Goal: Task Accomplishment & Management: Manage account settings

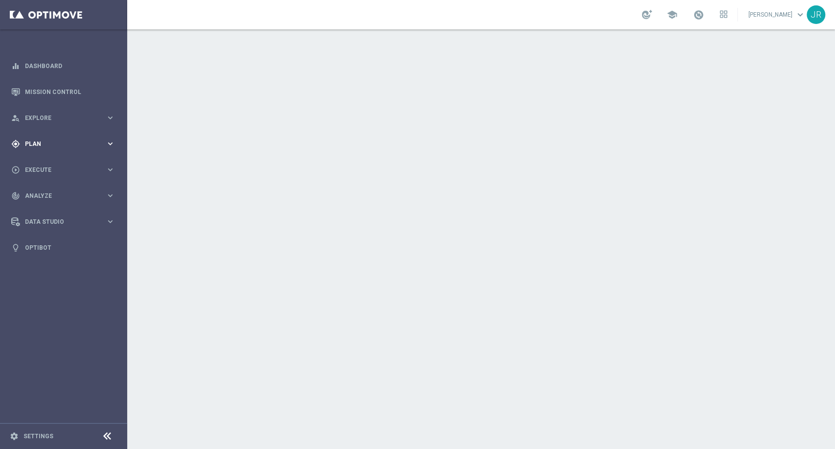
drag, startPoint x: 34, startPoint y: 143, endPoint x: 26, endPoint y: 217, distance: 74.3
click at [34, 143] on span "Plan" at bounding box center [65, 144] width 81 height 6
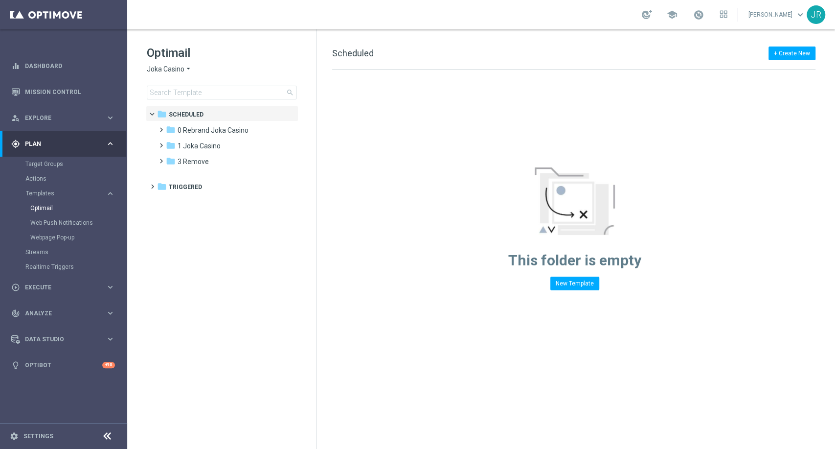
click at [168, 69] on span "Joka Casino" at bounding box center [166, 69] width 38 height 9
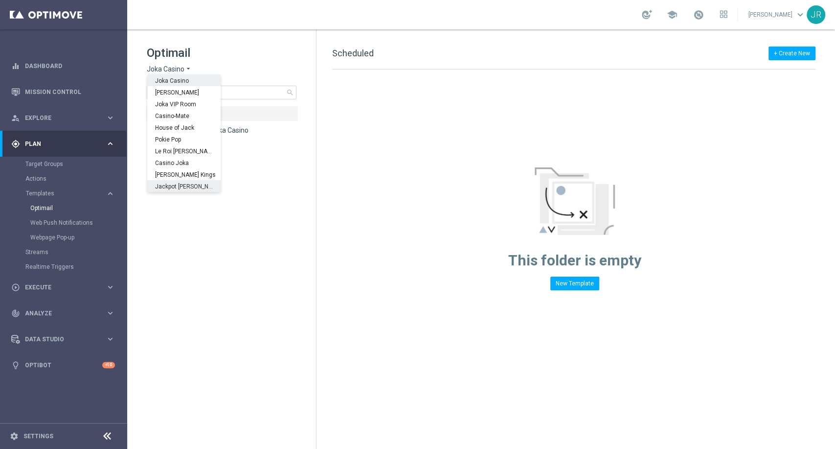
click at [178, 302] on tree-viewport "folder Scheduled more_vert folder 0 Rebrand Joka Casino more_vert" at bounding box center [230, 276] width 169 height 341
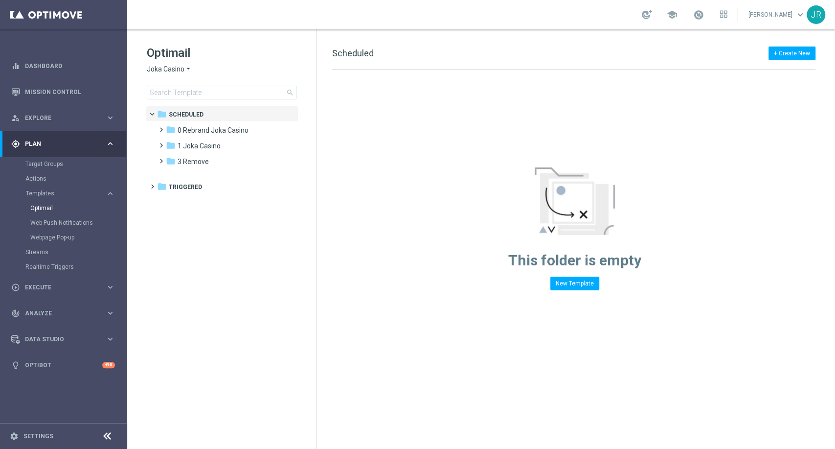
click at [183, 71] on span "Joka Casino" at bounding box center [166, 69] width 38 height 9
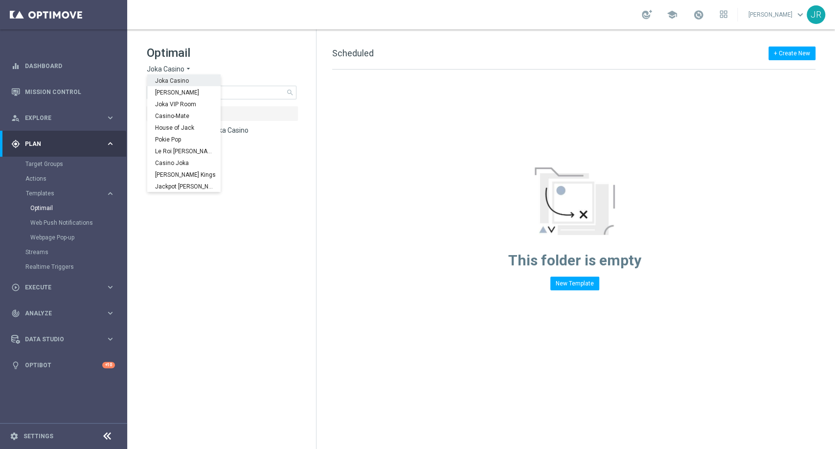
click at [189, 229] on tree-viewport "folder Scheduled more_vert folder 0 Rebrand Joka Casino more_vert" at bounding box center [230, 276] width 169 height 341
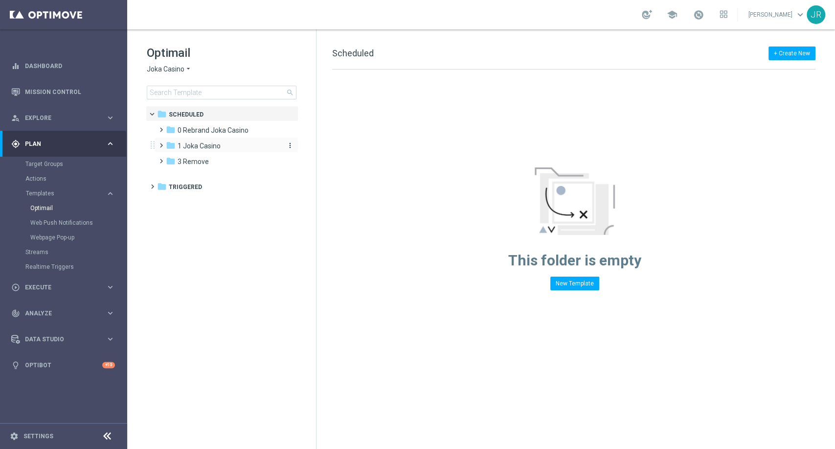
click at [207, 144] on span "1 Joka Casino" at bounding box center [199, 145] width 43 height 9
click at [207, 161] on span "1- Daily" at bounding box center [198, 161] width 23 height 9
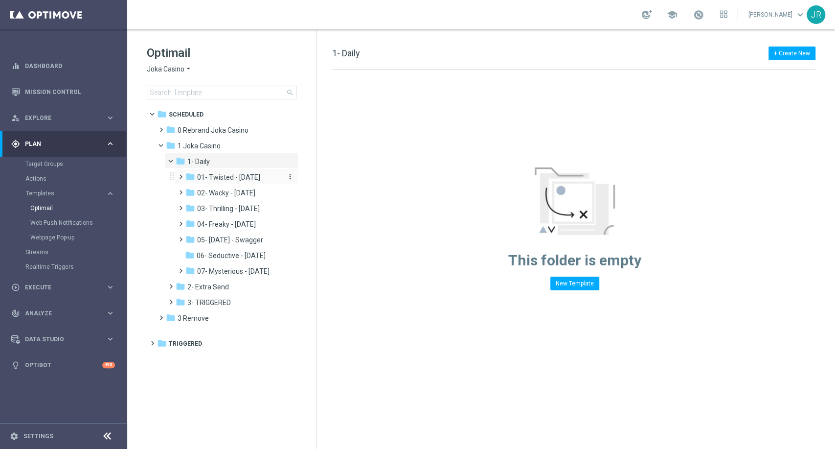
click at [224, 174] on span "01- Twisted - Tuesday" at bounding box center [228, 177] width 63 height 9
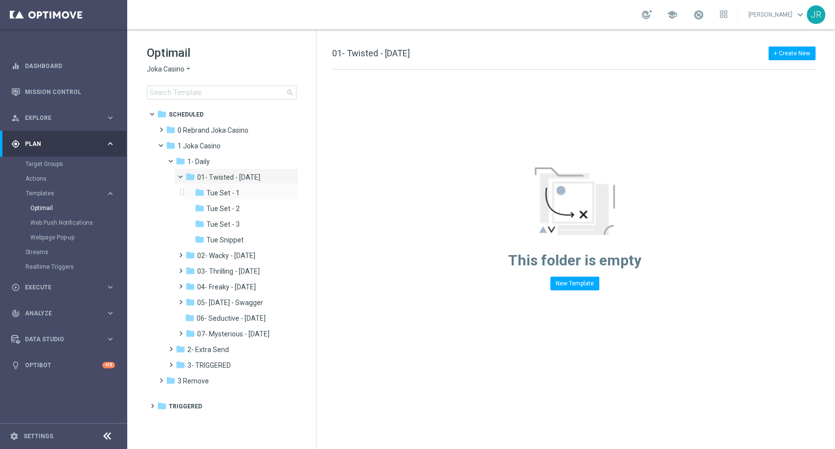
click at [237, 186] on div "folder Tue Set - 1 more_vert" at bounding box center [241, 192] width 115 height 16
click at [263, 189] on div "folder Tue Set - 1" at bounding box center [239, 192] width 88 height 11
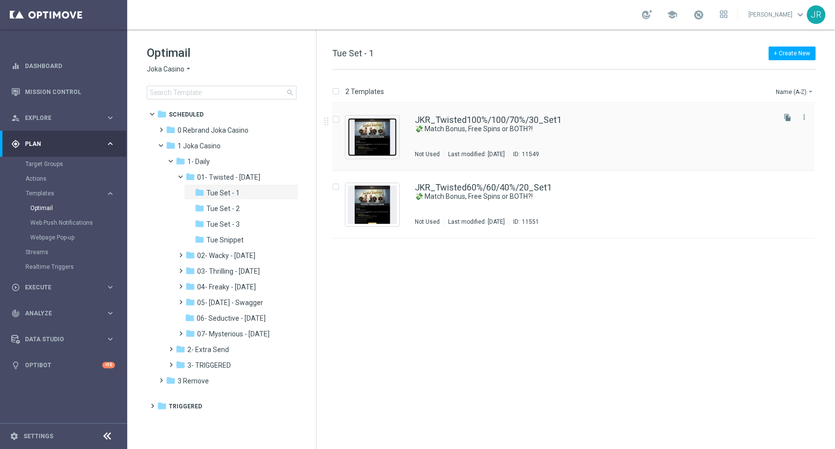
click at [391, 142] on img "Press SPACE to select this row." at bounding box center [372, 137] width 49 height 38
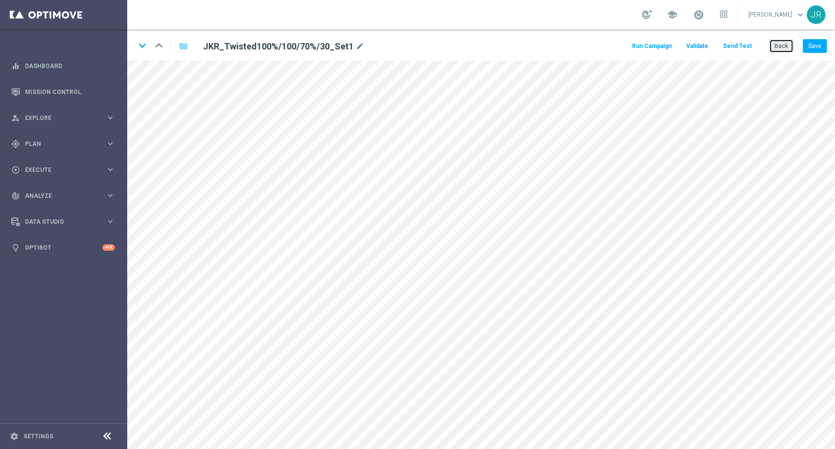
click at [778, 47] on button "Back" at bounding box center [781, 46] width 24 height 14
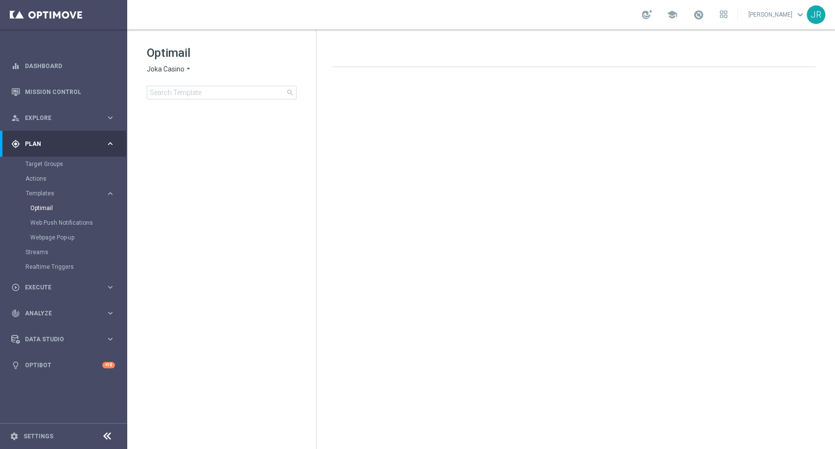
click at [175, 72] on span "Joka Casino" at bounding box center [166, 69] width 38 height 9
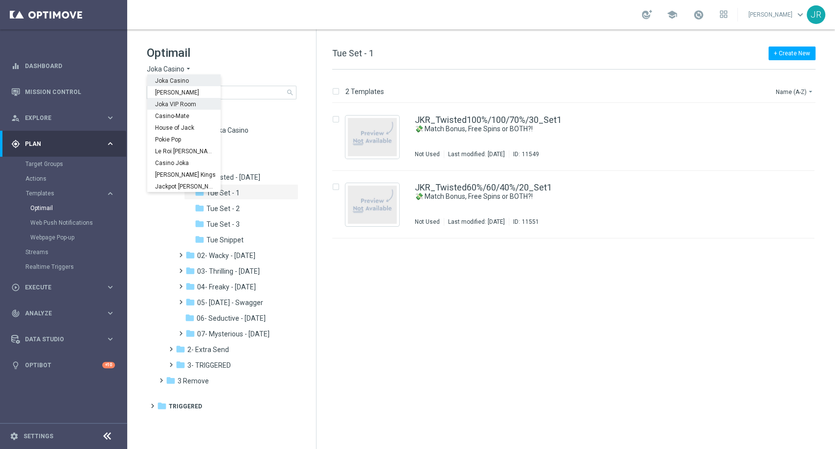
click at [0, 0] on span "Joka VIP Room" at bounding box center [0, 0] width 0 height 0
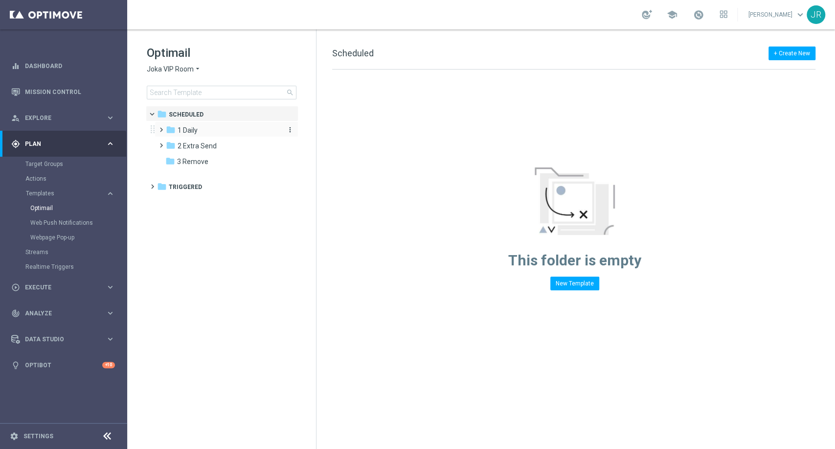
click at [200, 125] on div "folder 1 Daily" at bounding box center [222, 130] width 113 height 11
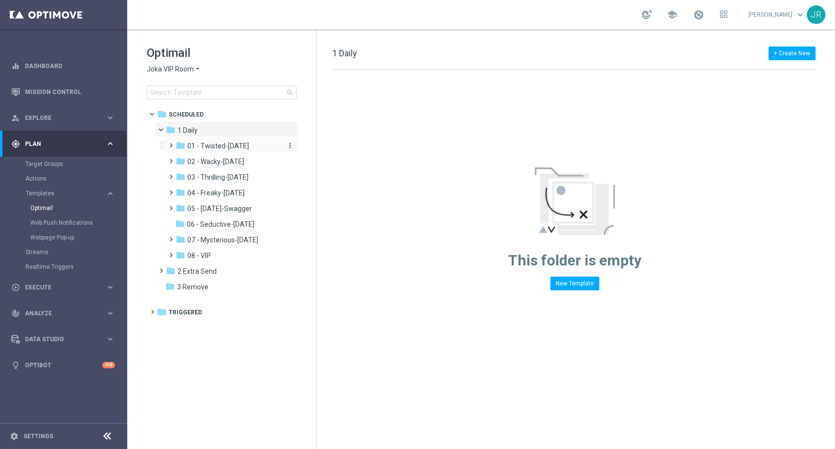
click at [219, 146] on span "01 - Twisted-Tuesday" at bounding box center [218, 145] width 62 height 9
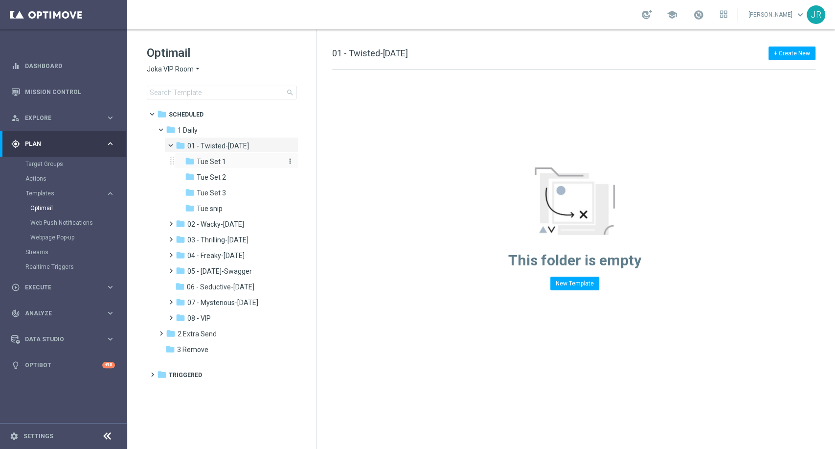
click at [218, 162] on span "Tue Set 1" at bounding box center [211, 161] width 29 height 9
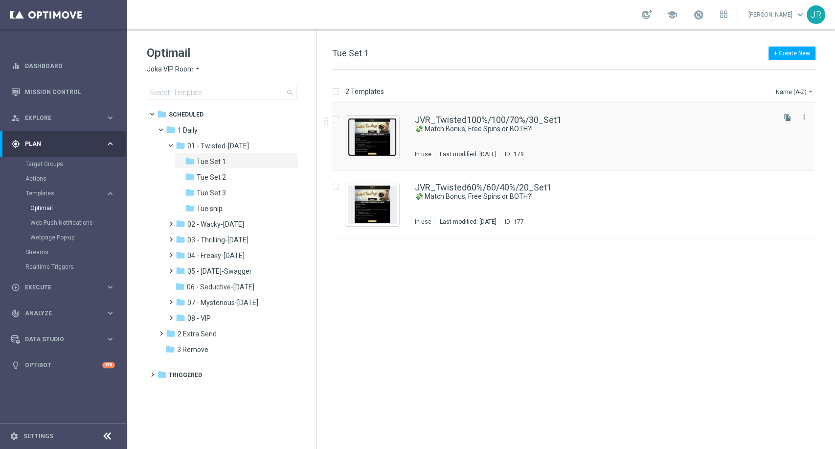
click at [380, 148] on img "Press SPACE to select this row." at bounding box center [372, 137] width 49 height 38
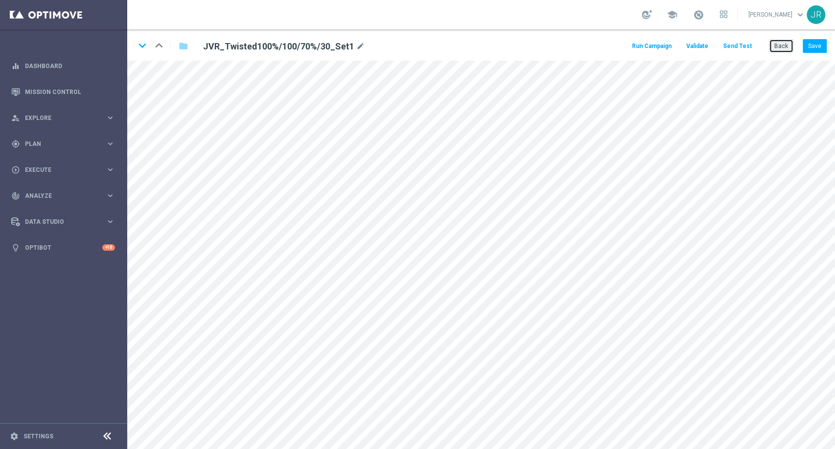
click at [784, 45] on button "Back" at bounding box center [781, 46] width 24 height 14
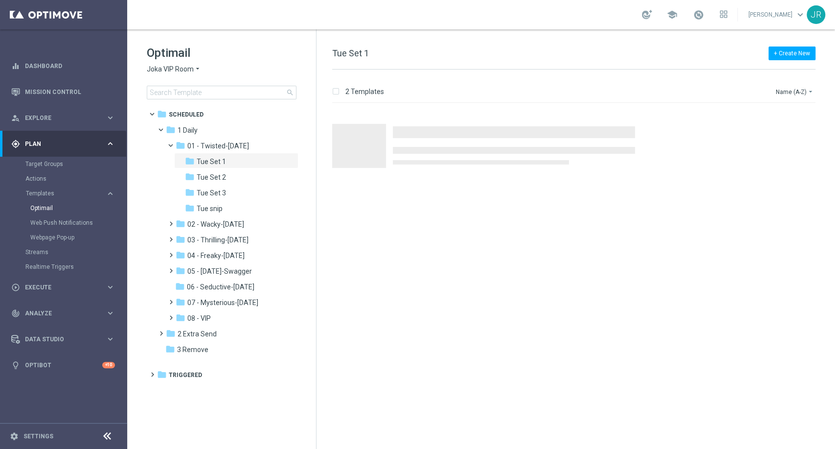
click at [160, 67] on span "Joka VIP Room" at bounding box center [170, 69] width 47 height 9
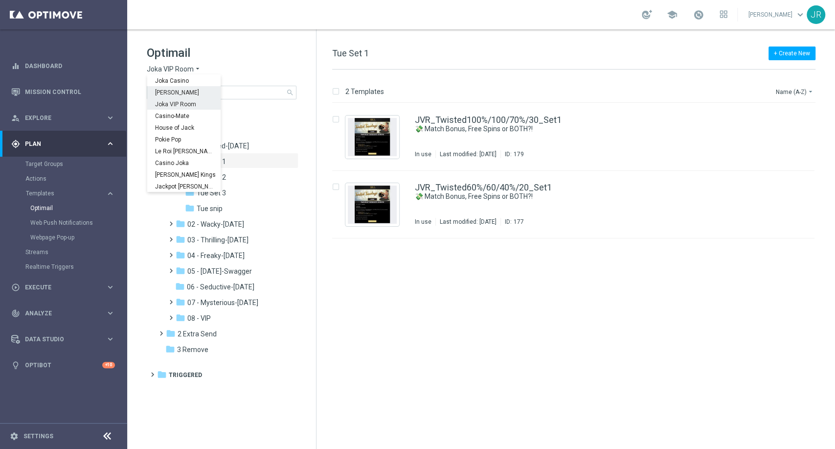
click at [173, 97] on div "[PERSON_NAME]" at bounding box center [183, 92] width 73 height 12
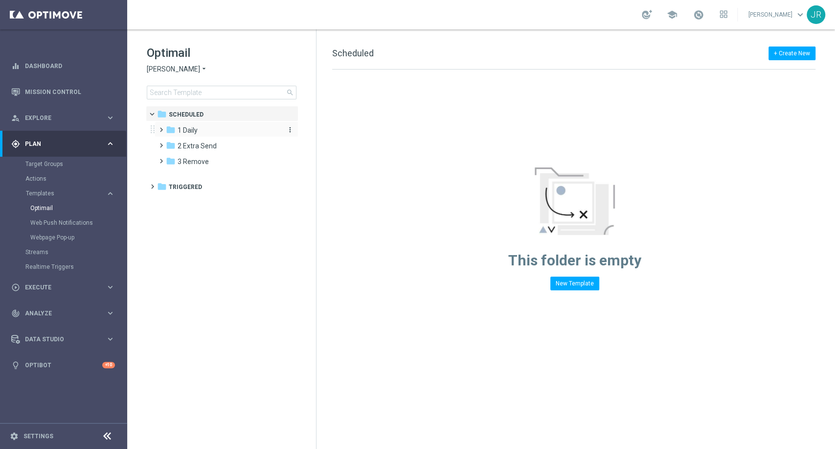
click at [201, 134] on div "folder 1 Daily" at bounding box center [222, 130] width 113 height 11
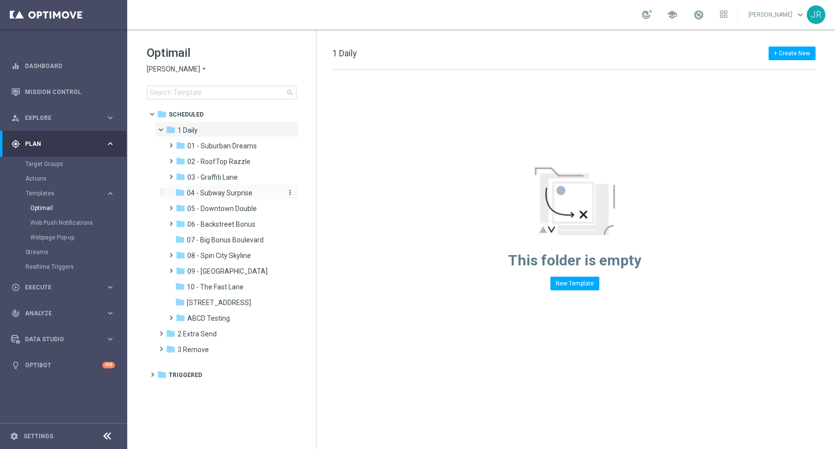
click at [208, 196] on span "04 - Subway Surprise" at bounding box center [220, 192] width 66 height 9
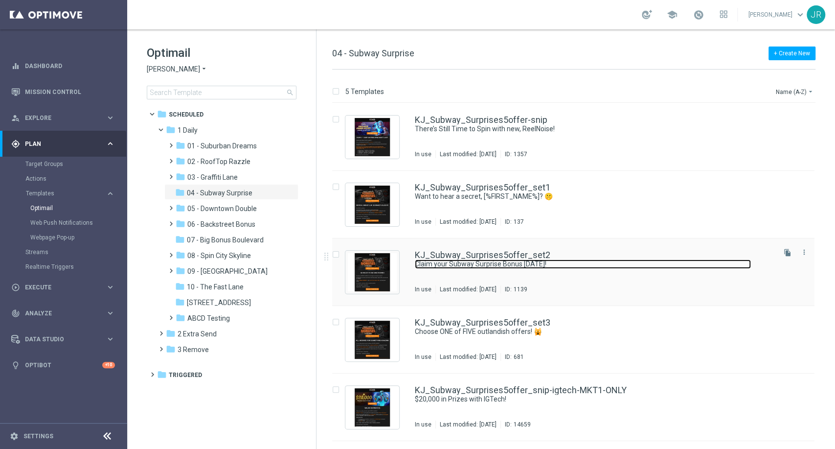
click at [474, 267] on link "Claim your Subway Surprise Bonus [DATE]!" at bounding box center [583, 263] width 336 height 9
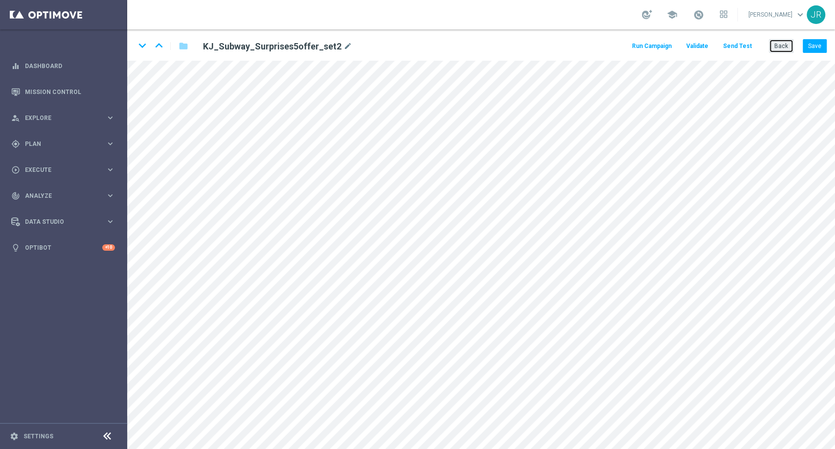
click at [781, 40] on button "Back" at bounding box center [781, 46] width 24 height 14
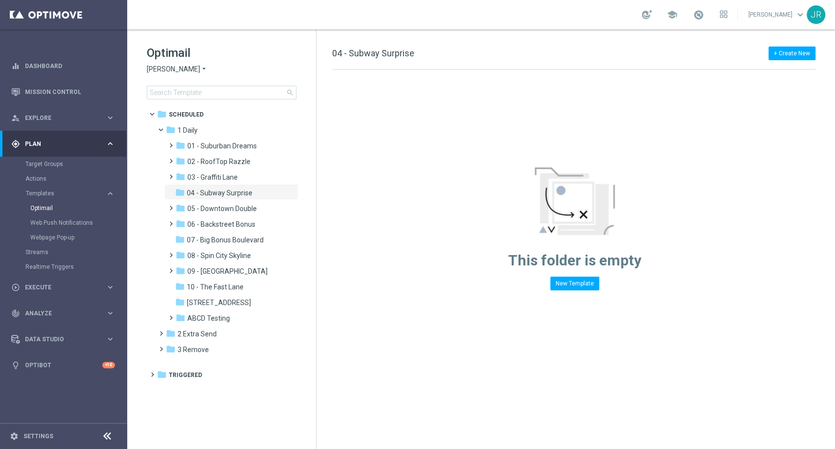
click at [157, 65] on span "[PERSON_NAME]" at bounding box center [173, 69] width 53 height 9
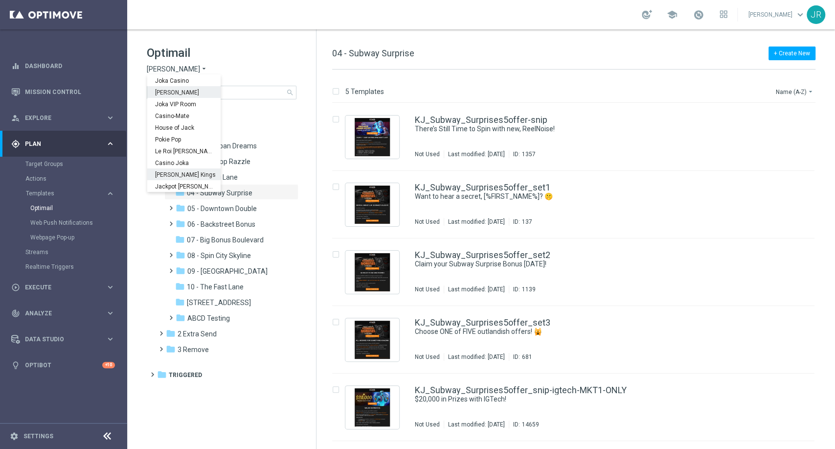
click at [0, 0] on span "[PERSON_NAME] Kings" at bounding box center [0, 0] width 0 height 0
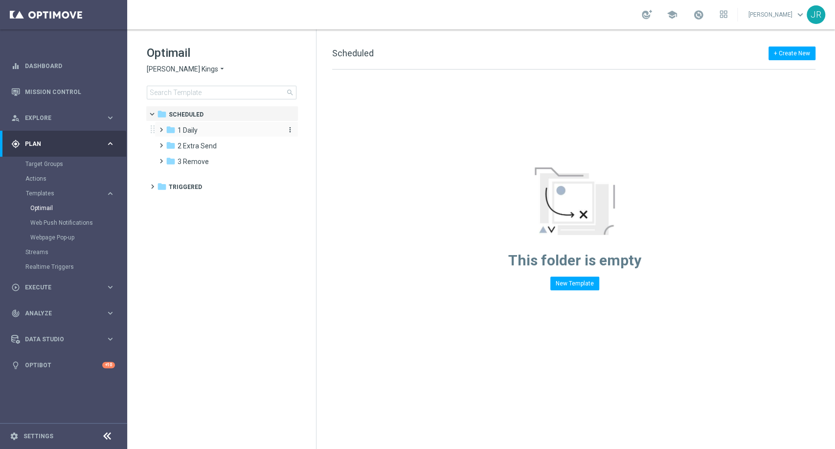
click at [188, 131] on span "1 Daily" at bounding box center [188, 130] width 20 height 9
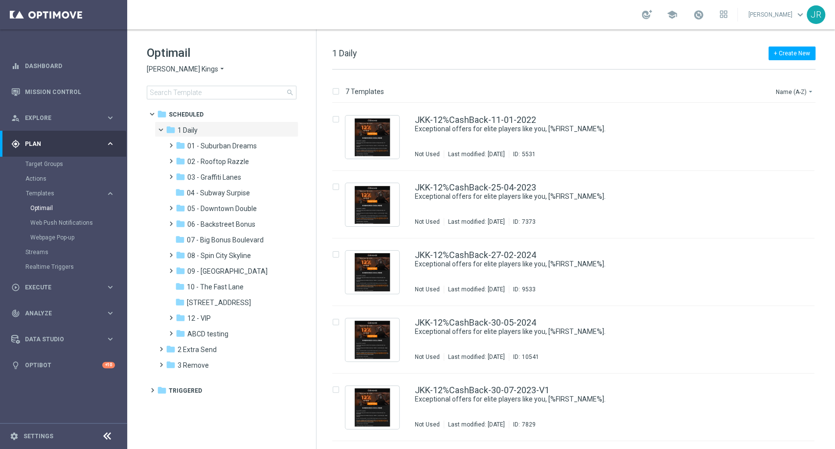
drag, startPoint x: 215, startPoint y: 192, endPoint x: 389, endPoint y: 232, distance: 178.7
click at [215, 193] on span "04 - Subway Surpise" at bounding box center [218, 192] width 63 height 9
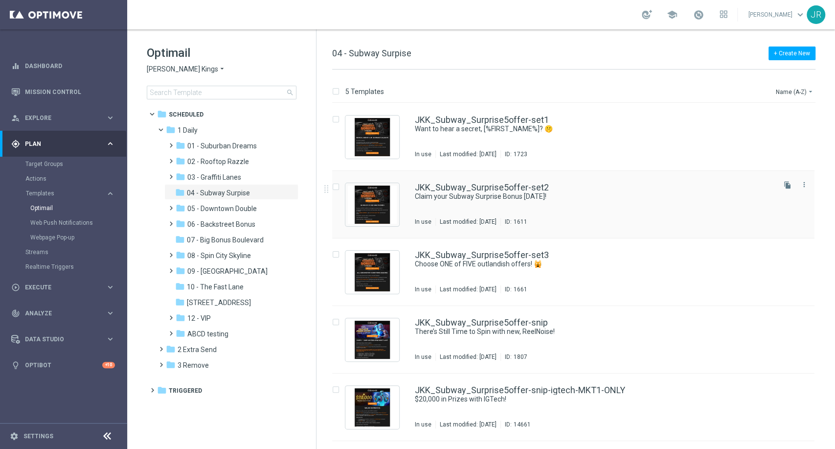
click at [507, 207] on div "JKK_Subway_Surprise5offer-set2 Claim your Subway Surprise Bonus TODAY! In use L…" at bounding box center [594, 204] width 359 height 43
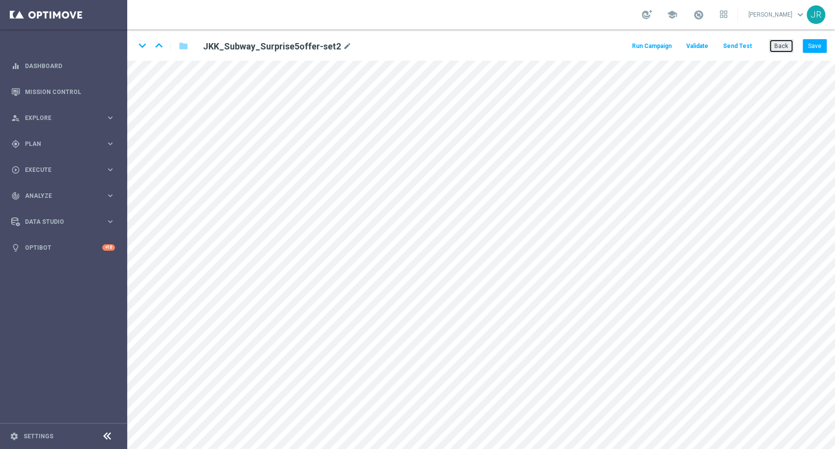
click at [782, 42] on button "Back" at bounding box center [781, 46] width 24 height 14
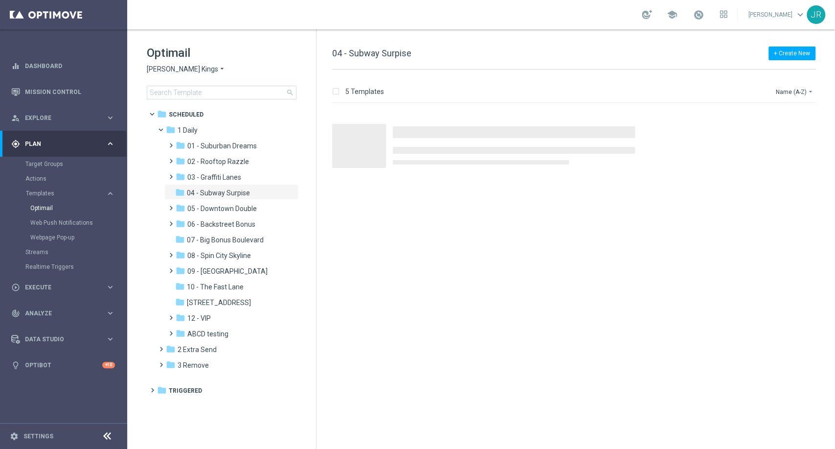
click at [149, 67] on span "[PERSON_NAME] Kings" at bounding box center [182, 69] width 71 height 9
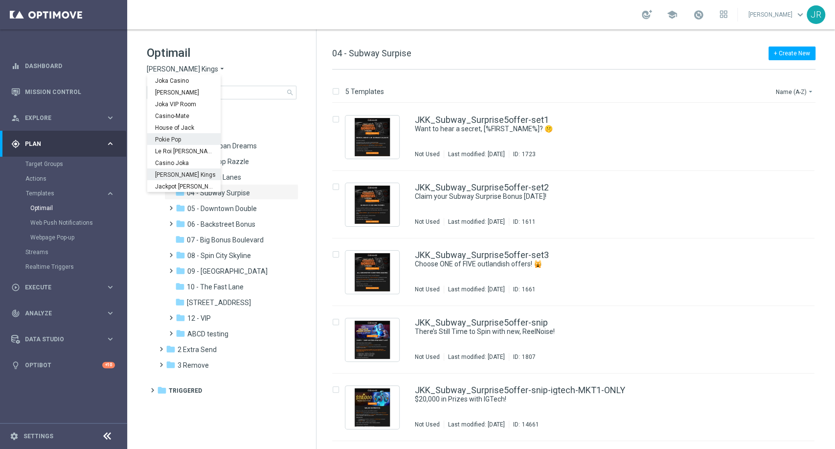
scroll to position [35, 0]
click at [0, 0] on span "Jackpot [PERSON_NAME]" at bounding box center [0, 0] width 0 height 0
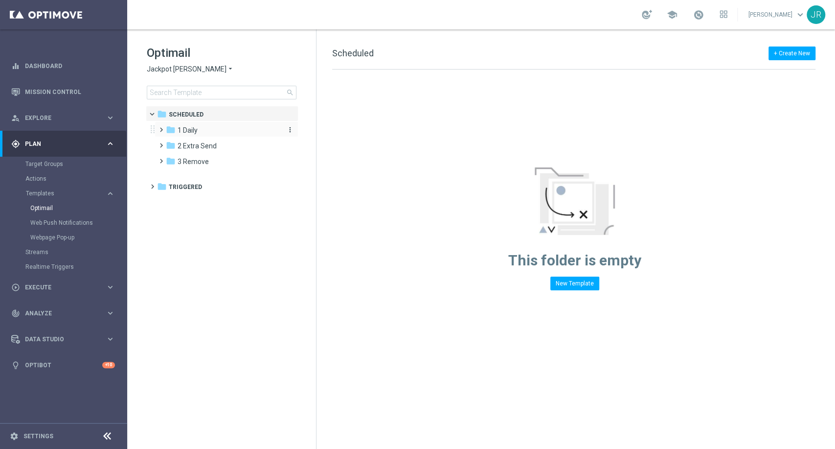
click at [210, 135] on div "folder 1 Daily" at bounding box center [222, 130] width 113 height 11
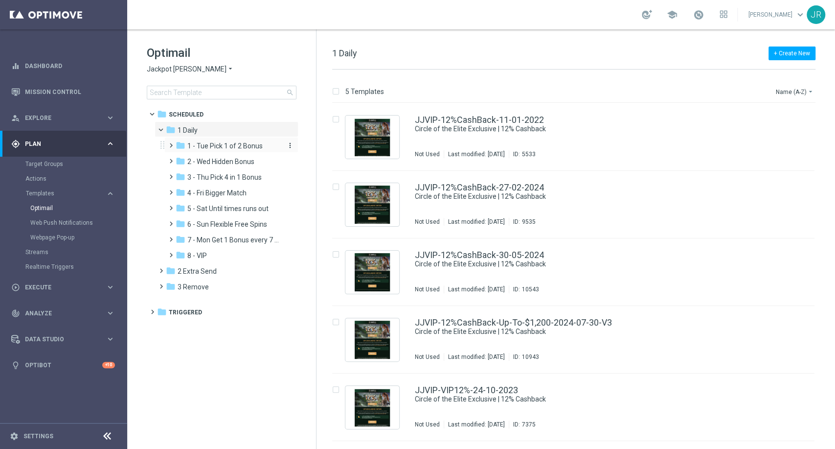
click at [211, 149] on span "1 - Tue Pick 1 of 2 Bonus" at bounding box center [224, 145] width 75 height 9
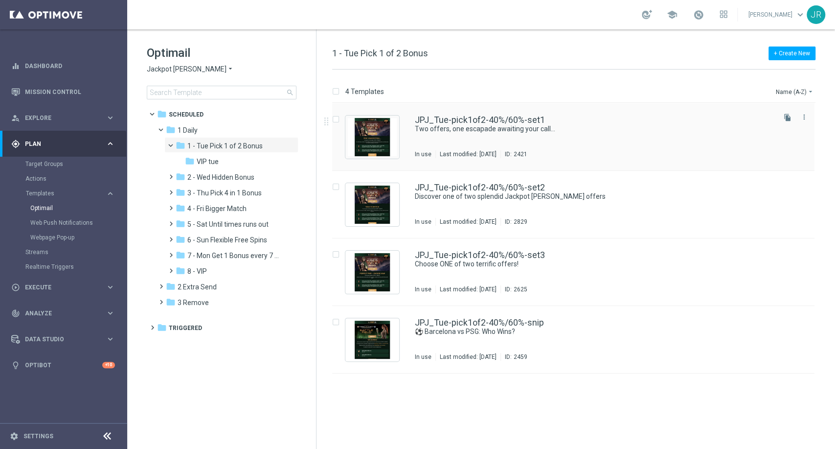
click at [499, 142] on div "JPJ_Tue-pick1of2-40%/60%-set1 Two offers, one escapade awaiting your call... In…" at bounding box center [594, 136] width 359 height 43
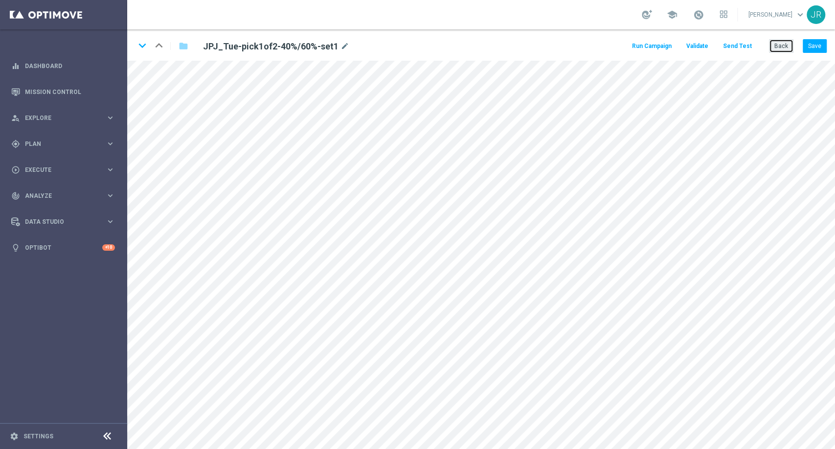
click at [782, 43] on button "Back" at bounding box center [781, 46] width 24 height 14
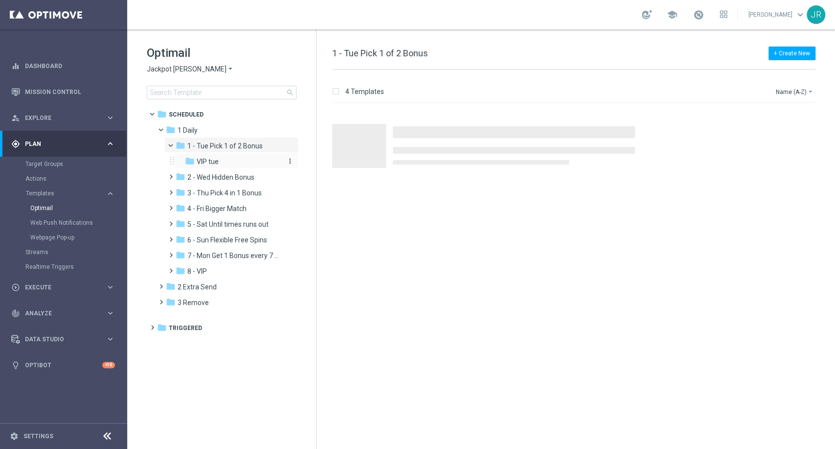
click at [201, 166] on div "folder VIP tue" at bounding box center [233, 161] width 96 height 11
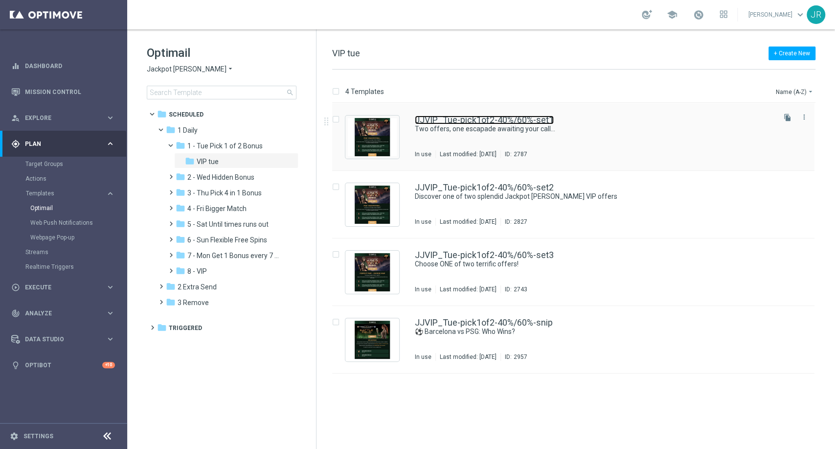
click at [501, 118] on link "JJVIP_Tue-pick1of2-40%/60%-set1" at bounding box center [484, 119] width 139 height 9
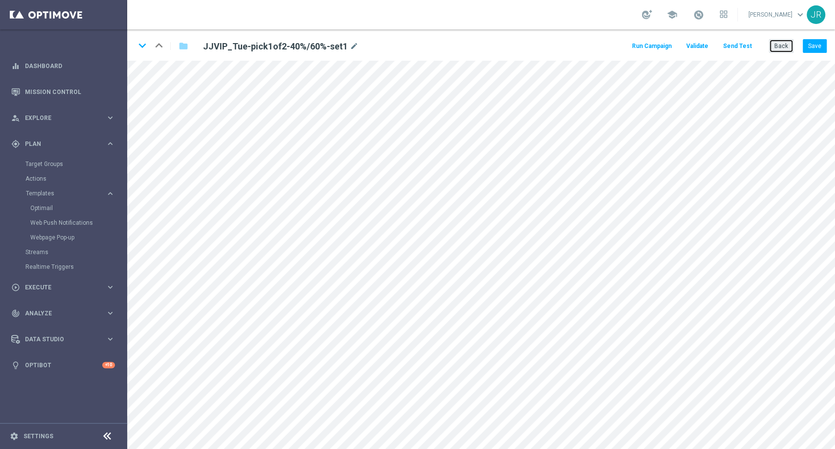
click at [788, 45] on button "Back" at bounding box center [781, 46] width 24 height 14
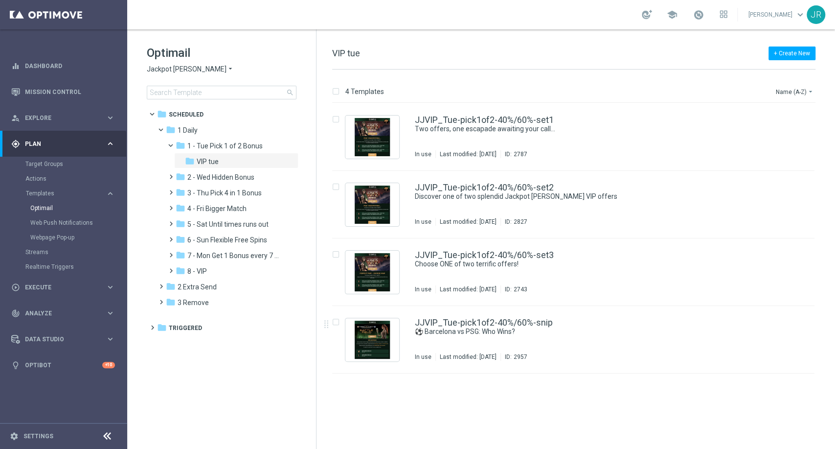
click at [159, 68] on span "Jackpot Jill" at bounding box center [187, 69] width 80 height 9
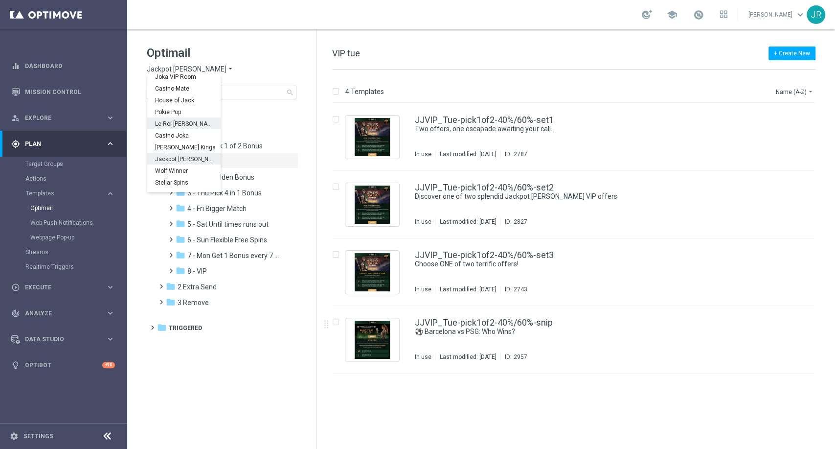
scroll to position [35, 0]
click at [0, 0] on span "Wolf Winner" at bounding box center [0, 0] width 0 height 0
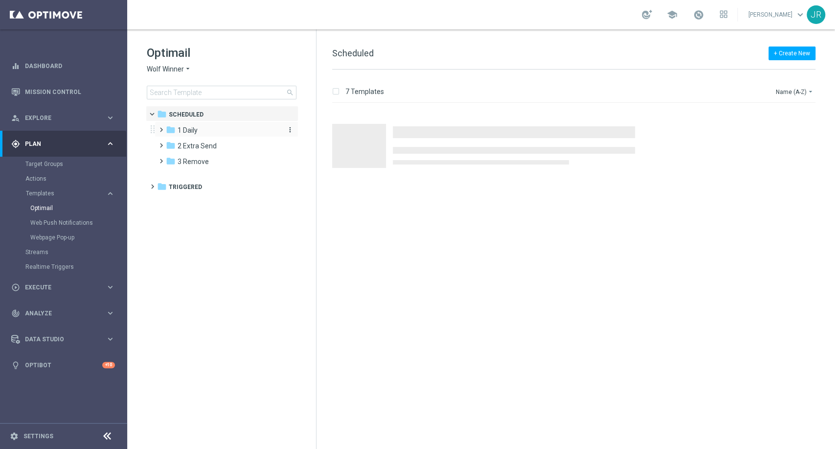
click at [184, 126] on span "1 Daily" at bounding box center [188, 130] width 20 height 9
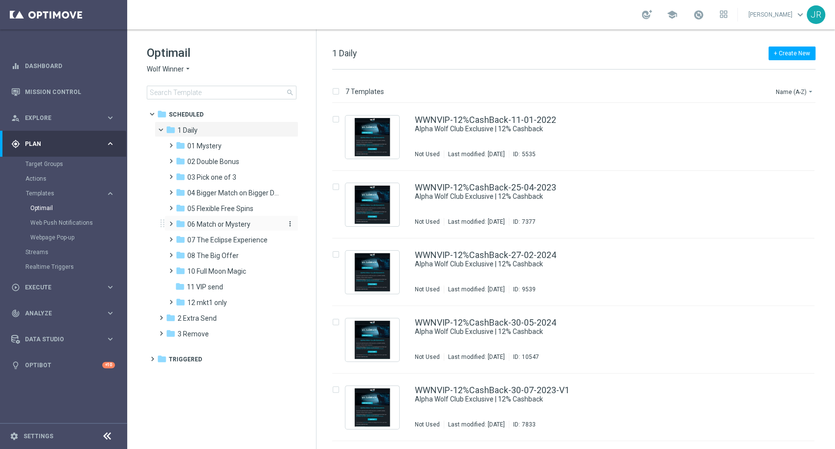
click at [213, 228] on span "06 Match or Mystery" at bounding box center [218, 224] width 63 height 9
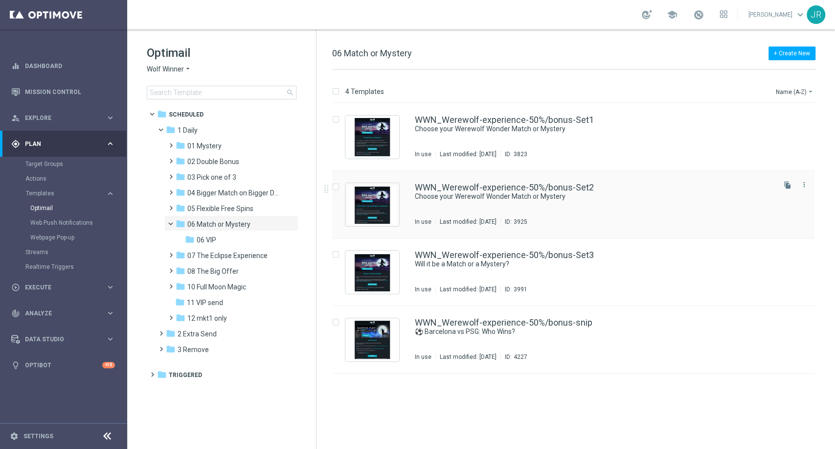
click at [487, 214] on div "WWN_Werewolf-experience-50%/bonus-Set2 Choose your Werewolf Wonder Match or Mys…" at bounding box center [594, 204] width 359 height 43
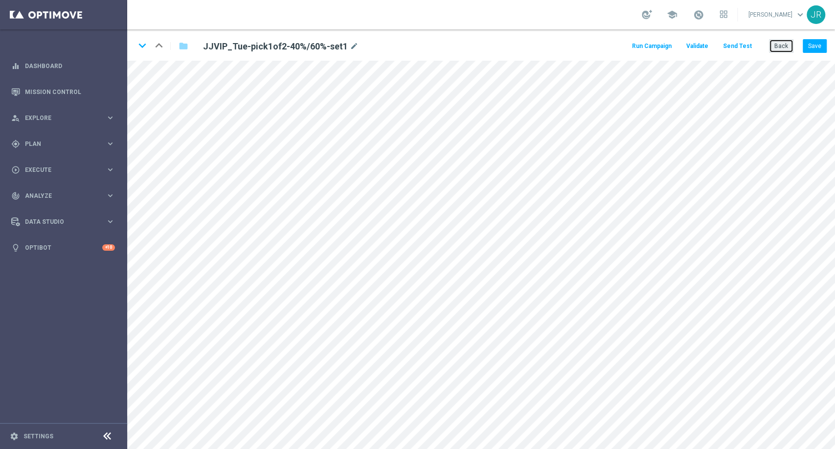
click at [781, 44] on button "Back" at bounding box center [781, 46] width 24 height 14
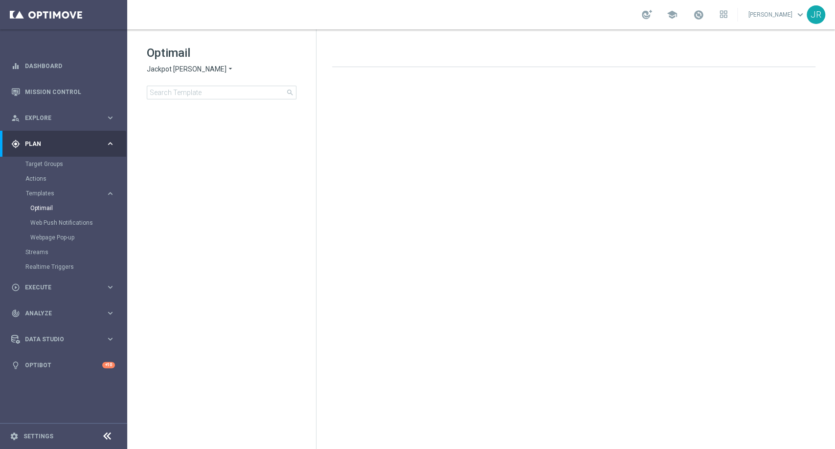
click at [161, 68] on span "Jackpot [PERSON_NAME]" at bounding box center [187, 69] width 80 height 9
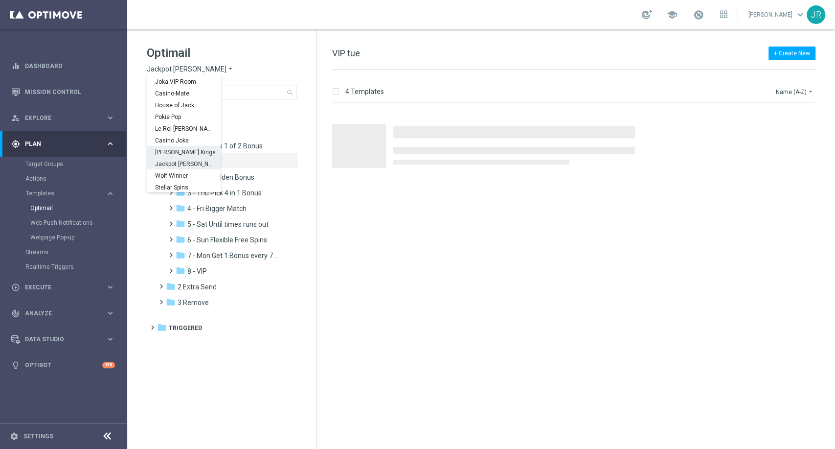
scroll to position [35, 0]
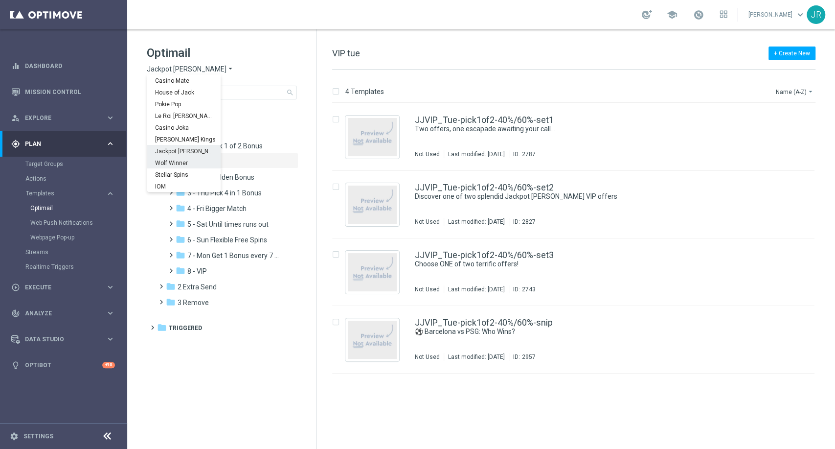
click at [0, 0] on span "Wolf Winner" at bounding box center [0, 0] width 0 height 0
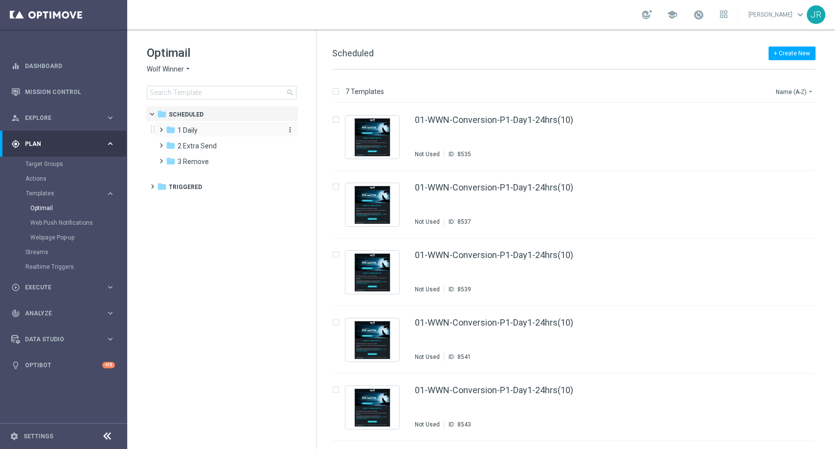
click at [194, 126] on span "1 Daily" at bounding box center [188, 130] width 20 height 9
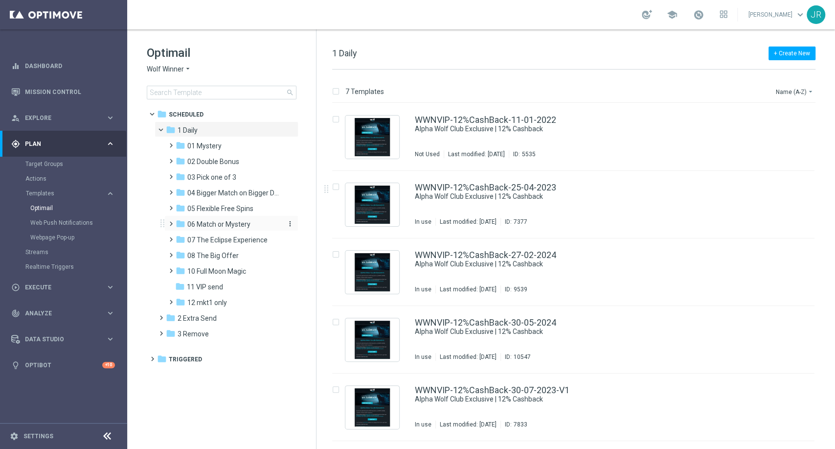
click at [249, 221] on span "06 Match or Mystery" at bounding box center [218, 224] width 63 height 9
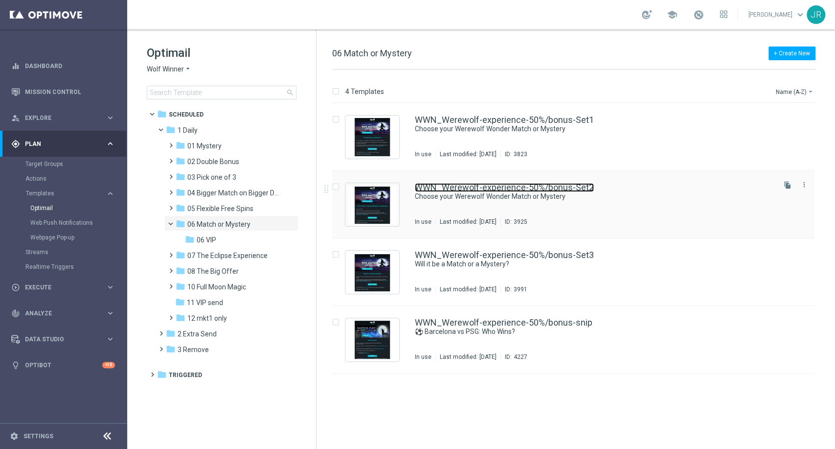
click at [510, 186] on link "WWN_Werewolf-experience-50%/bonus-Set2" at bounding box center [504, 187] width 179 height 9
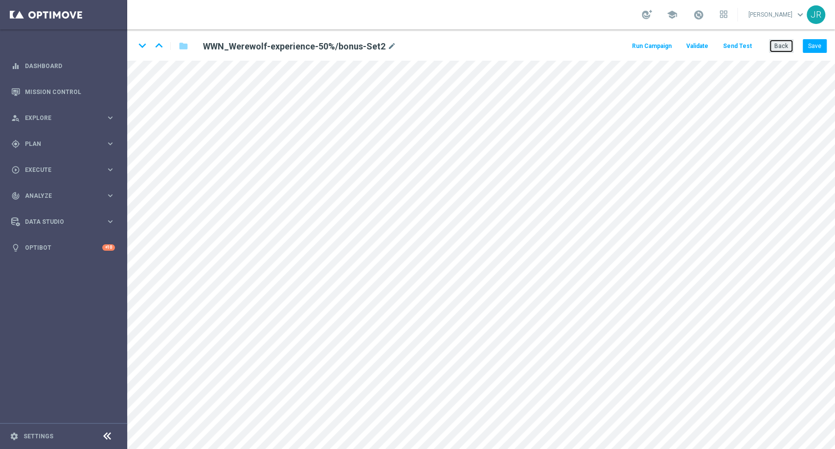
drag, startPoint x: 792, startPoint y: 47, endPoint x: 776, endPoint y: 47, distance: 16.1
click at [791, 47] on button "Back" at bounding box center [781, 46] width 24 height 14
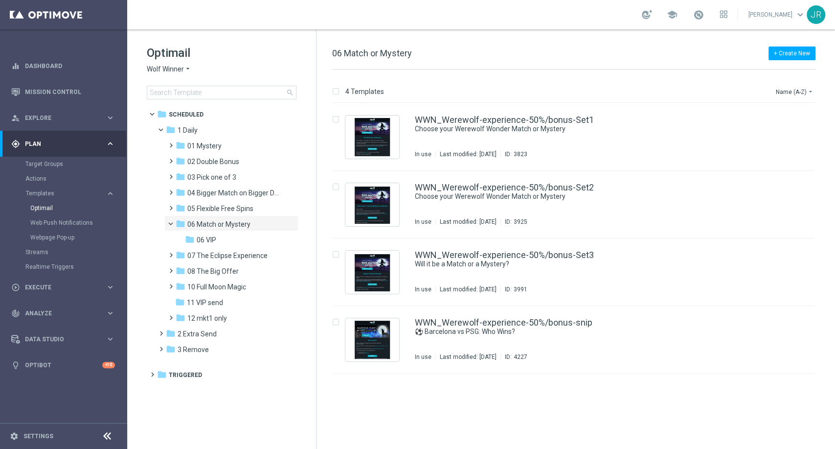
drag, startPoint x: 219, startPoint y: 240, endPoint x: 460, endPoint y: 274, distance: 243.7
click at [219, 240] on div "folder 06 VIP" at bounding box center [233, 239] width 96 height 11
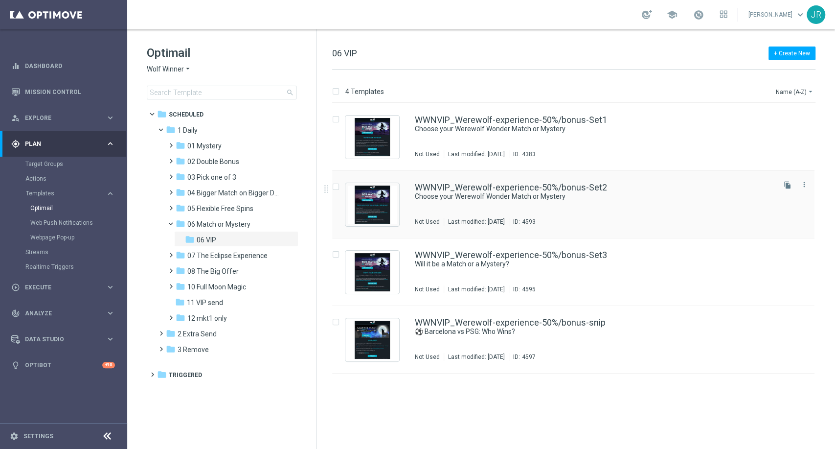
click at [514, 213] on div "WWNVIP_Werewolf-experience-50%/bonus-Set2 Choose your Werewolf Wonder Match or …" at bounding box center [594, 204] width 359 height 43
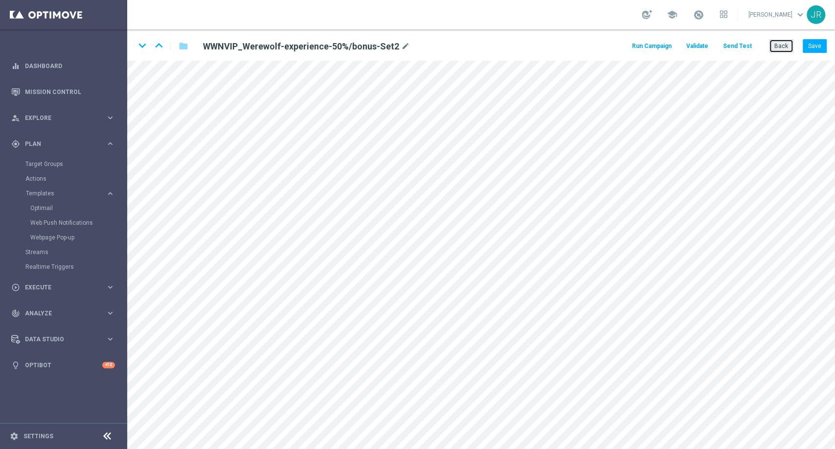
click at [780, 50] on button "Back" at bounding box center [781, 46] width 24 height 14
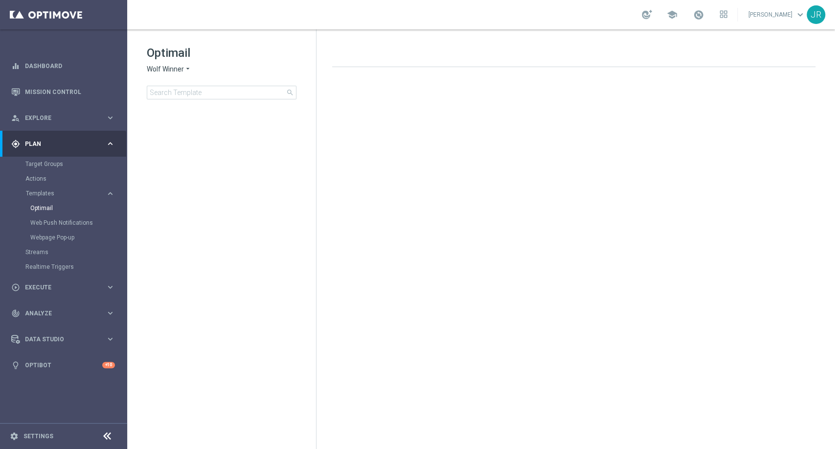
click at [173, 69] on span "Wolf Winner" at bounding box center [165, 69] width 37 height 9
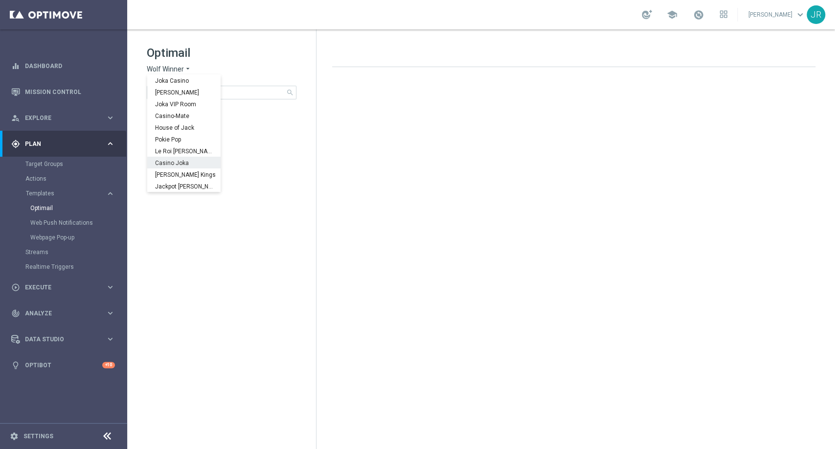
scroll to position [35, 0]
click at [0, 0] on span "Stellar Spins" at bounding box center [0, 0] width 0 height 0
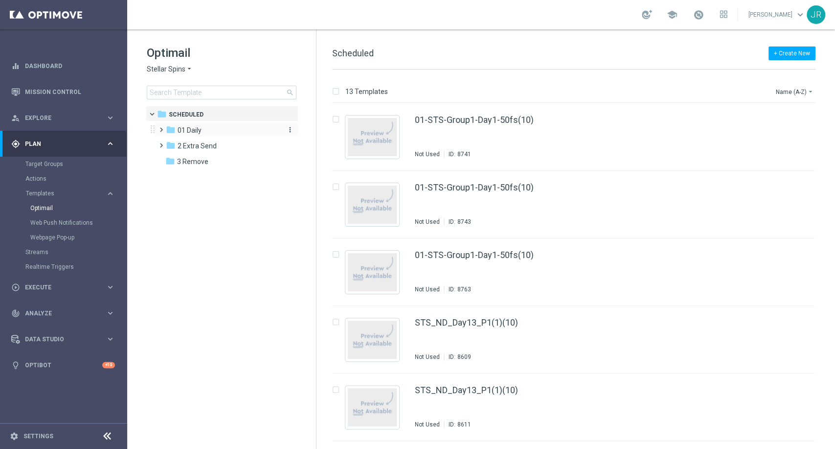
click at [188, 128] on span "01 Daily" at bounding box center [190, 130] width 24 height 9
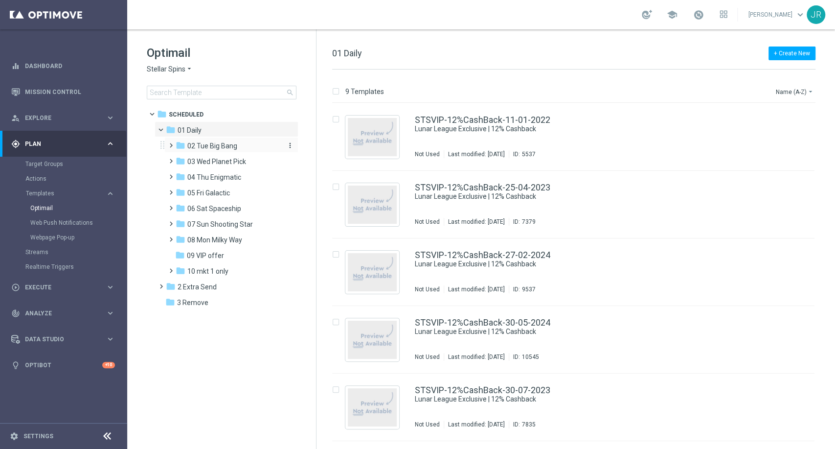
click at [205, 145] on span "02 Tue Big Bang" at bounding box center [212, 145] width 50 height 9
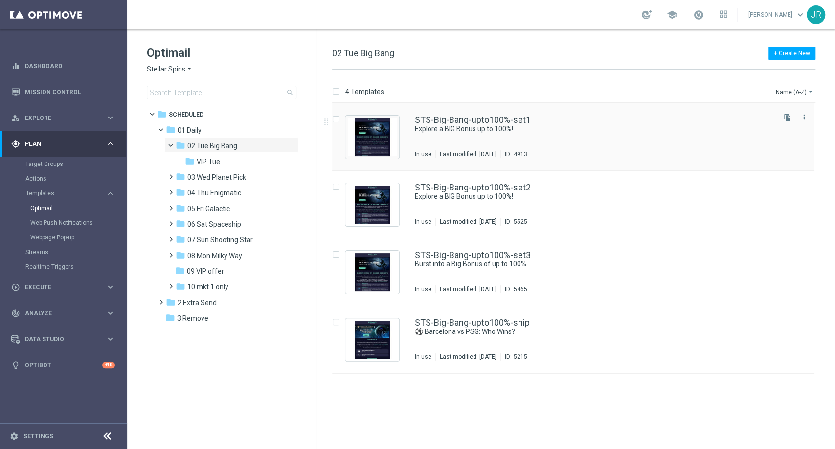
click at [448, 138] on div "STS-Big-Bang-upto100%-set1 Explore a BIG Bonus up to 100%! In use Last modified…" at bounding box center [594, 136] width 359 height 43
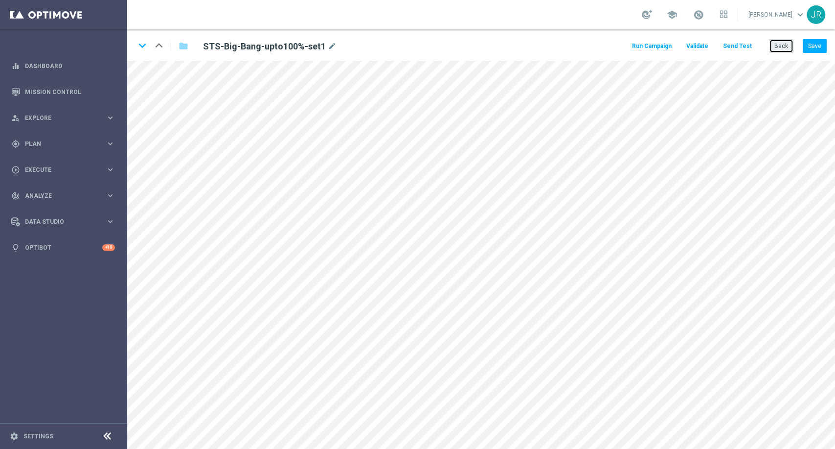
drag, startPoint x: 784, startPoint y: 50, endPoint x: 763, endPoint y: 55, distance: 21.6
click at [779, 50] on button "Back" at bounding box center [781, 46] width 24 height 14
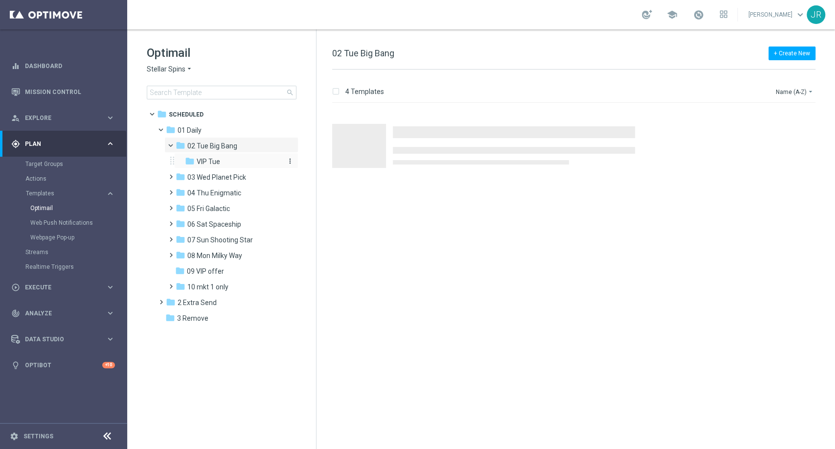
click at [198, 157] on span "VIP Tue" at bounding box center [208, 161] width 23 height 9
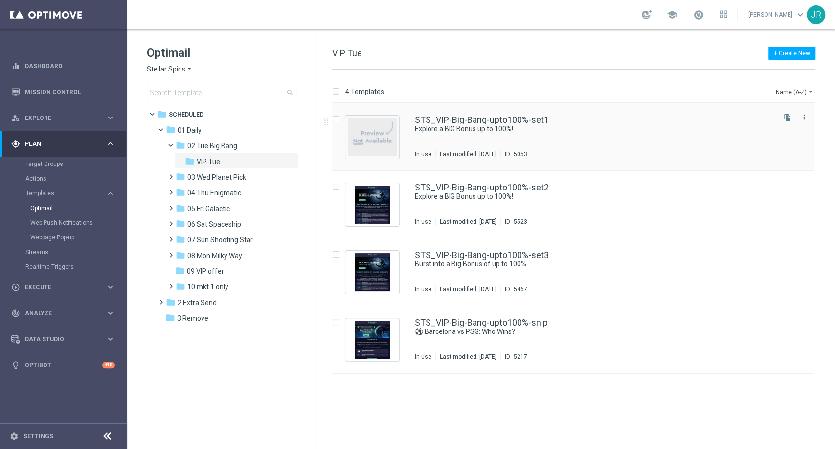
click at [567, 140] on div "STS_VIP-Big-Bang-upto100%-set1 Explore a BIG Bonus up to 100%! In use Last modi…" at bounding box center [594, 136] width 359 height 43
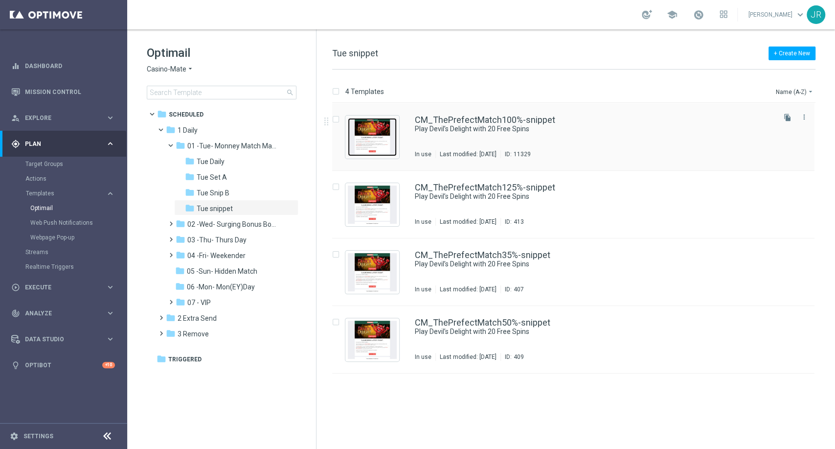
click at [375, 151] on img "Press SPACE to select this row." at bounding box center [372, 137] width 49 height 38
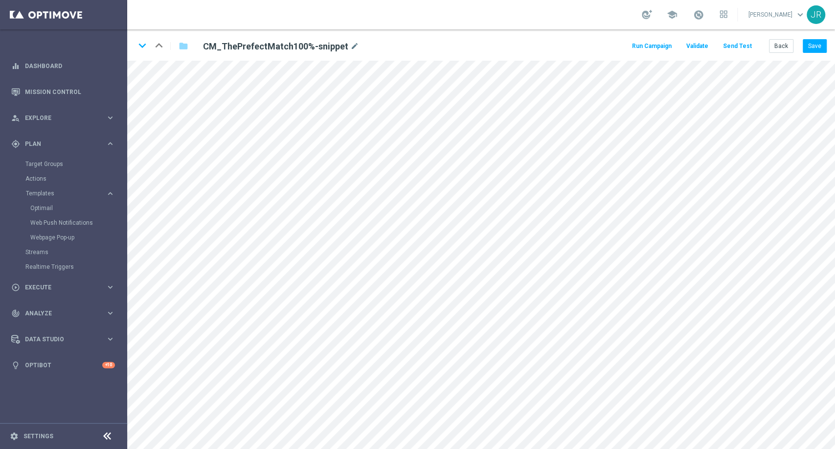
click at [746, 44] on button "Send Test" at bounding box center [738, 46] width 32 height 13
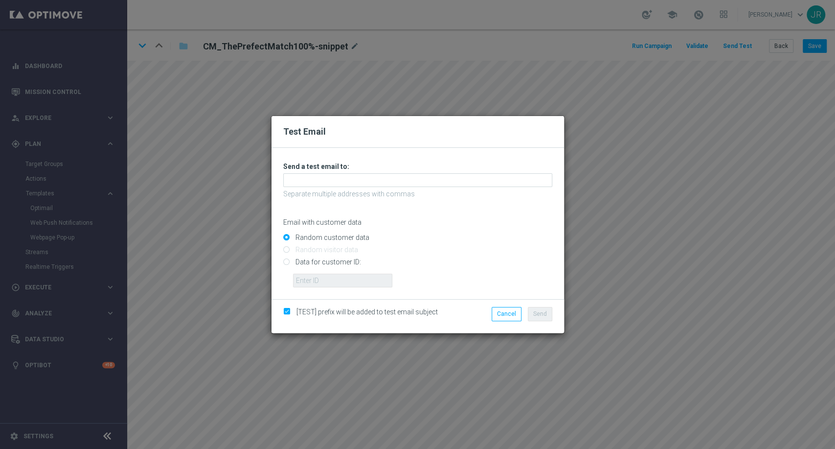
click at [398, 166] on h3 "Send a test email to:" at bounding box center [417, 166] width 269 height 9
drag, startPoint x: 399, startPoint y: 170, endPoint x: 395, endPoint y: 177, distance: 7.9
click at [399, 171] on div "Unable to send test email. If this problem persists, contact your CSM for assis…" at bounding box center [417, 224] width 269 height 125
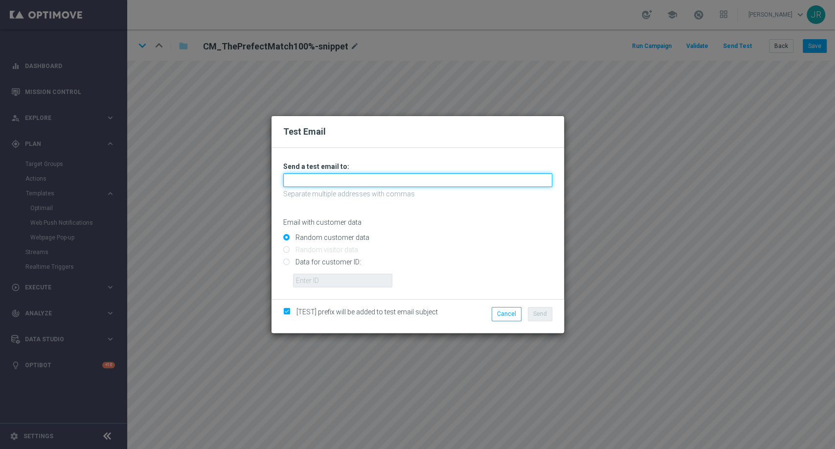
click at [306, 179] on input "text" at bounding box center [417, 180] width 269 height 14
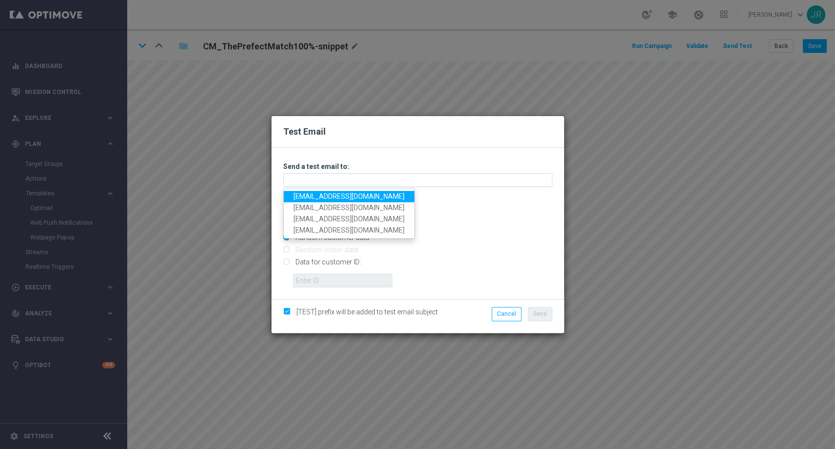
click at [295, 199] on link "testingalltesting@gmail.com" at bounding box center [349, 196] width 131 height 11
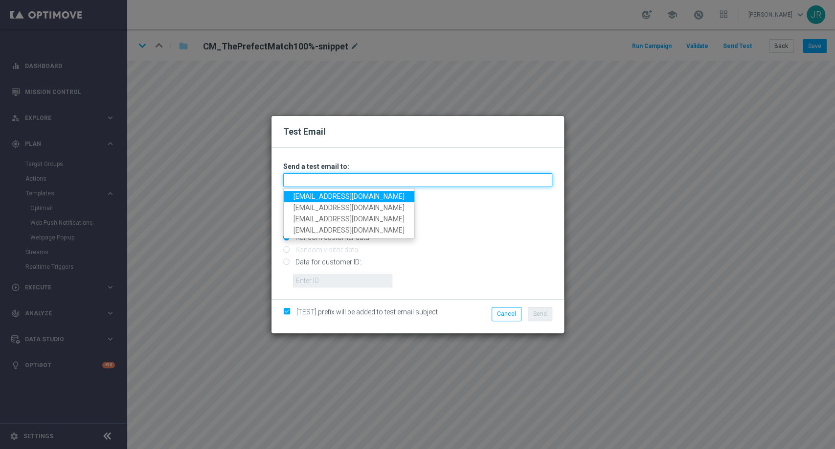
type input "testingalltesting@gmail.com"
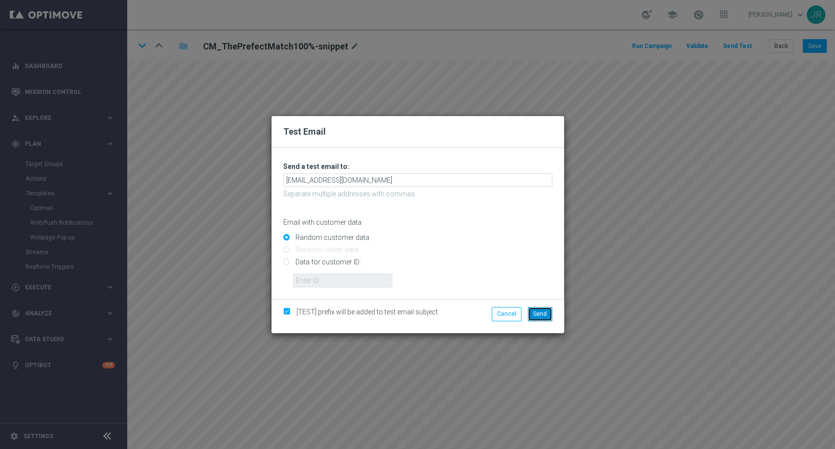
click at [539, 313] on span "Send" at bounding box center [540, 313] width 14 height 7
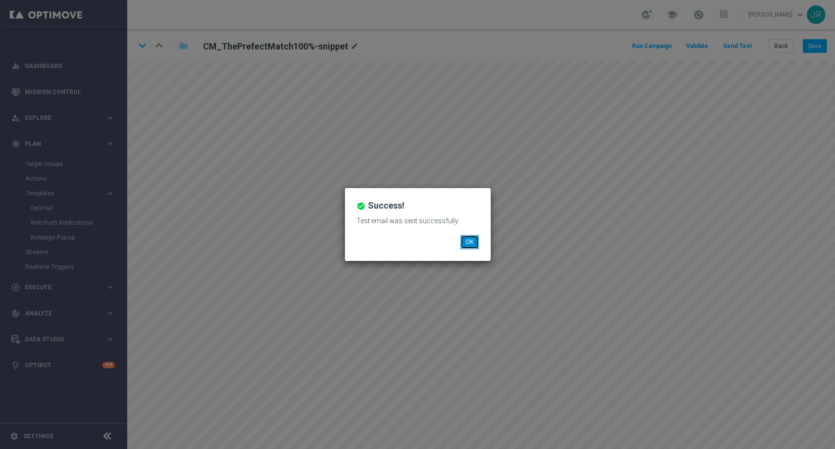
click at [473, 244] on button "OK" at bounding box center [469, 242] width 19 height 14
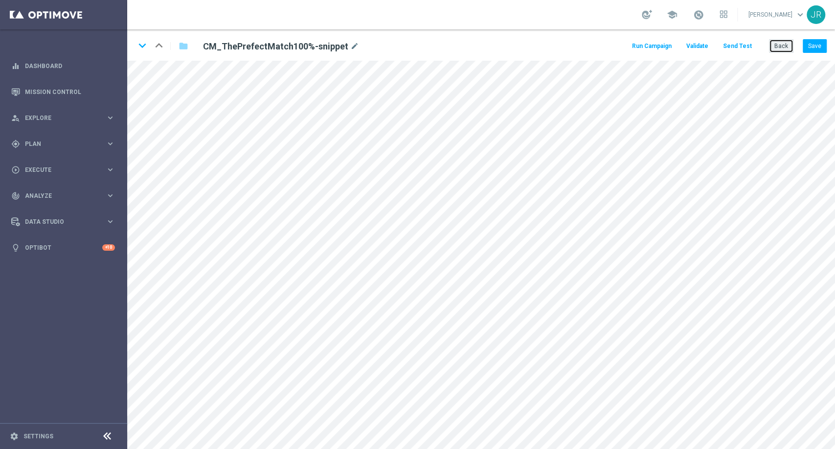
click at [788, 47] on button "Back" at bounding box center [781, 46] width 24 height 14
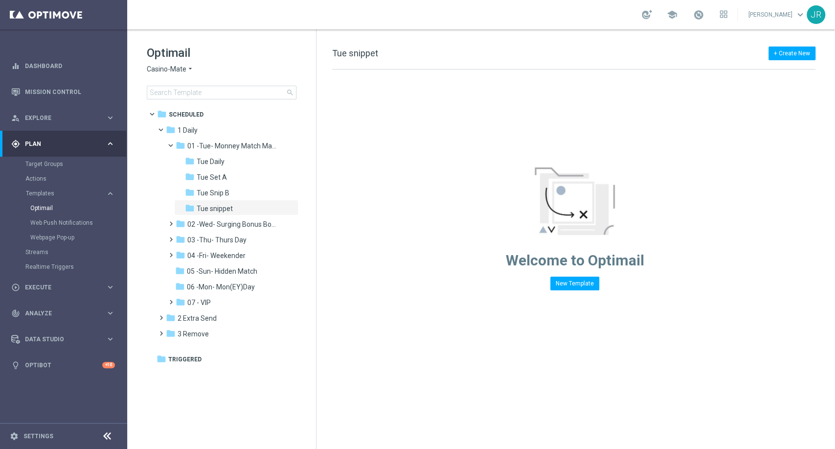
click at [155, 67] on span "Casino-Mate" at bounding box center [167, 69] width 40 height 9
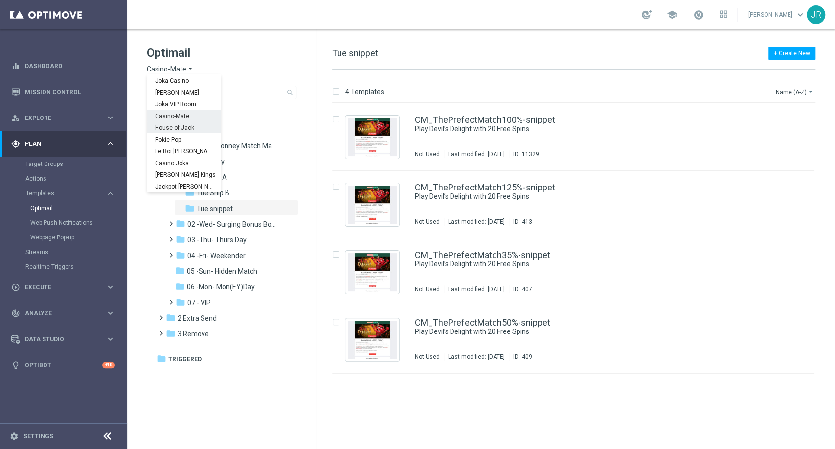
click at [0, 0] on span "House of Jack" at bounding box center [0, 0] width 0 height 0
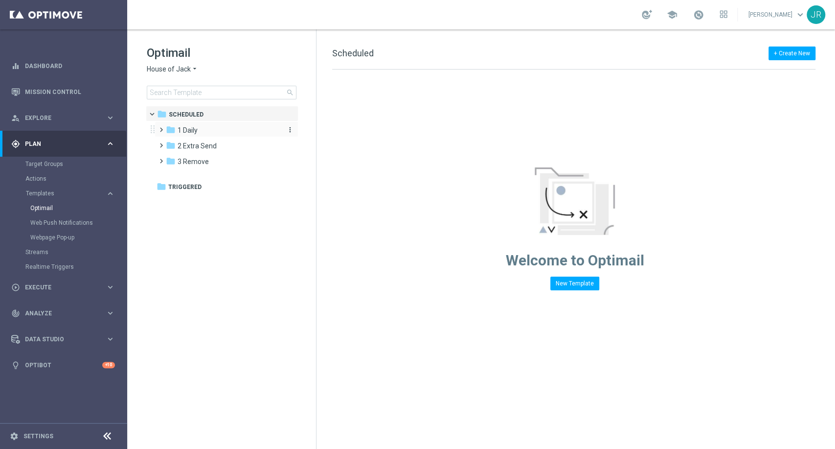
click at [189, 133] on span "1 Daily" at bounding box center [188, 130] width 20 height 9
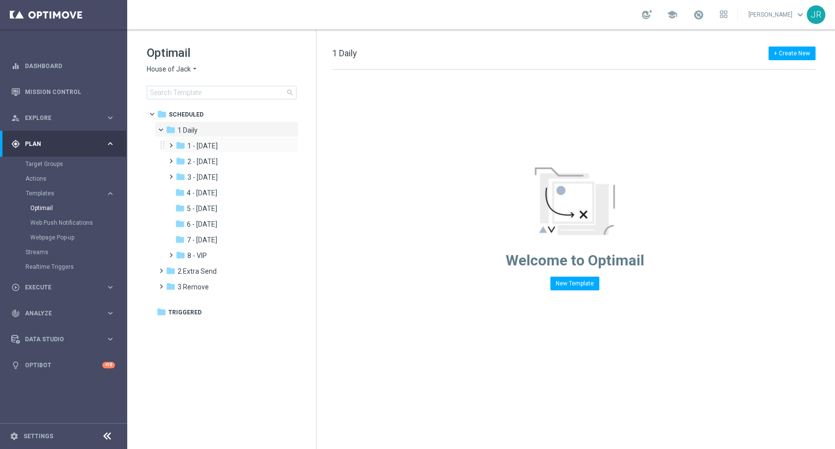
click at [209, 138] on div "folder 1 - Tuesday more_vert" at bounding box center [231, 145] width 134 height 16
click at [211, 146] on span "1 - Tuesday" at bounding box center [202, 145] width 30 height 9
click at [226, 177] on span "Tue snippet" at bounding box center [215, 177] width 36 height 9
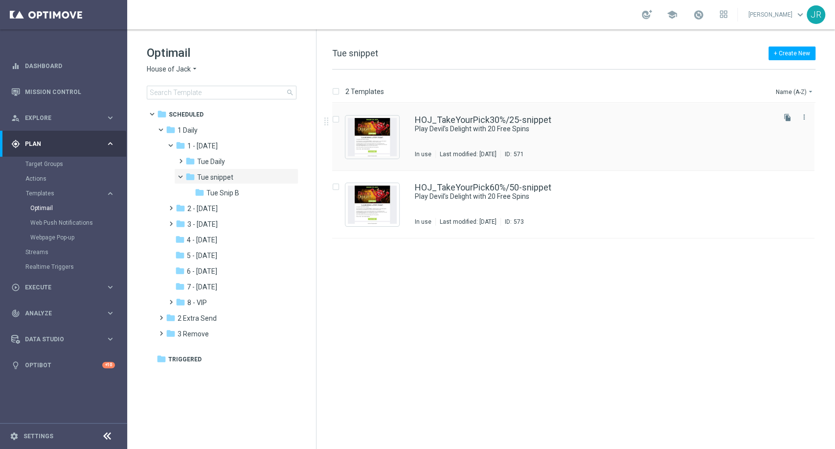
click at [358, 158] on div "Press SPACE to select this row." at bounding box center [372, 136] width 54 height 43
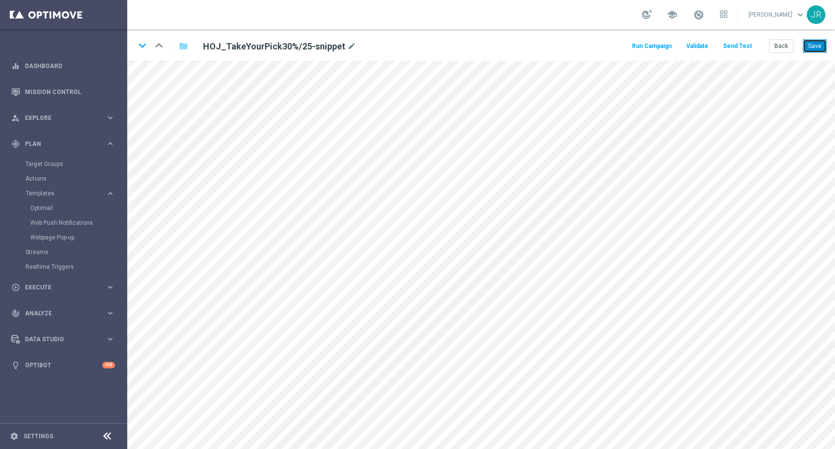
click at [817, 44] on button "Save" at bounding box center [815, 46] width 24 height 14
click at [734, 40] on button "Send Test" at bounding box center [738, 46] width 32 height 13
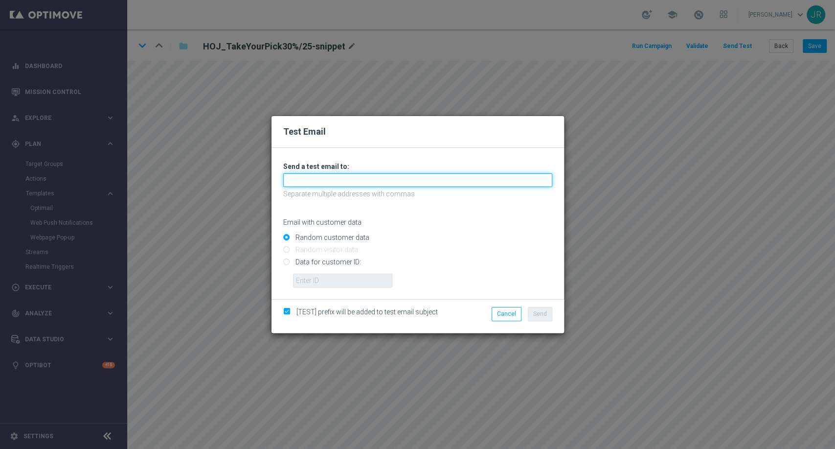
drag, startPoint x: 303, startPoint y: 177, endPoint x: 305, endPoint y: 184, distance: 6.8
click at [303, 177] on input "text" at bounding box center [417, 180] width 269 height 14
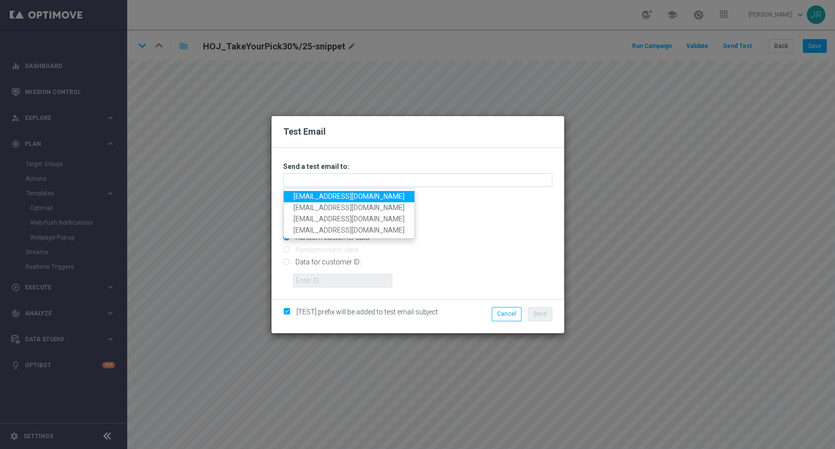
drag, startPoint x: 309, startPoint y: 193, endPoint x: 320, endPoint y: 195, distance: 10.9
click at [309, 193] on link "[EMAIL_ADDRESS][DOMAIN_NAME]" at bounding box center [349, 196] width 131 height 11
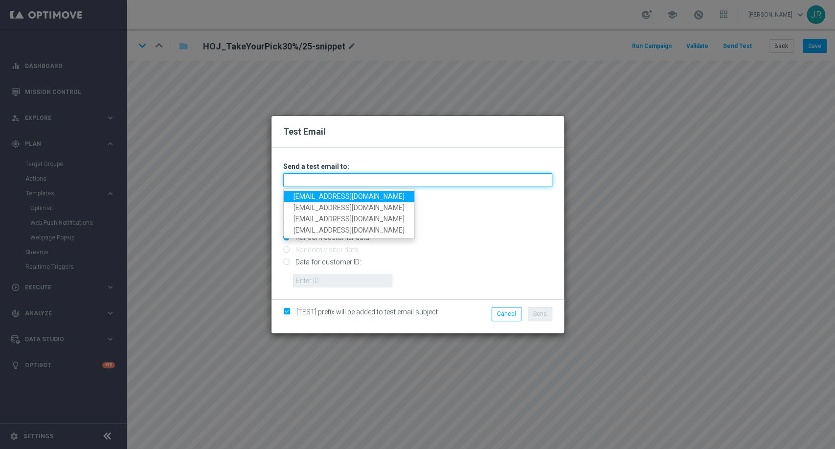
type input "[EMAIL_ADDRESS][DOMAIN_NAME]"
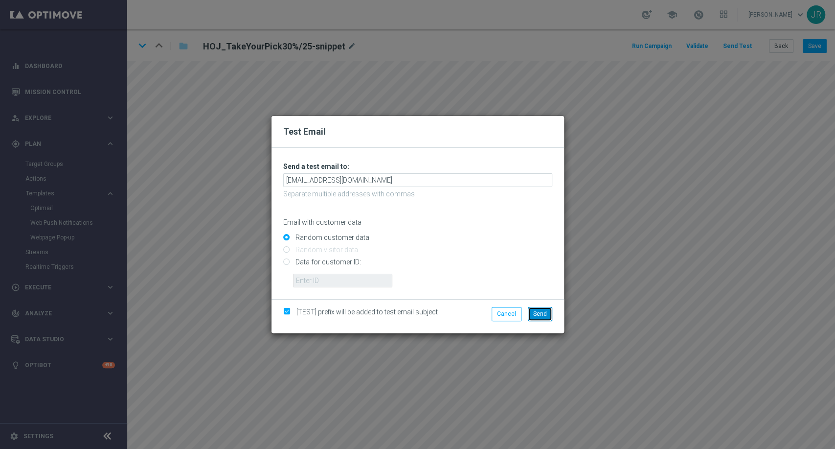
click at [540, 315] on span "Send" at bounding box center [540, 313] width 14 height 7
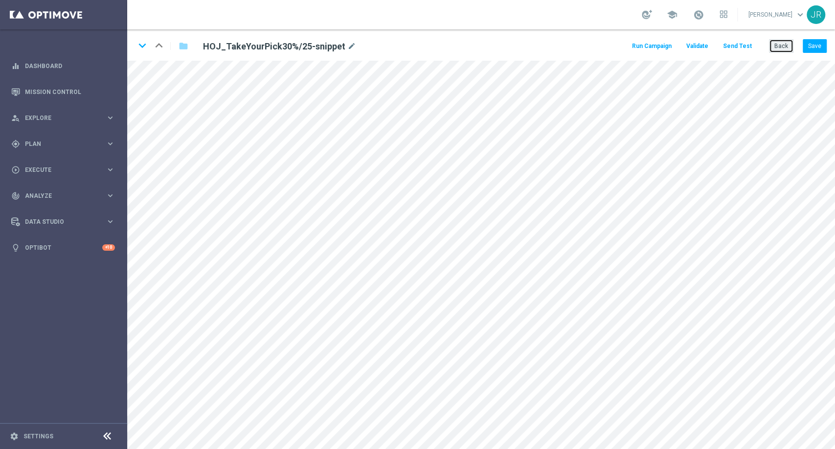
click at [772, 42] on button "Back" at bounding box center [781, 46] width 24 height 14
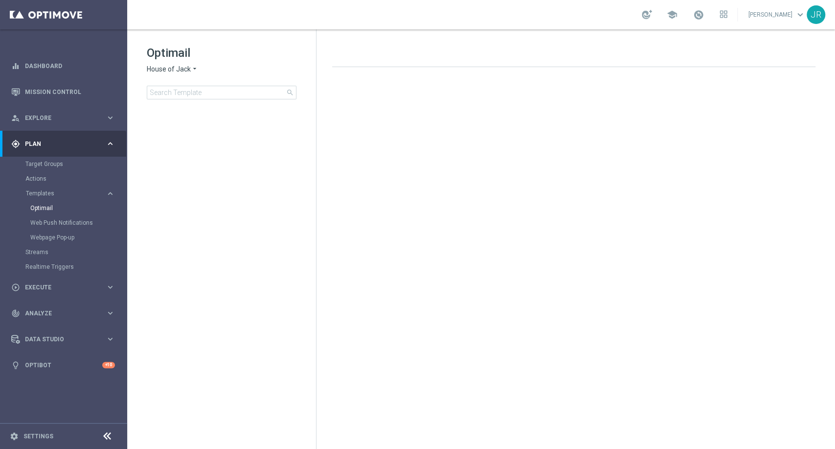
click at [171, 73] on span "House of Jack" at bounding box center [169, 69] width 44 height 9
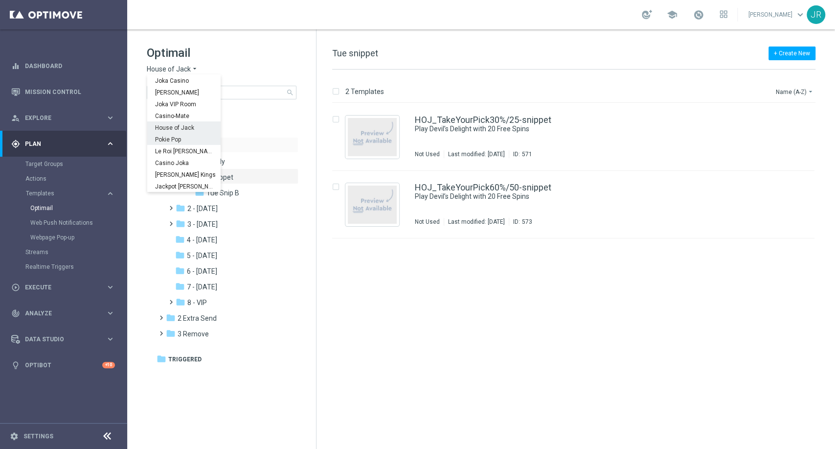
click at [0, 0] on span "Pokie Pop" at bounding box center [0, 0] width 0 height 0
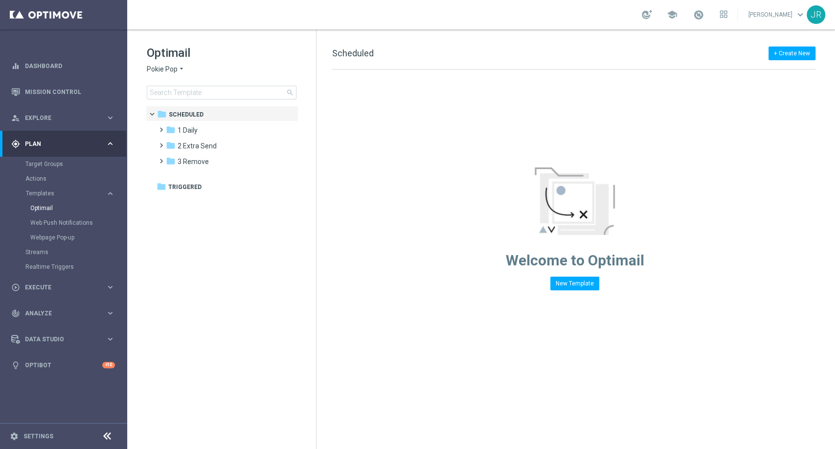
click at [199, 131] on div "folder 1 Daily" at bounding box center [222, 130] width 113 height 11
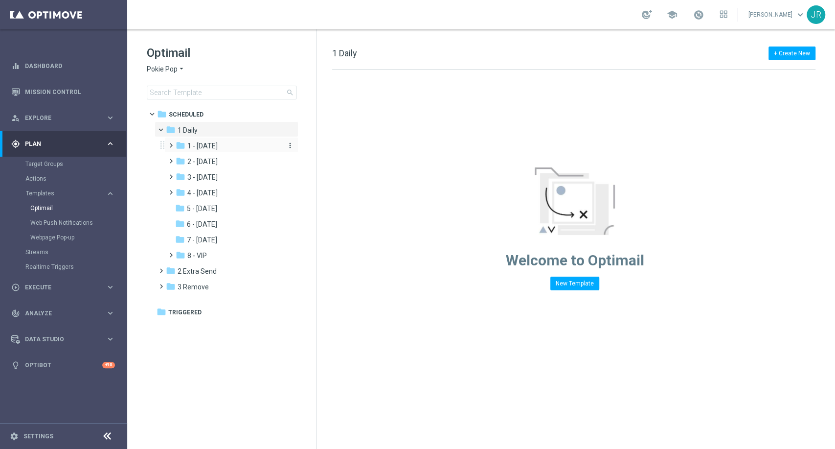
click at [207, 146] on span "1 - Tuesday" at bounding box center [202, 145] width 30 height 9
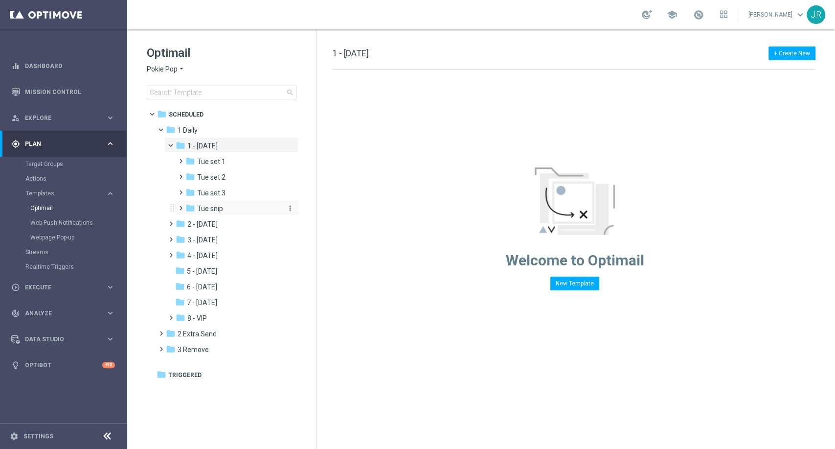
click at [221, 203] on div "folder Tue snip more_vert" at bounding box center [236, 208] width 124 height 16
click at [220, 208] on span "Tue snip" at bounding box center [210, 208] width 26 height 9
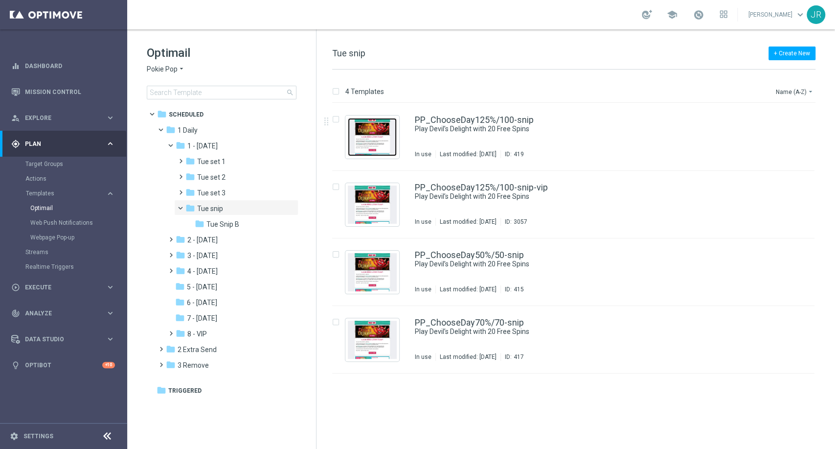
drag, startPoint x: 373, startPoint y: 131, endPoint x: 377, endPoint y: 140, distance: 9.8
click at [374, 133] on img "Press SPACE to select this row." at bounding box center [372, 137] width 49 height 38
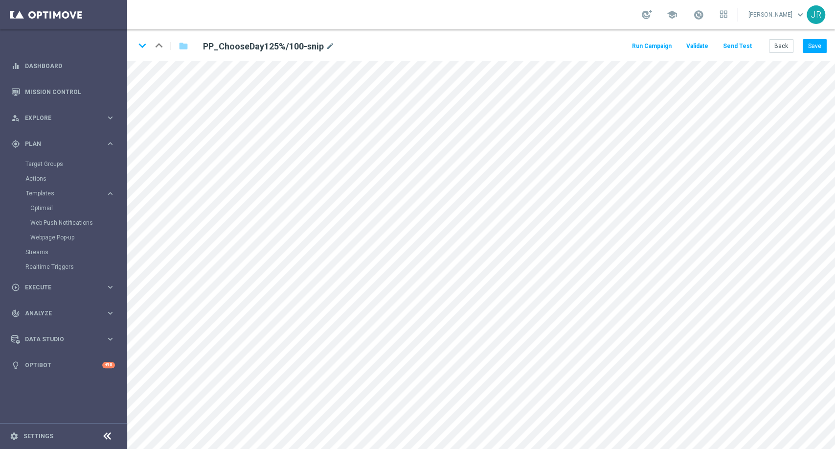
click at [744, 44] on button "Send Test" at bounding box center [738, 46] width 32 height 13
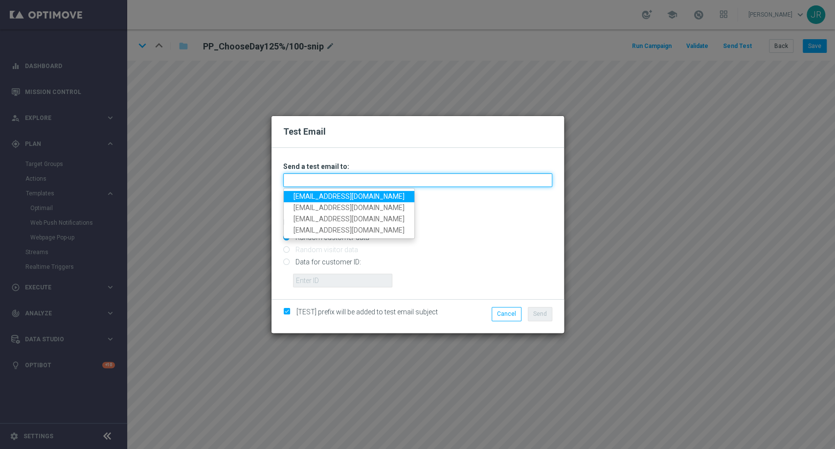
click at [386, 182] on input "text" at bounding box center [417, 180] width 269 height 14
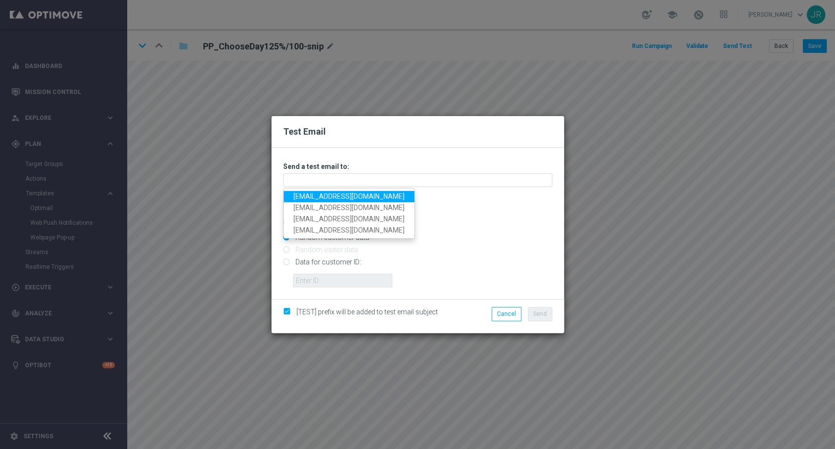
drag, startPoint x: 309, startPoint y: 199, endPoint x: 323, endPoint y: 200, distance: 14.3
click at [309, 198] on link "testingalltesting@gmail.com" at bounding box center [349, 196] width 131 height 11
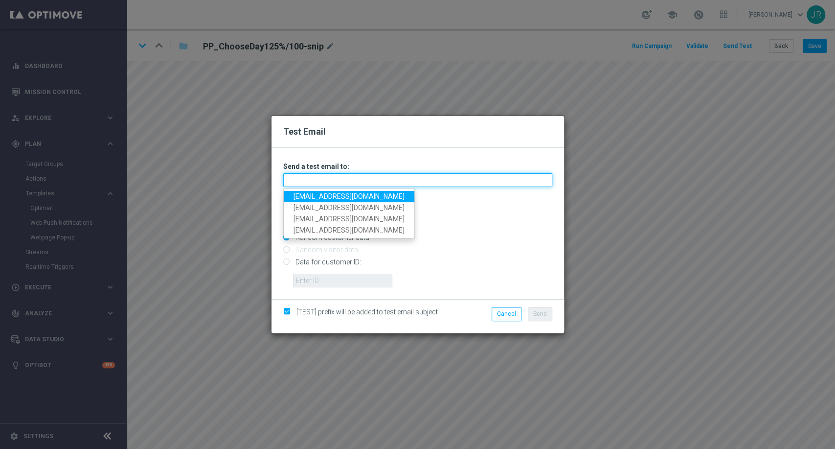
type input "testingalltesting@gmail.com"
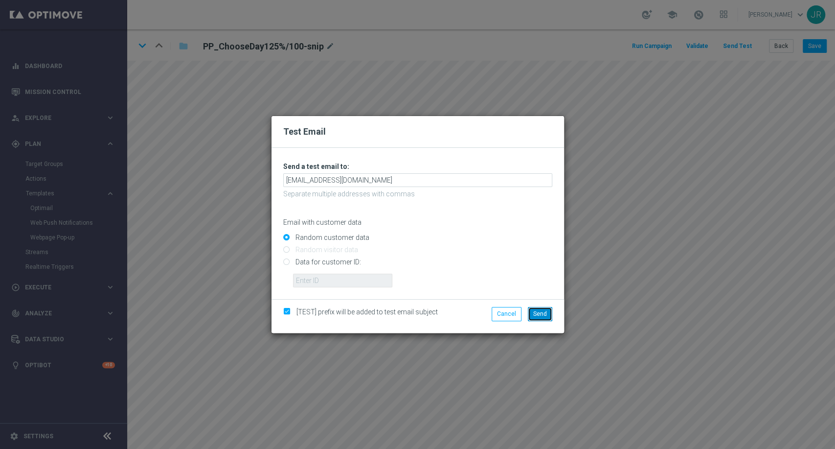
click at [539, 311] on span "Send" at bounding box center [540, 313] width 14 height 7
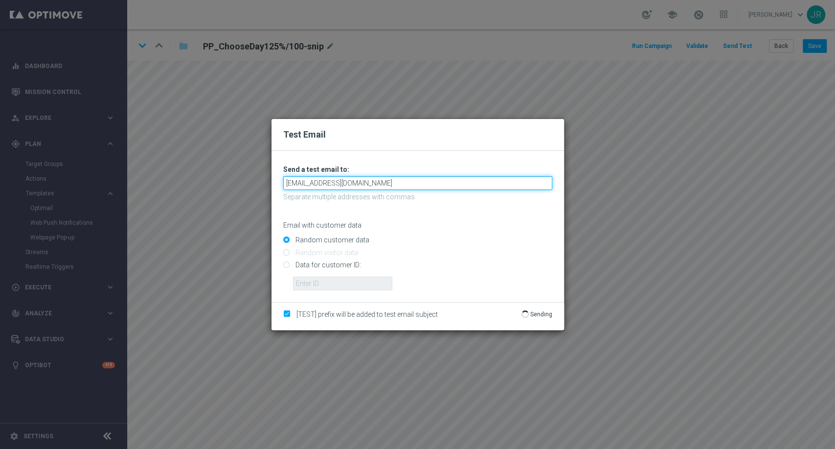
click at [379, 181] on input "testingalltesting@gmail.com" at bounding box center [417, 183] width 269 height 14
drag, startPoint x: 379, startPoint y: 182, endPoint x: 283, endPoint y: 186, distance: 96.0
click at [283, 186] on input "testingalltesting@gmail.com" at bounding box center [417, 183] width 269 height 14
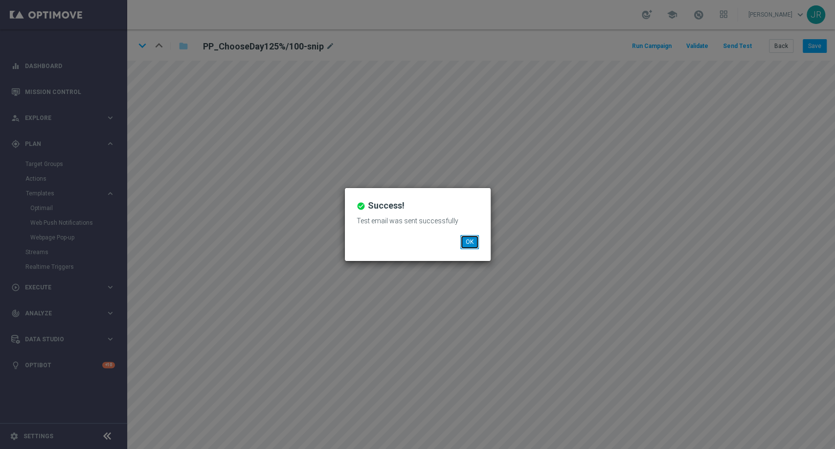
click at [475, 240] on button "OK" at bounding box center [469, 242] width 19 height 14
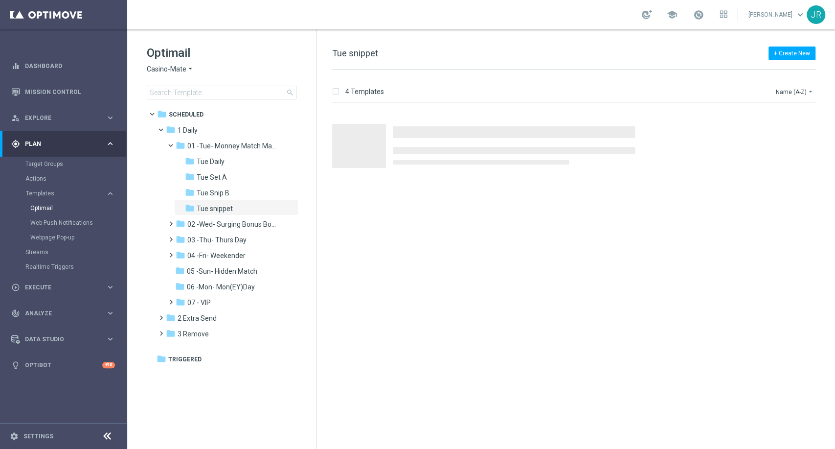
click at [163, 72] on span "Casino-Mate" at bounding box center [167, 69] width 40 height 9
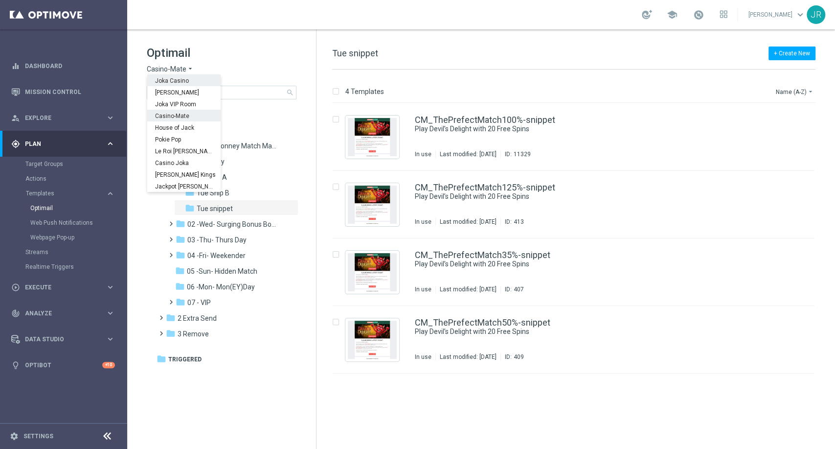
click at [0, 0] on span "Joka Casino" at bounding box center [0, 0] width 0 height 0
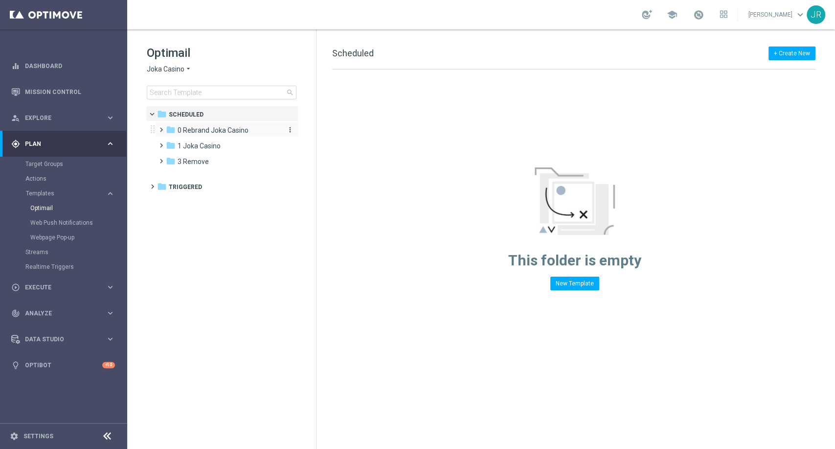
click at [180, 126] on span "0 Rebrand Joka Casino" at bounding box center [213, 130] width 71 height 9
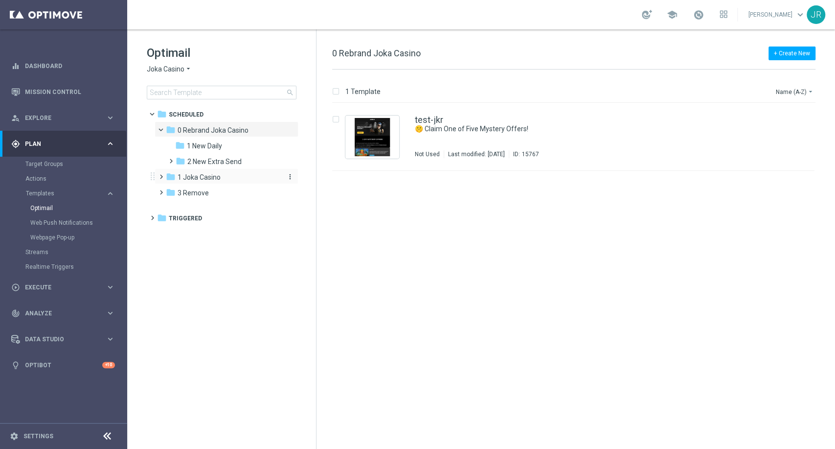
click at [188, 176] on span "1 Joka Casino" at bounding box center [199, 177] width 43 height 9
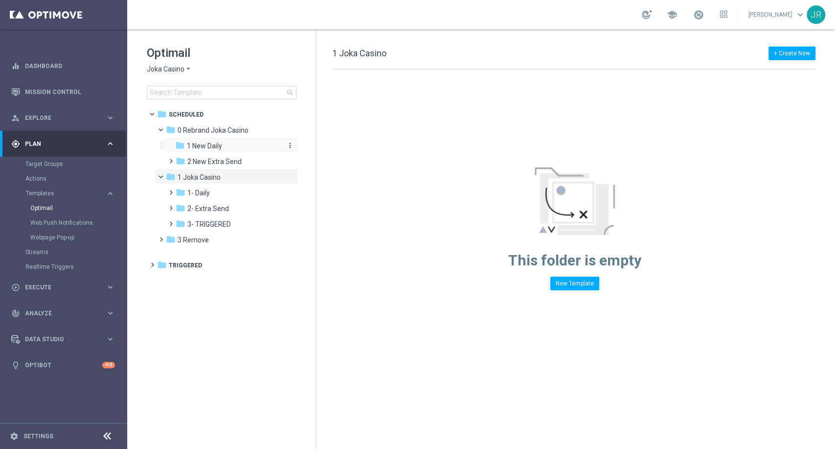
click at [211, 146] on span "1 New Daily" at bounding box center [204, 145] width 35 height 9
click at [209, 181] on div "folder 1 Joka Casino" at bounding box center [222, 177] width 113 height 11
click at [209, 191] on span "1- Daily" at bounding box center [198, 192] width 23 height 9
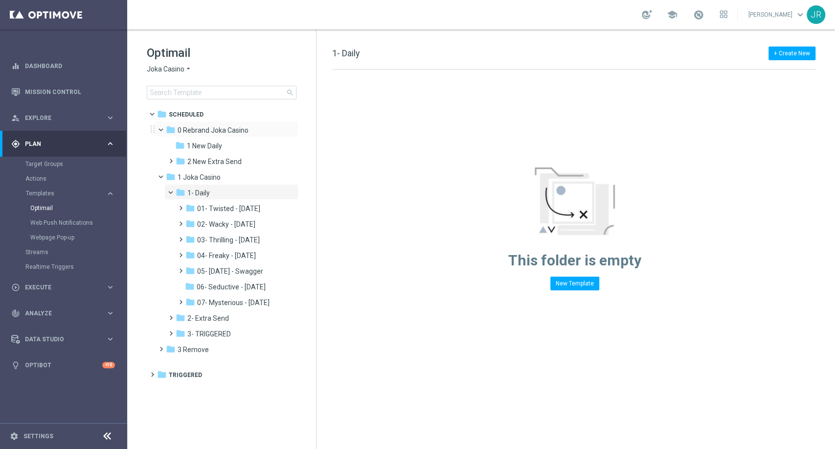
click at [202, 123] on div "folder 0 Rebrand Joka Casino more_vert" at bounding box center [227, 129] width 144 height 16
click at [203, 128] on span "0 Rebrand Joka Casino" at bounding box center [213, 130] width 71 height 9
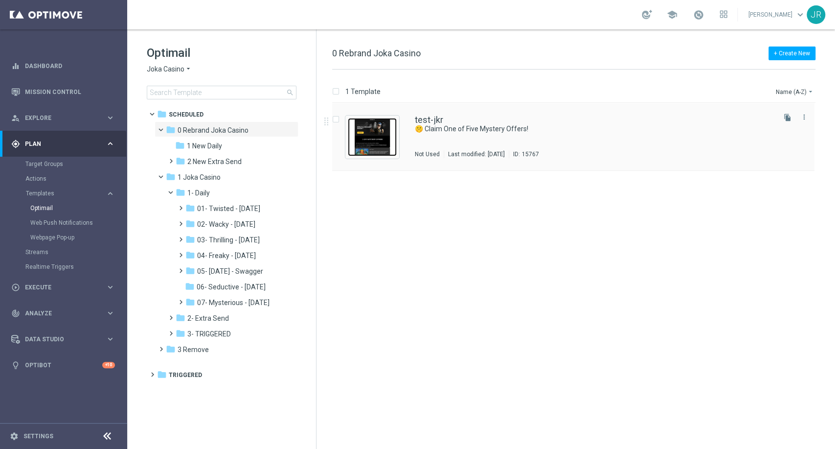
click at [373, 140] on img "Press SPACE to select this row." at bounding box center [372, 137] width 49 height 38
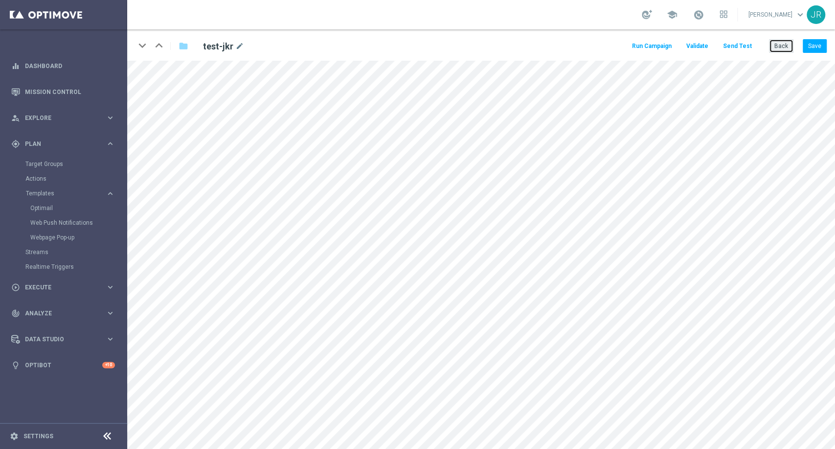
click at [785, 52] on button "Back" at bounding box center [781, 46] width 24 height 14
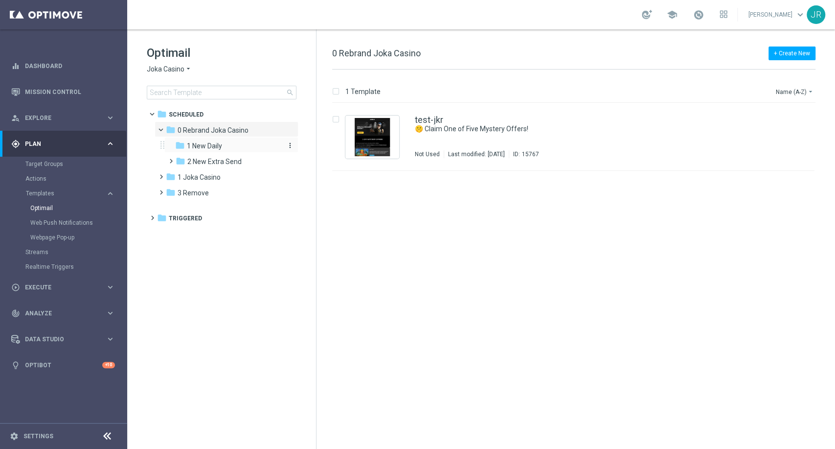
click at [207, 141] on span "1 New Daily" at bounding box center [204, 145] width 35 height 9
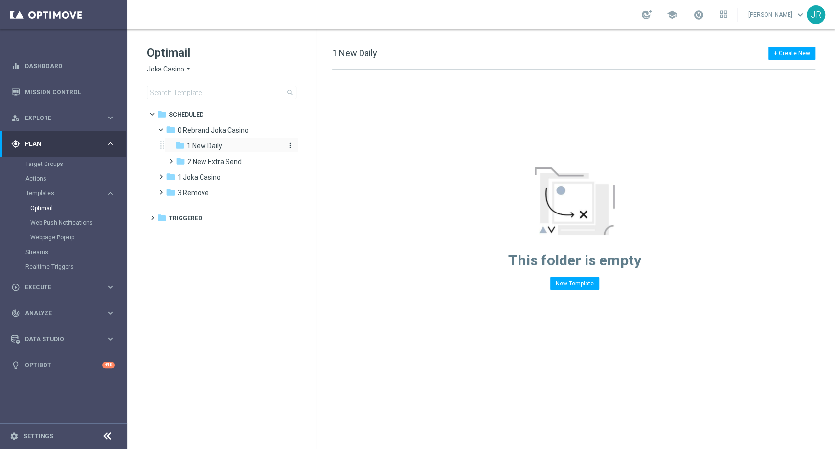
click at [205, 148] on span "1 New Daily" at bounding box center [204, 145] width 35 height 9
click at [212, 143] on span "1 New Daily" at bounding box center [204, 145] width 35 height 9
click at [200, 175] on span "1 Joka Casino" at bounding box center [199, 177] width 43 height 9
click at [200, 189] on span "1- Daily" at bounding box center [198, 192] width 23 height 9
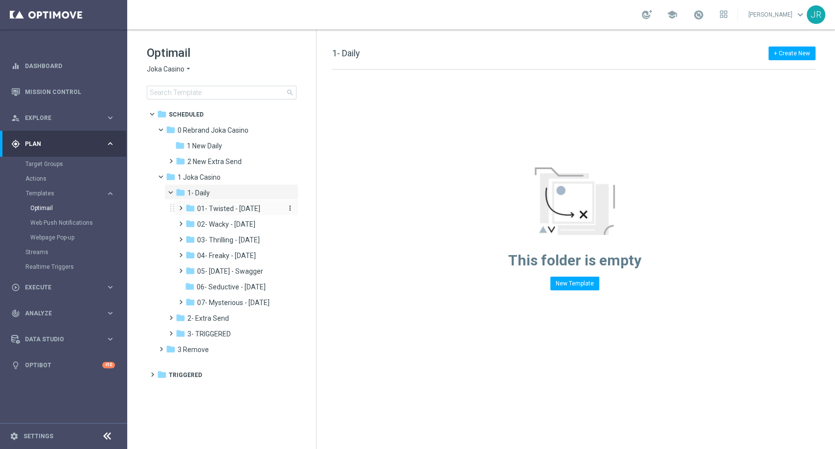
click at [251, 212] on span "01- Twisted - Tuesday" at bounding box center [228, 208] width 63 height 9
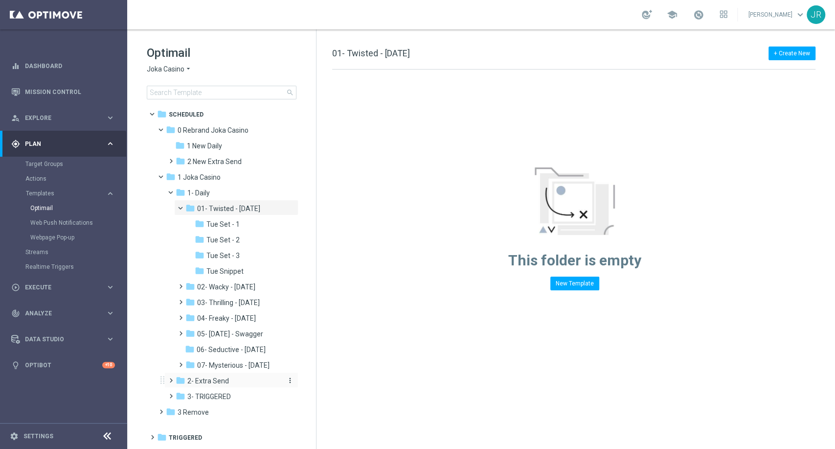
click at [202, 379] on span "2- Extra Send" at bounding box center [208, 380] width 42 height 9
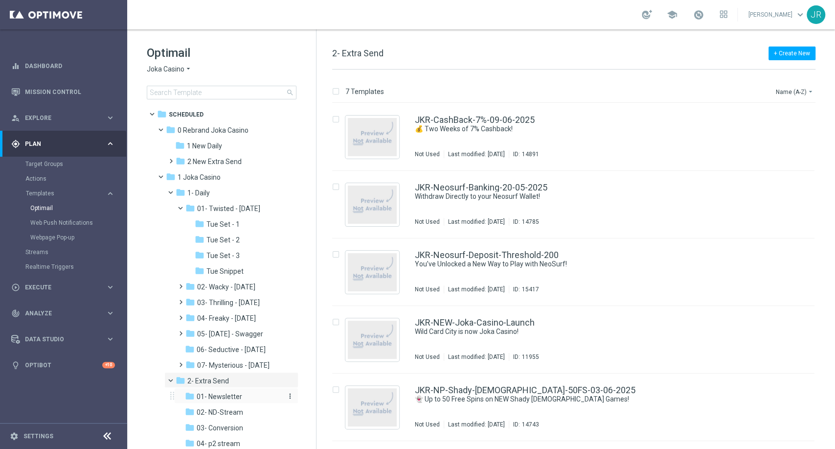
click at [217, 399] on span "01- Newsletter" at bounding box center [220, 396] width 46 height 9
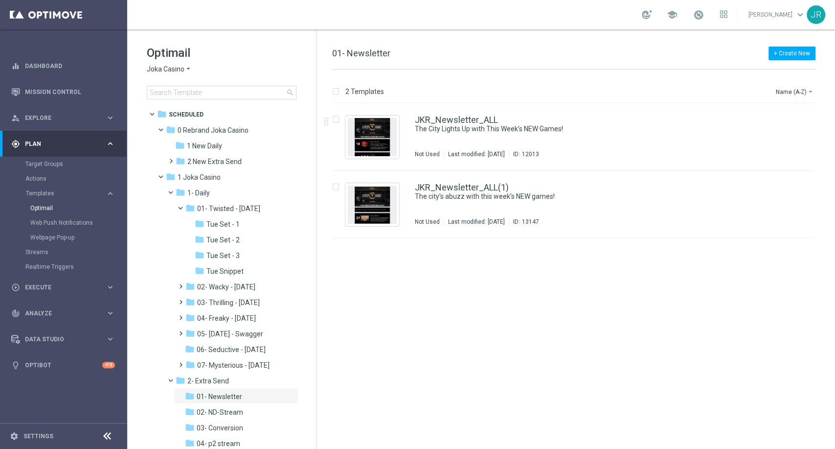
drag, startPoint x: 587, startPoint y: 143, endPoint x: 585, endPoint y: 149, distance: 6.2
click at [587, 143] on div "JKR_Newsletter_ALL The City Lights Up with This Week’s NEW Games! Not Used Last…" at bounding box center [594, 136] width 359 height 43
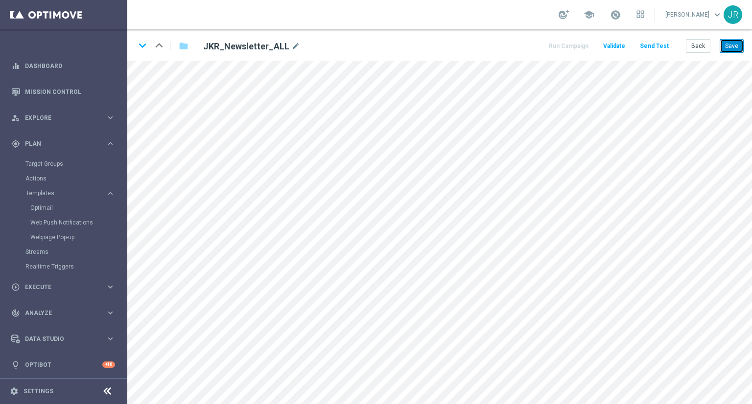
click at [725, 44] on button "Save" at bounding box center [731, 46] width 24 height 14
click at [726, 49] on button "Save" at bounding box center [731, 46] width 24 height 14
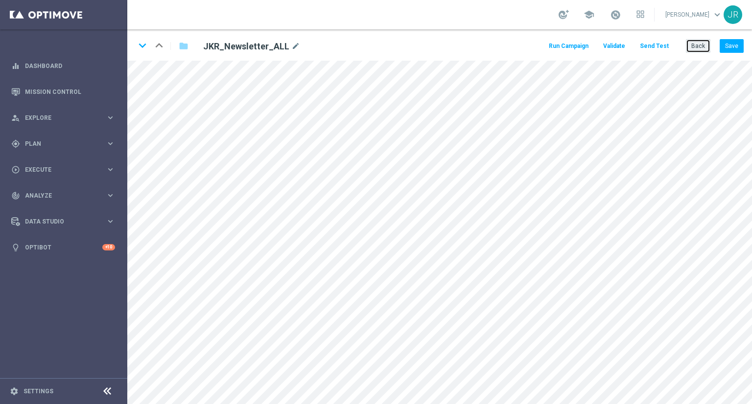
click at [701, 47] on button "Back" at bounding box center [698, 46] width 24 height 14
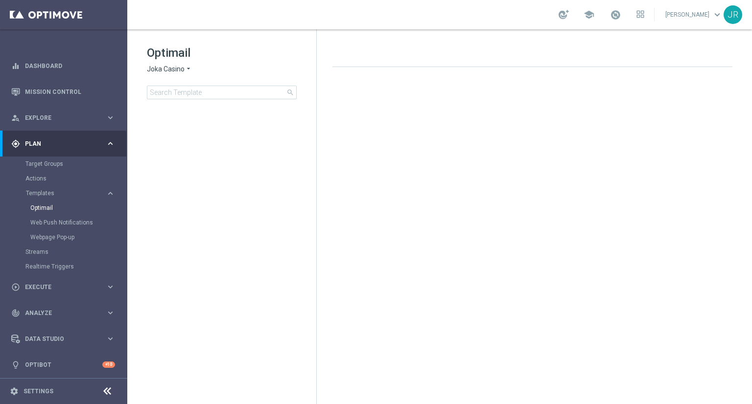
drag, startPoint x: 161, startPoint y: 66, endPoint x: 162, endPoint y: 73, distance: 8.0
click at [161, 67] on span "Joka Casino" at bounding box center [166, 69] width 38 height 9
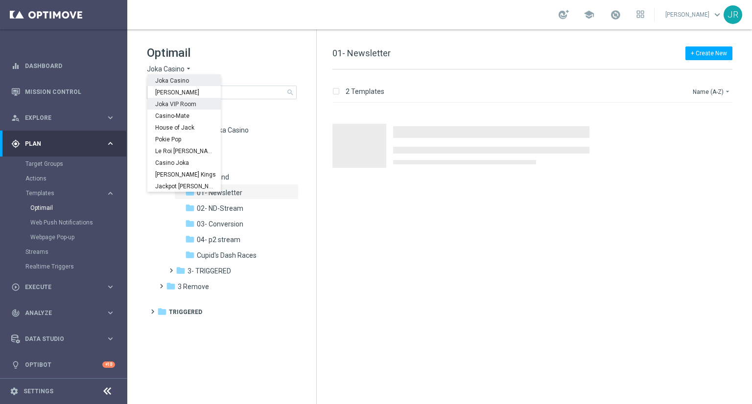
click at [0, 0] on span "Joka VIP Room" at bounding box center [0, 0] width 0 height 0
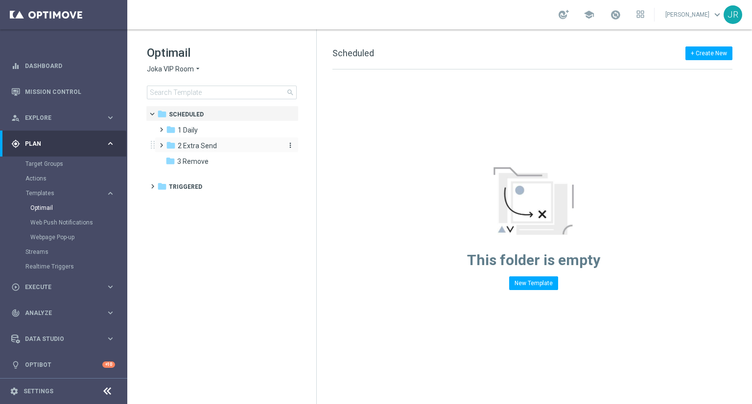
click at [222, 150] on div "folder 2 Extra Send" at bounding box center [222, 145] width 113 height 11
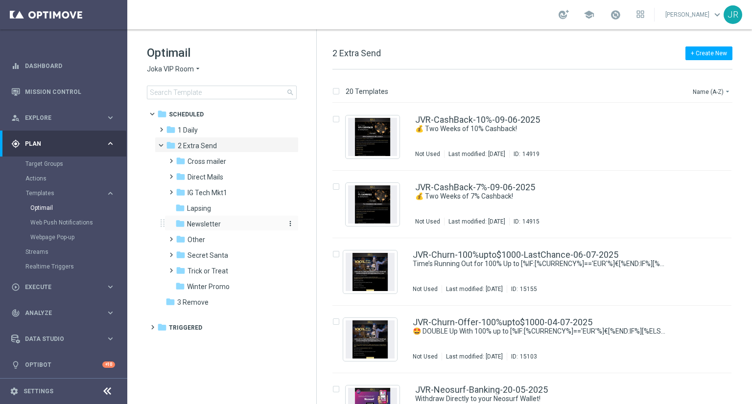
click at [205, 224] on span "Newsletter" at bounding box center [204, 224] width 34 height 9
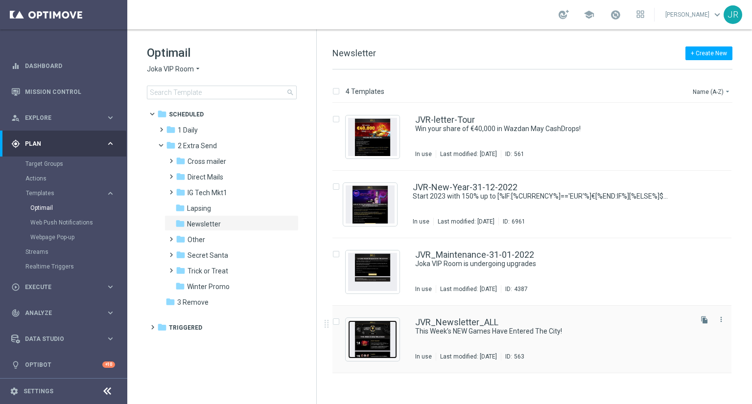
click at [371, 345] on img "Press SPACE to select this row." at bounding box center [372, 340] width 49 height 38
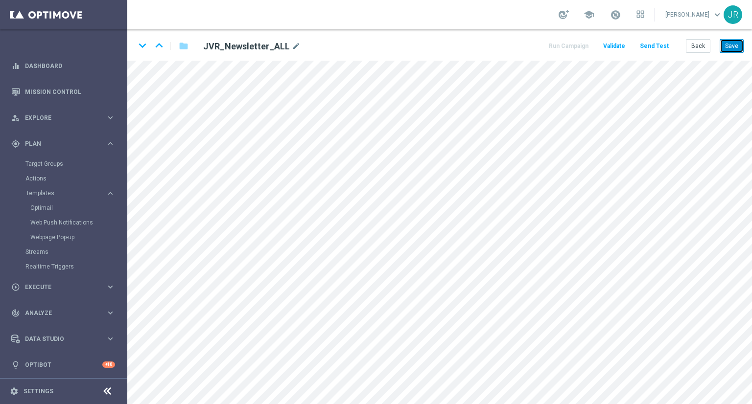
click at [732, 47] on button "Save" at bounding box center [731, 46] width 24 height 14
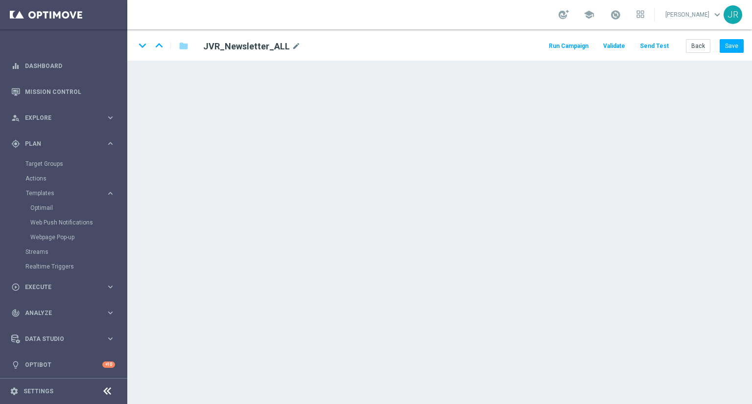
click at [704, 34] on div "keyboard_arrow_down keyboard_arrow_up folder JVR_Newsletter_ALL mode_edit Run C…" at bounding box center [439, 44] width 624 height 31
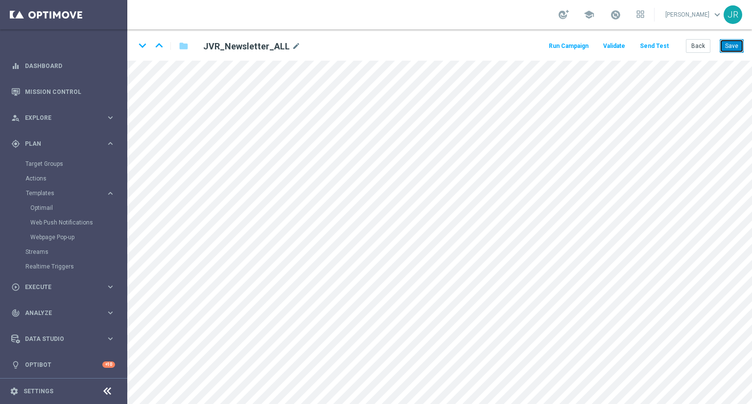
click at [736, 50] on button "Save" at bounding box center [731, 46] width 24 height 14
click at [734, 42] on button "Save" at bounding box center [731, 46] width 24 height 14
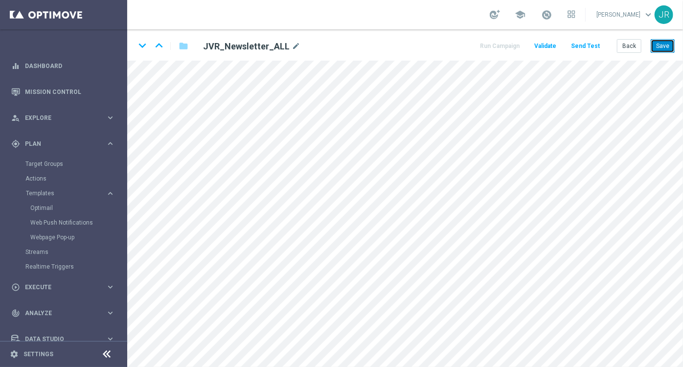
click at [660, 46] on button "Save" at bounding box center [663, 46] width 24 height 14
click at [666, 46] on button "Save" at bounding box center [663, 46] width 24 height 14
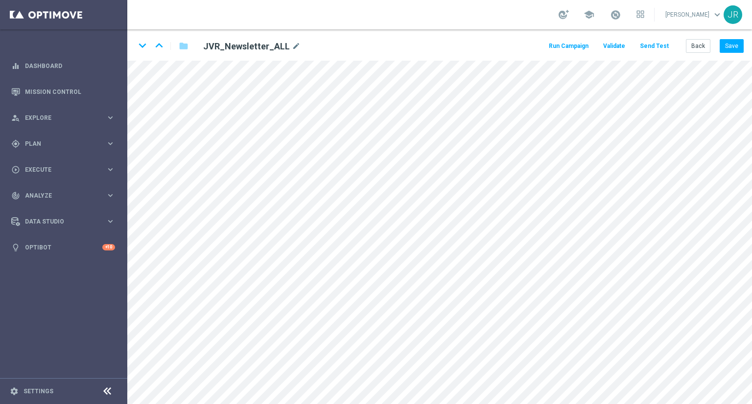
click at [702, 53] on div "keyboard_arrow_down keyboard_arrow_up folder JVR_Newsletter_ALL mode_edit Run C…" at bounding box center [439, 44] width 624 height 31
click at [434, 103] on form "keyboard_arrow_down keyboard_arrow_up folder JVR_Newsletter_ALL mode_edit Run C…" at bounding box center [439, 216] width 624 height 375
drag, startPoint x: 690, startPoint y: 48, endPoint x: 83, endPoint y: -43, distance: 613.5
click at [83, 0] on html "equalizer Dashboard Mission Control" at bounding box center [376, 202] width 752 height 404
drag, startPoint x: 693, startPoint y: 49, endPoint x: 688, endPoint y: 49, distance: 5.4
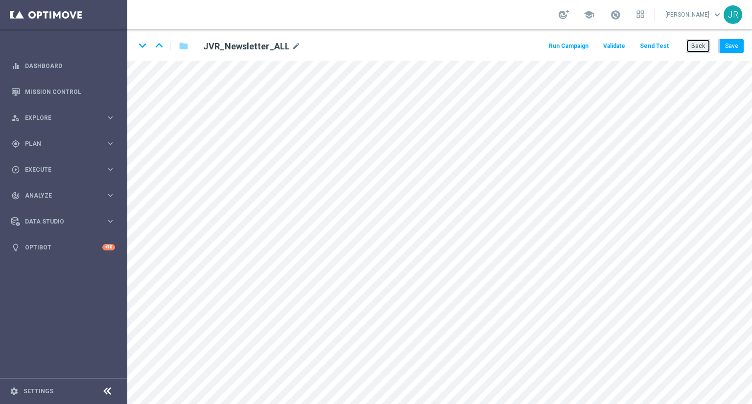
click at [693, 49] on button "Back" at bounding box center [698, 46] width 24 height 14
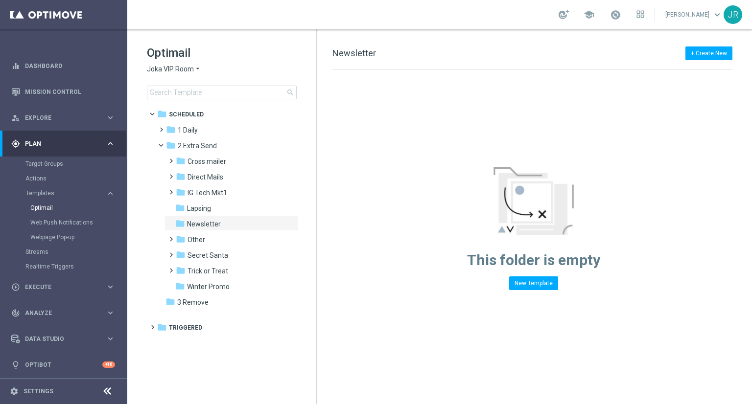
click at [157, 71] on span "Joka VIP Room" at bounding box center [170, 69] width 47 height 9
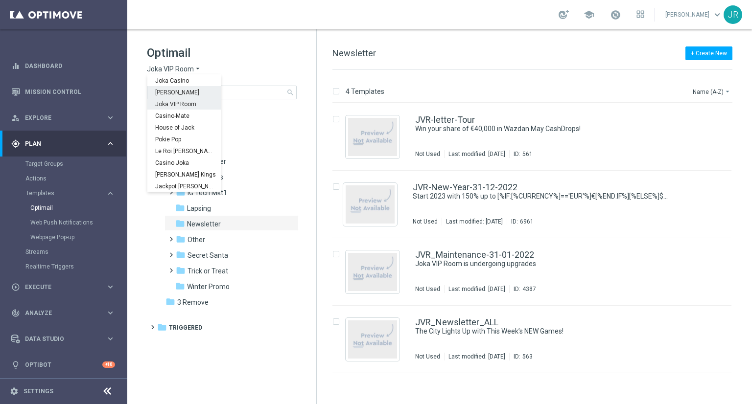
click at [0, 0] on span "King Johnnie" at bounding box center [0, 0] width 0 height 0
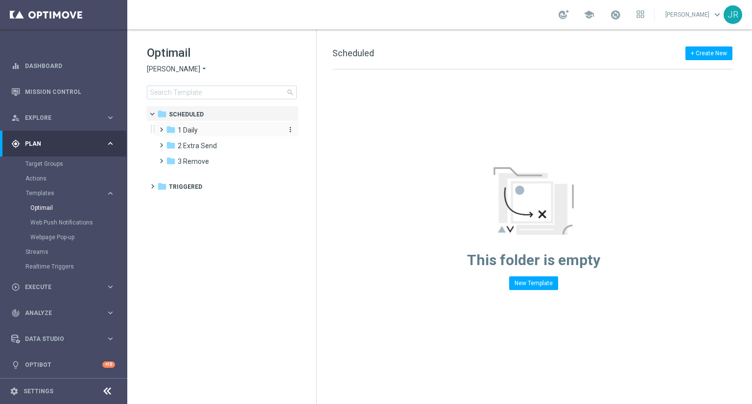
click at [194, 126] on span "1 Daily" at bounding box center [188, 130] width 20 height 9
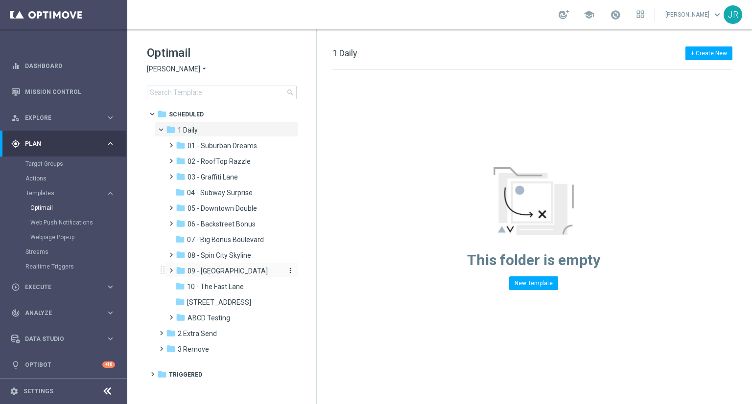
drag, startPoint x: 203, startPoint y: 251, endPoint x: 230, endPoint y: 271, distance: 34.3
click at [236, 284] on div "folder 01 - Suburban Dreams more_vert folder 02 - RoofTop Razzle more_vert" at bounding box center [229, 231] width 140 height 188
click at [208, 334] on span "2 Extra Send" at bounding box center [197, 333] width 39 height 9
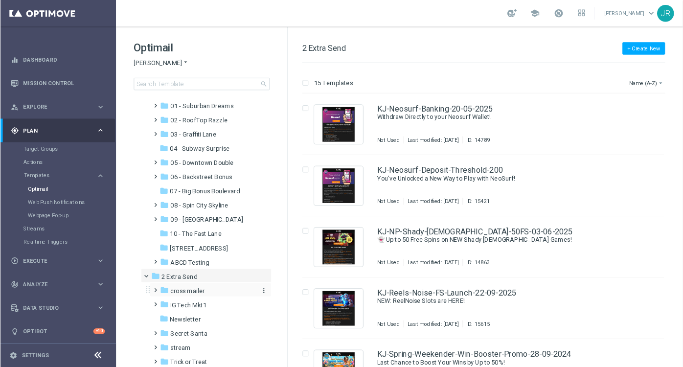
scroll to position [89, 0]
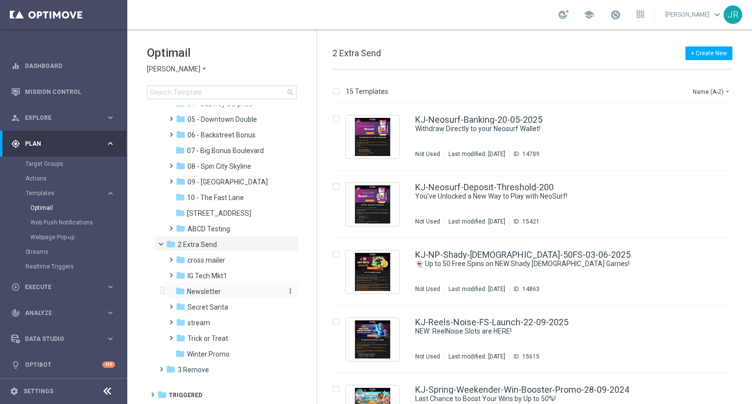
click at [201, 295] on span "Newsletter" at bounding box center [204, 291] width 34 height 9
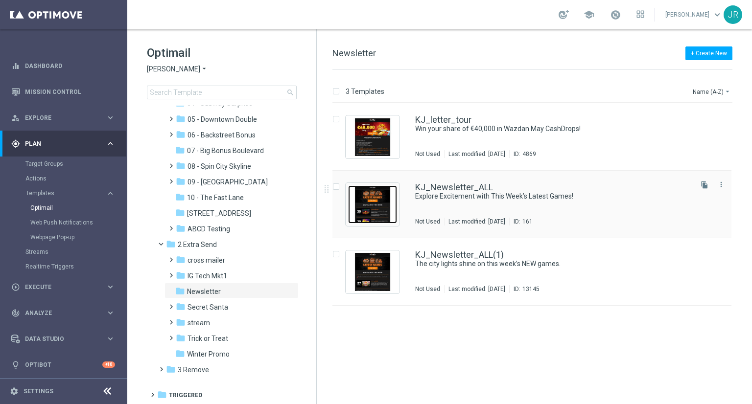
click at [370, 205] on img "Press SPACE to select this row." at bounding box center [372, 204] width 49 height 38
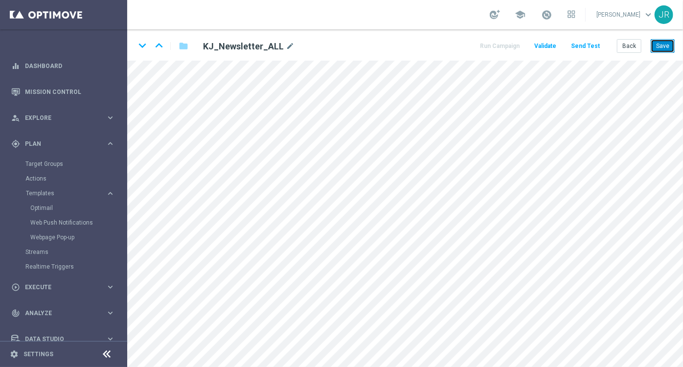
click at [667, 42] on button "Save" at bounding box center [663, 46] width 24 height 14
click at [289, 0] on html "equalizer Dashboard Mission Control" at bounding box center [341, 183] width 683 height 367
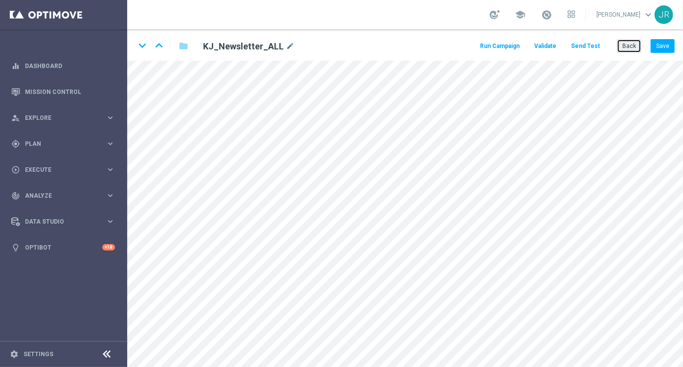
click at [621, 46] on button "Back" at bounding box center [629, 46] width 24 height 14
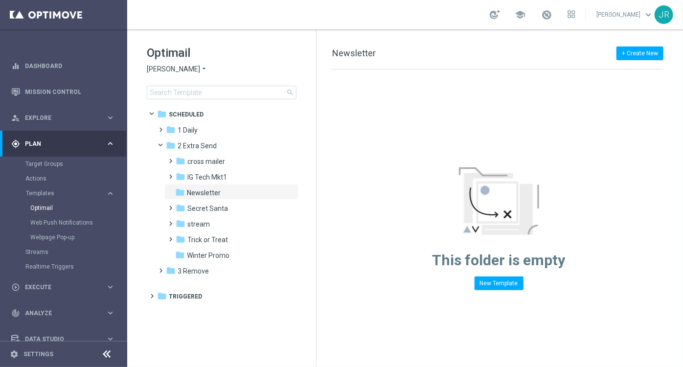
click at [153, 69] on span "[PERSON_NAME]" at bounding box center [173, 69] width 53 height 9
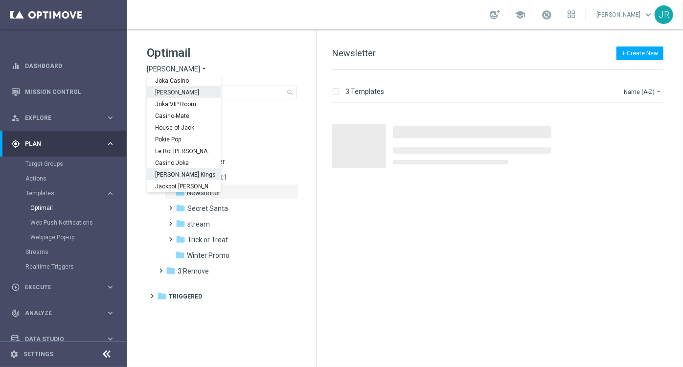
click at [0, 0] on span "[PERSON_NAME] Kings" at bounding box center [0, 0] width 0 height 0
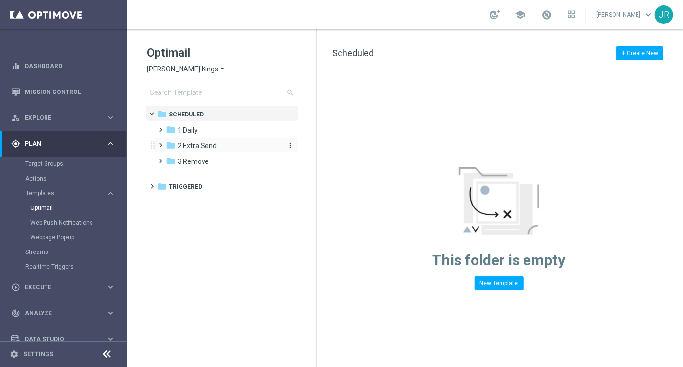
click at [201, 148] on span "2 Extra Send" at bounding box center [197, 145] width 39 height 9
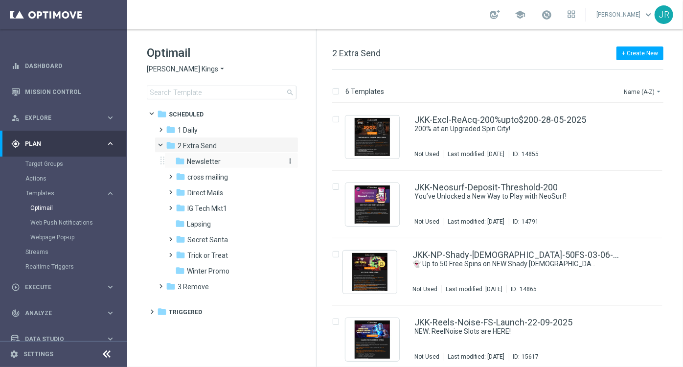
click at [207, 165] on span "Newsletter" at bounding box center [204, 161] width 34 height 9
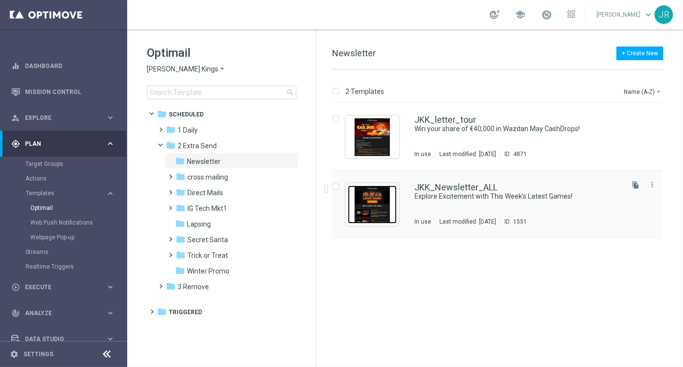
click at [374, 210] on img "Press SPACE to select this row." at bounding box center [372, 204] width 49 height 38
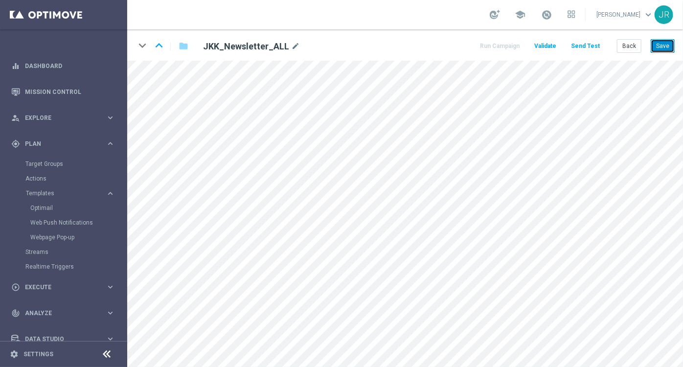
click at [660, 46] on button "Save" at bounding box center [663, 46] width 24 height 14
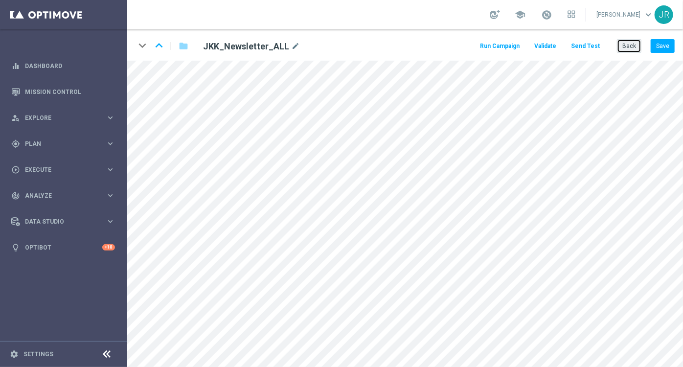
click at [628, 50] on button "Back" at bounding box center [629, 46] width 24 height 14
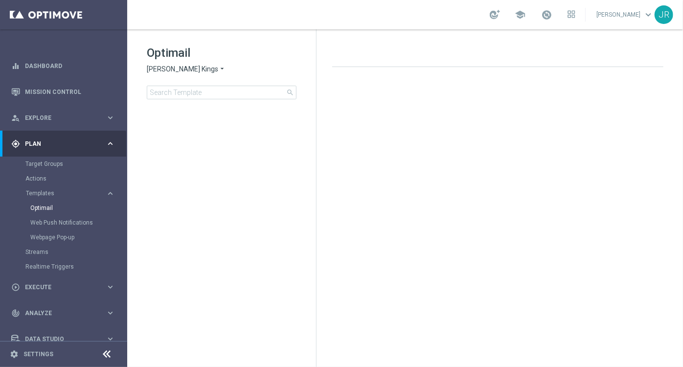
click at [181, 71] on span "[PERSON_NAME] Kings" at bounding box center [182, 69] width 71 height 9
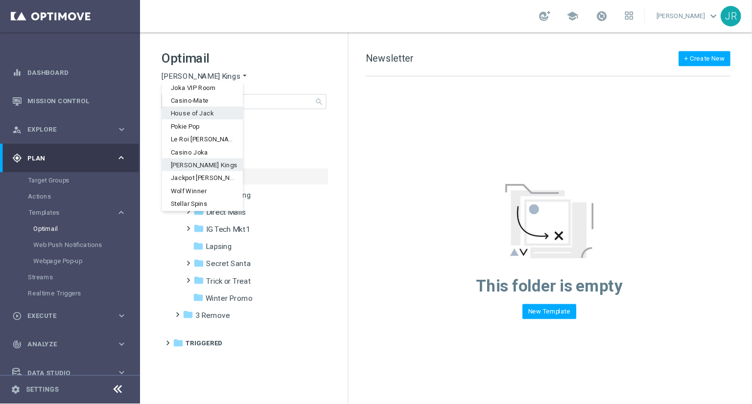
scroll to position [35, 0]
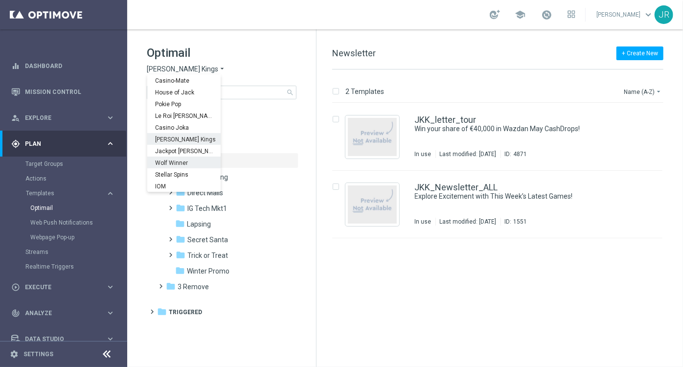
click at [0, 0] on span "Wolf Winner" at bounding box center [0, 0] width 0 height 0
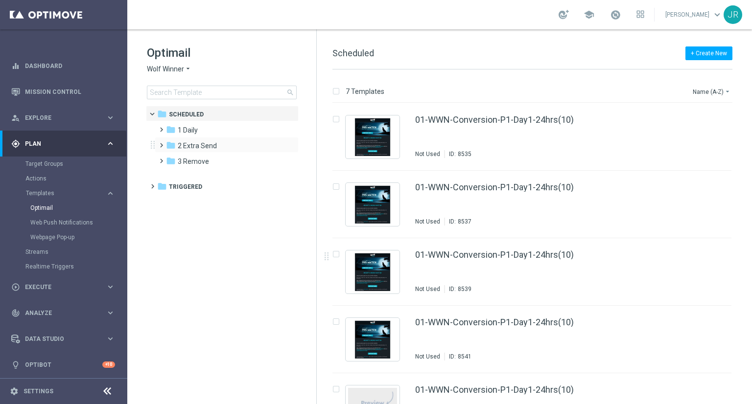
click at [186, 152] on div "folder 2 Extra Send more_vert" at bounding box center [227, 145] width 144 height 16
click at [197, 151] on div "folder 2 Extra Send" at bounding box center [222, 145] width 113 height 11
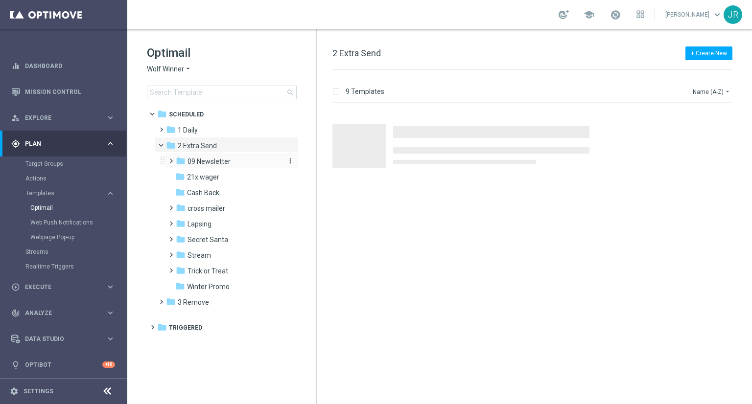
click at [206, 164] on span "09 Newsletter" at bounding box center [208, 161] width 43 height 9
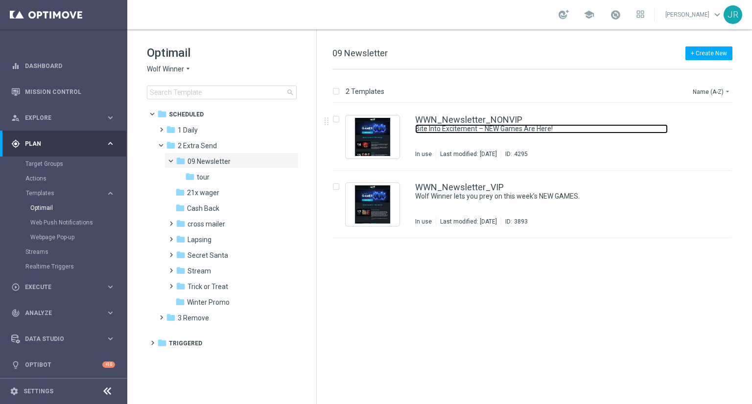
click at [478, 128] on link "Bite Into Excitement – NEW Games Are Here!" at bounding box center [541, 128] width 253 height 9
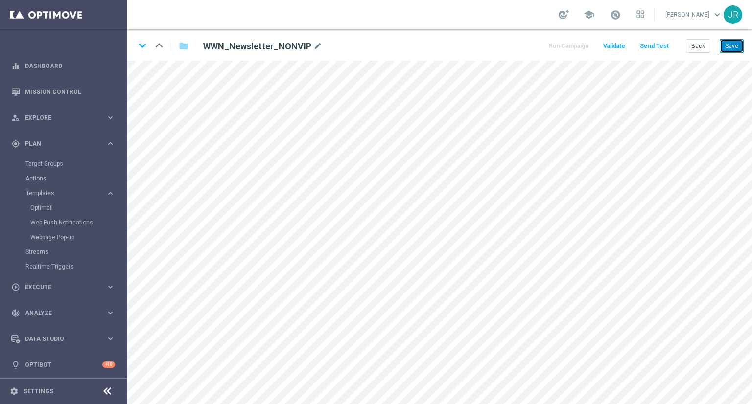
click at [683, 48] on button "Save" at bounding box center [731, 46] width 24 height 14
click at [683, 43] on button "Save" at bounding box center [731, 46] width 24 height 14
click at [683, 49] on button "Save" at bounding box center [731, 46] width 24 height 14
click at [683, 39] on button "Save" at bounding box center [731, 46] width 24 height 14
click at [665, 47] on button "Send Test" at bounding box center [654, 46] width 32 height 13
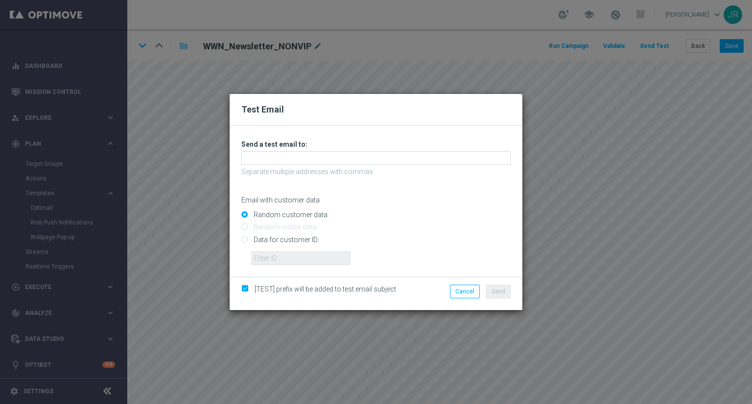
click at [339, 148] on h3 "Send a test email to:" at bounding box center [375, 144] width 269 height 9
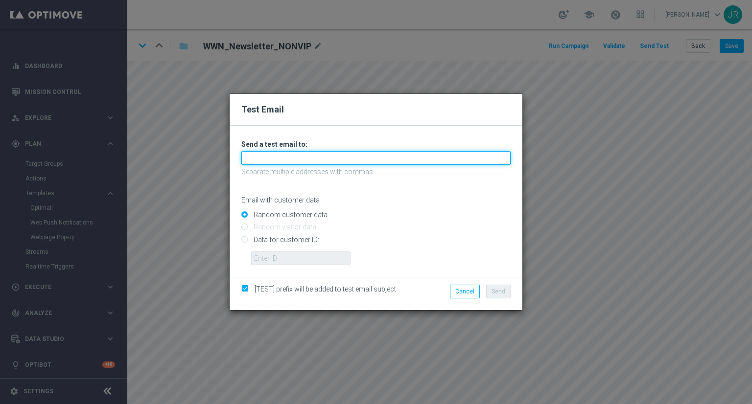
drag, startPoint x: 337, startPoint y: 154, endPoint x: 333, endPoint y: 159, distance: 6.0
click at [337, 154] on input "text" at bounding box center [375, 158] width 269 height 14
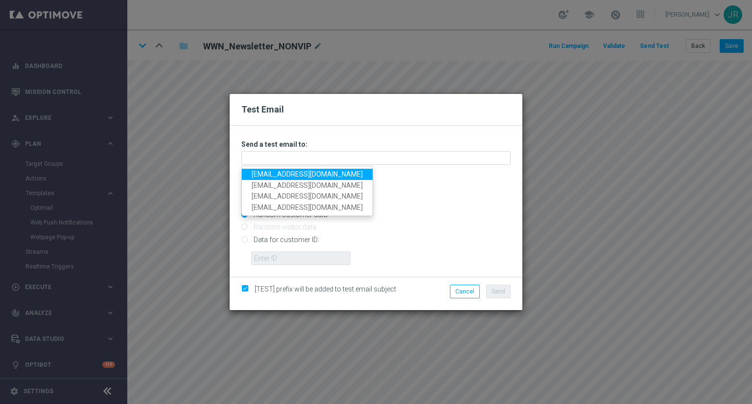
click at [268, 178] on link "testingalltesting@gmail.com" at bounding box center [307, 174] width 131 height 11
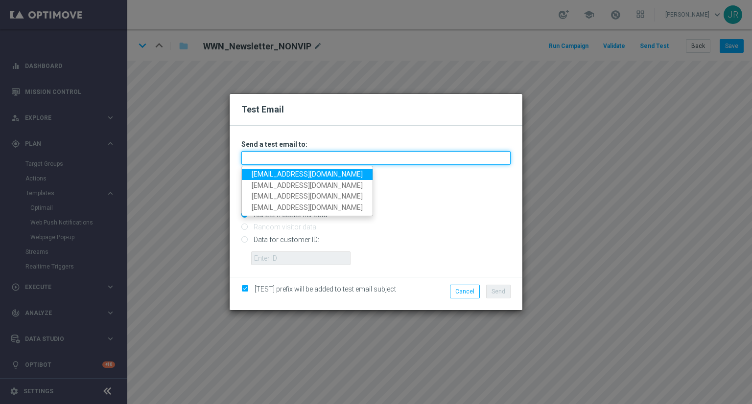
type input "testingalltesting@gmail.com"
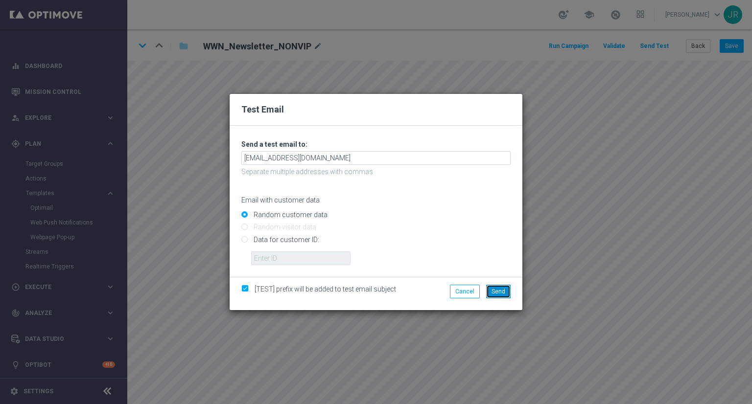
click at [495, 290] on span "Send" at bounding box center [498, 291] width 14 height 7
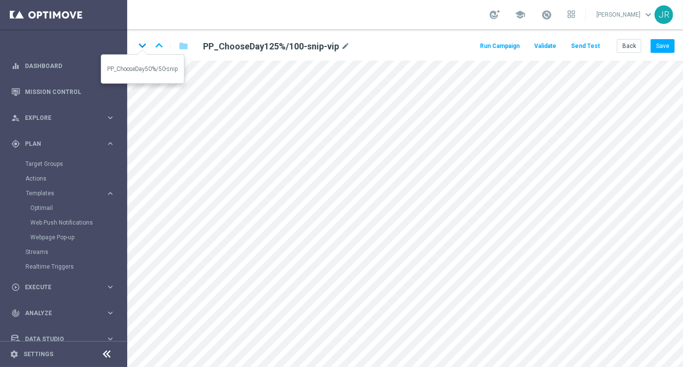
click at [143, 47] on icon "keyboard_arrow_down" at bounding box center [142, 45] width 15 height 15
click at [150, 45] on div "keyboard_arrow_down keyboard_arrow_up" at bounding box center [142, 45] width 15 height 15
click at [139, 42] on icon "keyboard_arrow_down" at bounding box center [142, 45] width 15 height 15
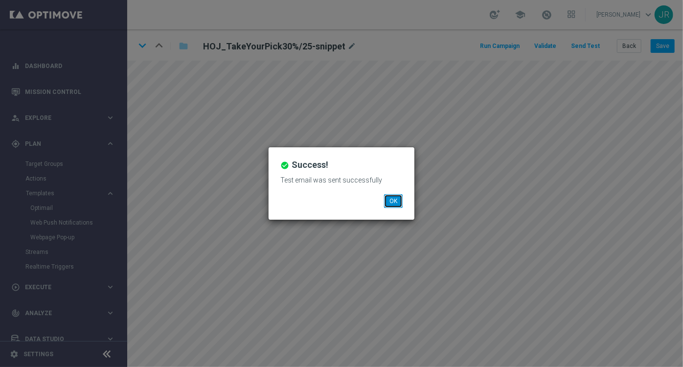
click at [389, 199] on button "OK" at bounding box center [393, 201] width 19 height 14
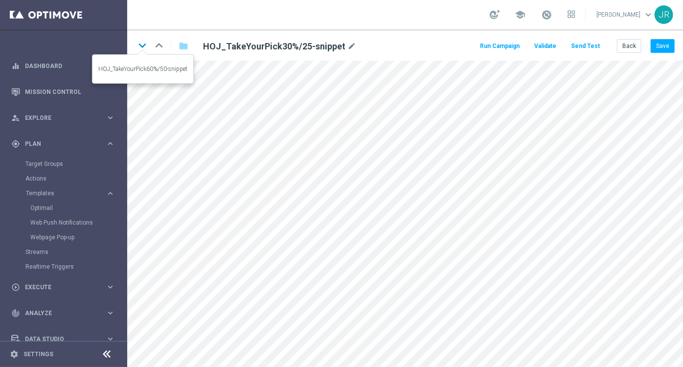
click at [143, 48] on icon "keyboard_arrow_down" at bounding box center [142, 45] width 15 height 15
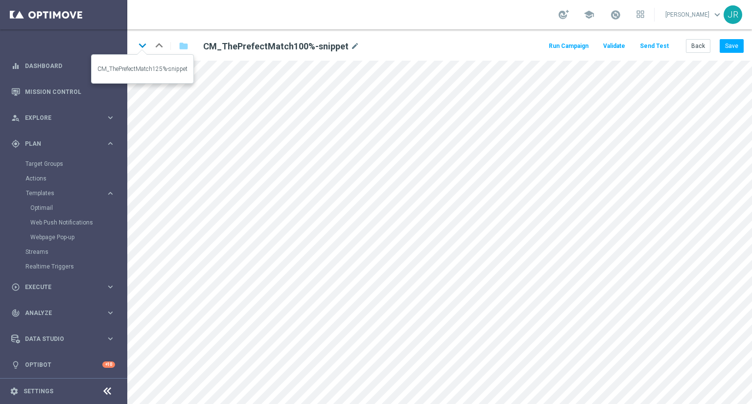
click at [139, 51] on icon "keyboard_arrow_down" at bounding box center [142, 45] width 15 height 15
click at [143, 42] on icon "keyboard_arrow_down" at bounding box center [142, 45] width 15 height 15
click at [145, 50] on icon "keyboard_arrow_down" at bounding box center [142, 45] width 15 height 15
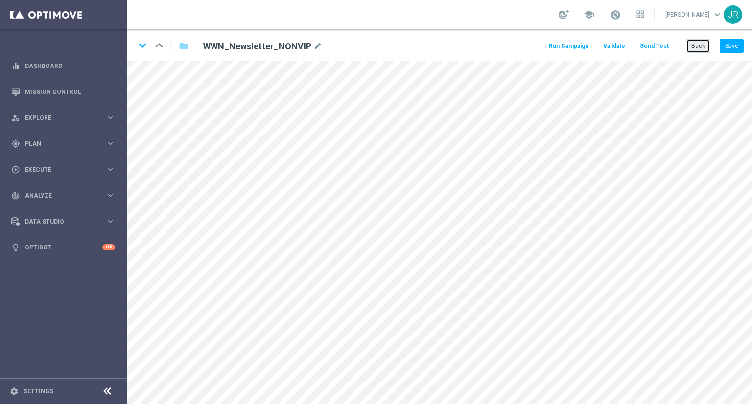
click at [696, 44] on button "Back" at bounding box center [698, 46] width 24 height 14
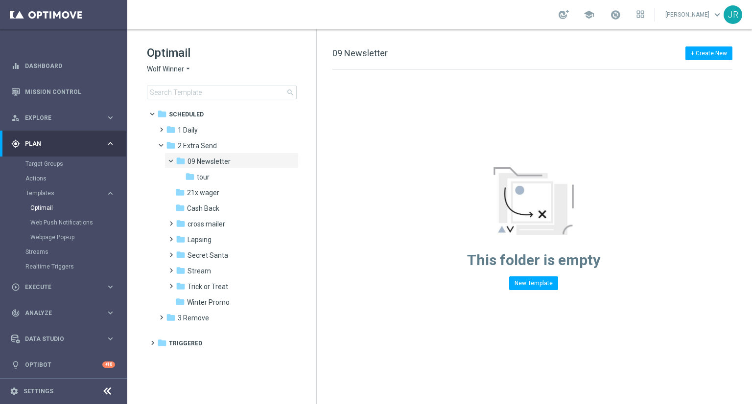
click at [152, 67] on span "Wolf Winner" at bounding box center [165, 69] width 37 height 9
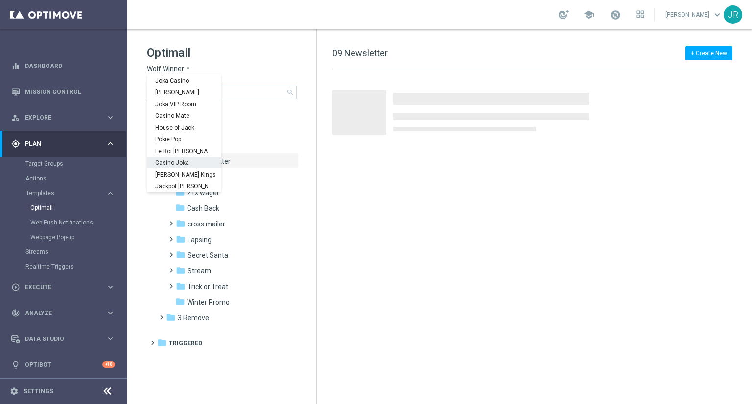
scroll to position [35, 0]
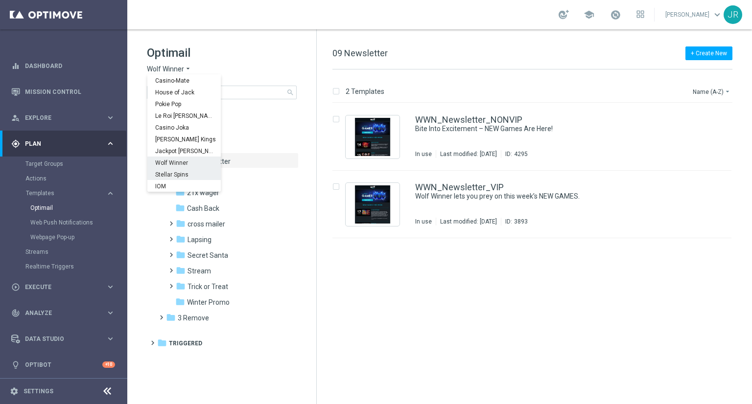
click at [153, 177] on div "Stellar Spins" at bounding box center [183, 174] width 73 height 12
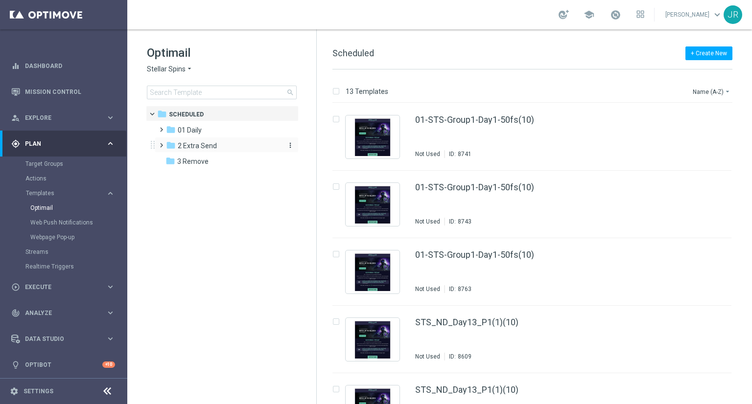
click at [190, 145] on span "2 Extra Send" at bounding box center [197, 145] width 39 height 9
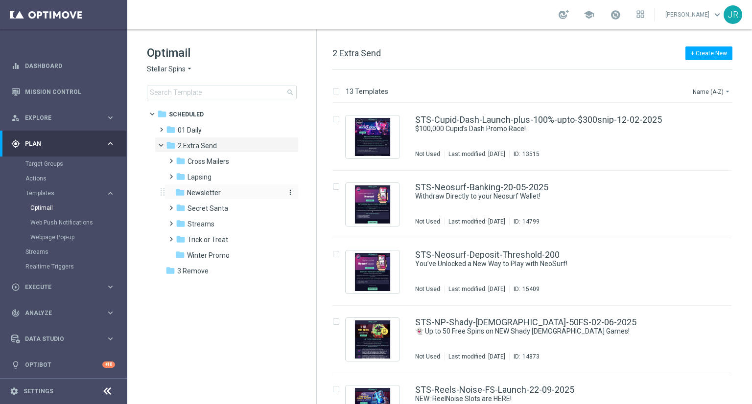
click at [206, 194] on span "Newsletter" at bounding box center [204, 192] width 34 height 9
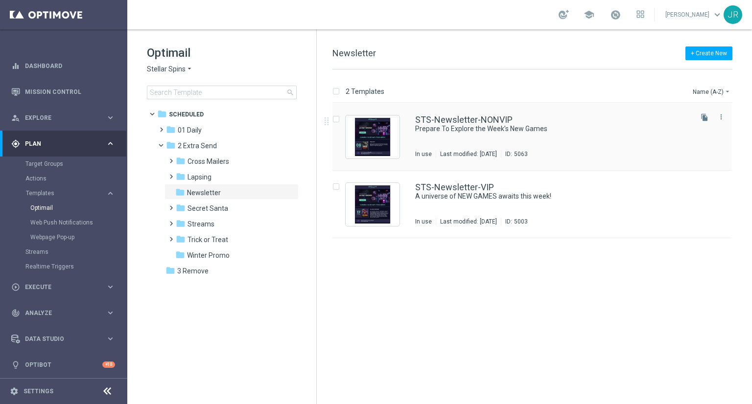
click at [516, 148] on div "STS-Newsletter-NONVIP Prepare To Explore the Week’s New Games In use Last modif…" at bounding box center [552, 136] width 275 height 43
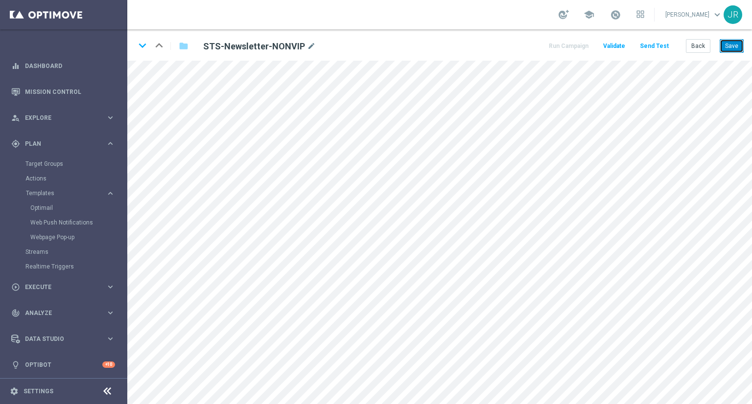
click at [734, 46] on button "Save" at bounding box center [731, 46] width 24 height 14
click at [150, 40] on div "keyboard_arrow_down keyboard_arrow_up folder STS-Newsletter-NONVIP mode_edit Ru…" at bounding box center [439, 44] width 624 height 31
click at [743, 41] on button "Save" at bounding box center [731, 46] width 24 height 14
click at [737, 48] on button "Save" at bounding box center [731, 46] width 24 height 14
drag, startPoint x: 738, startPoint y: 39, endPoint x: 733, endPoint y: 47, distance: 9.9
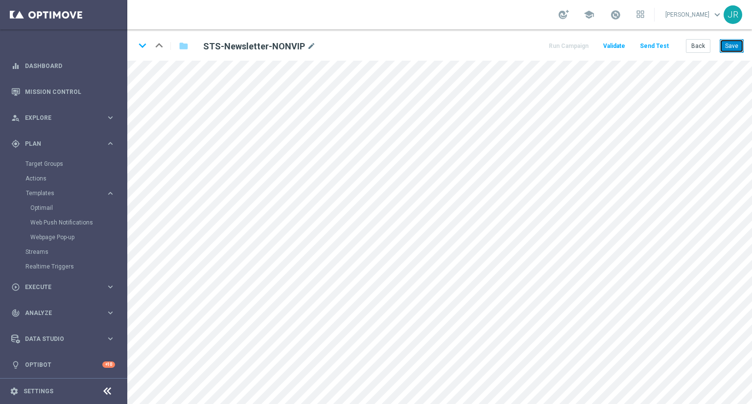
click at [737, 39] on button "Save" at bounding box center [731, 46] width 24 height 14
click at [732, 46] on button "Save" at bounding box center [731, 46] width 24 height 14
click at [732, 44] on button "Save" at bounding box center [731, 46] width 24 height 14
click at [740, 47] on button "Save" at bounding box center [731, 46] width 24 height 14
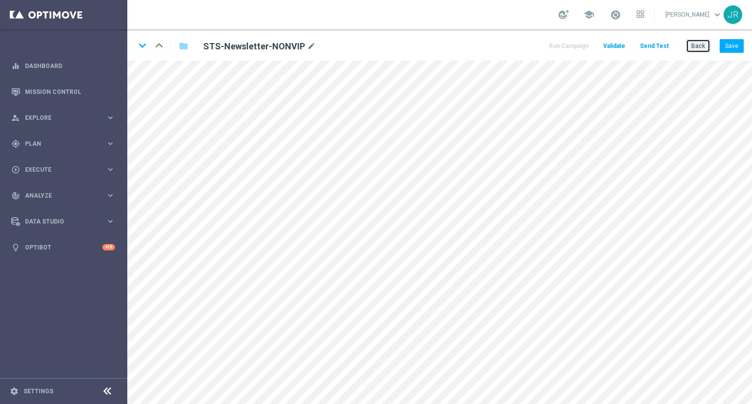
click at [703, 49] on button "Back" at bounding box center [698, 46] width 24 height 14
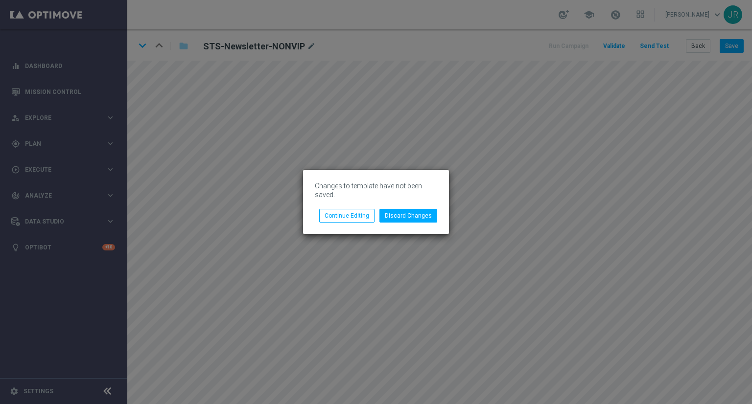
click at [698, 44] on div "Changes to template have not been saved. Discard Changes Continue Editing" at bounding box center [376, 202] width 752 height 404
click at [403, 218] on button "Discard Changes" at bounding box center [408, 216] width 58 height 14
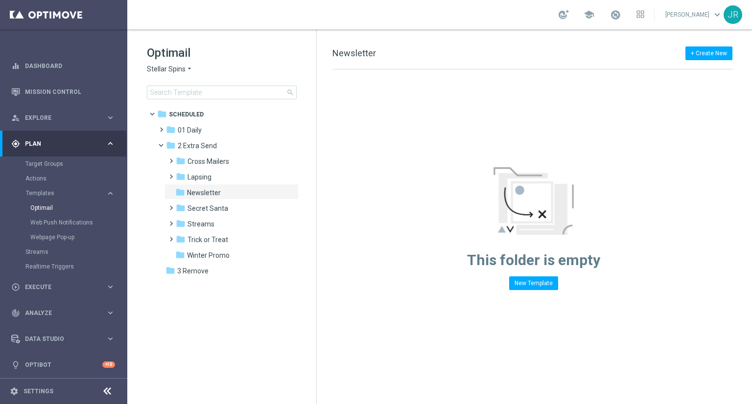
click at [172, 69] on span "Stellar Spins" at bounding box center [166, 69] width 39 height 9
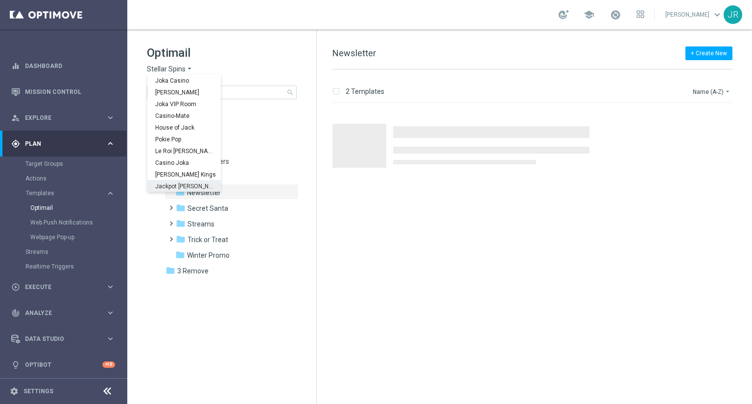
scroll to position [35, 0]
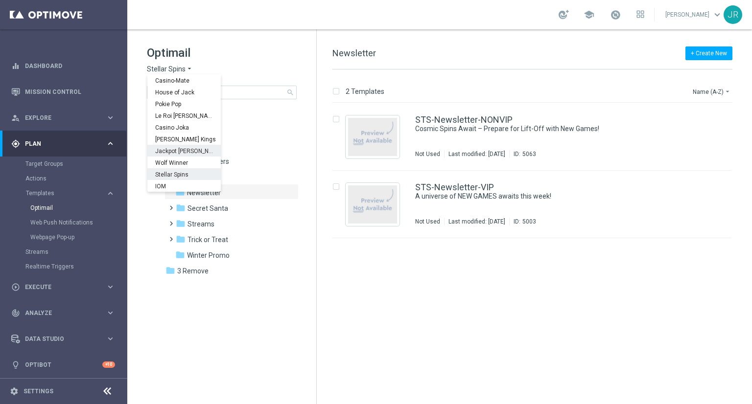
click at [174, 155] on div "Jackpot [PERSON_NAME]" at bounding box center [183, 151] width 73 height 12
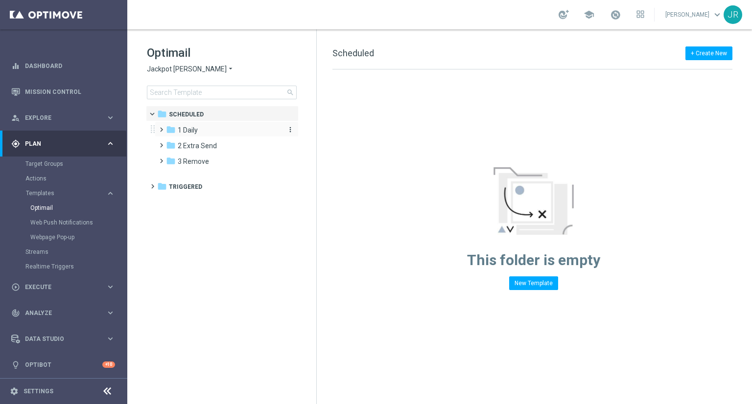
click at [184, 132] on span "1 Daily" at bounding box center [188, 130] width 20 height 9
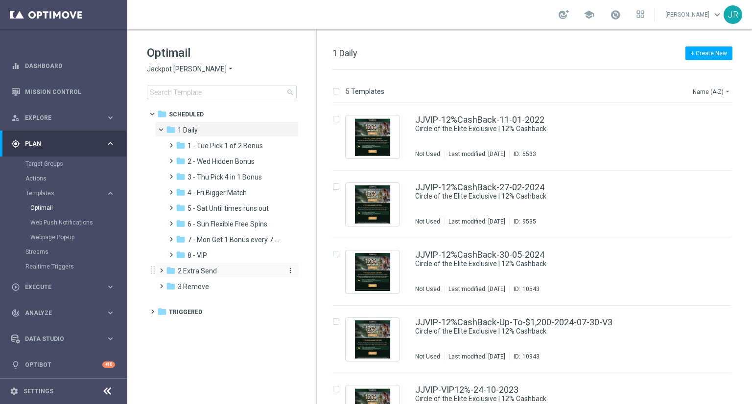
click at [206, 268] on span "2 Extra Send" at bounding box center [197, 271] width 39 height 9
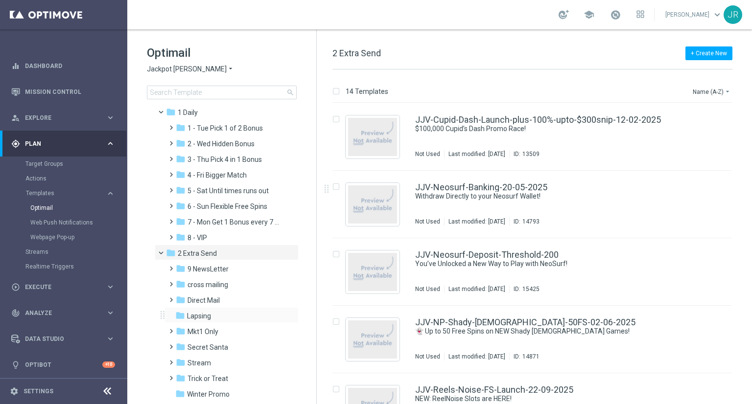
scroll to position [49, 0]
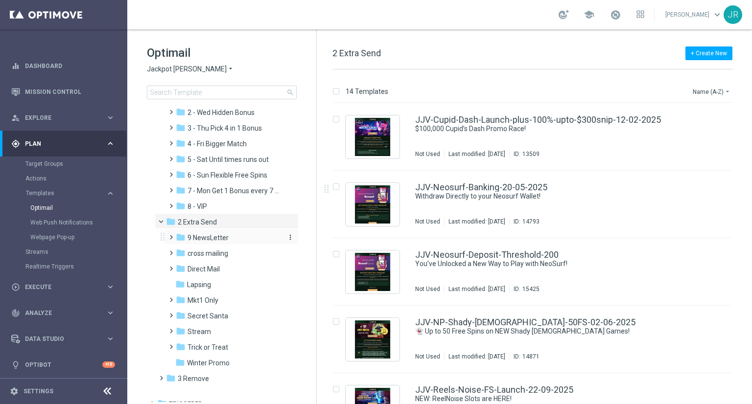
click at [219, 240] on span "9 NewsLetter" at bounding box center [207, 237] width 41 height 9
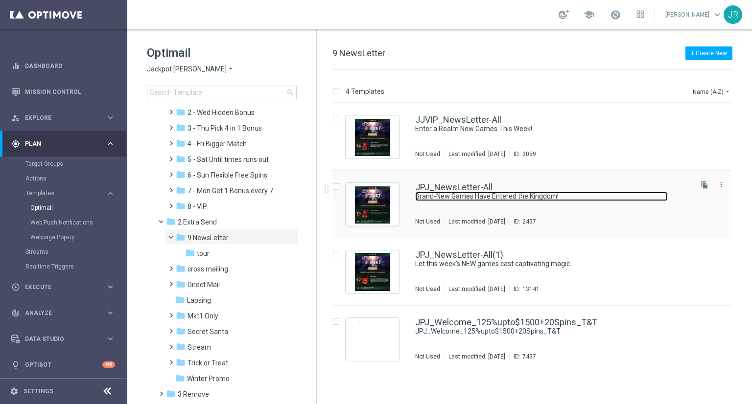
click at [446, 198] on link "Brand-New Games Have Entered the Kingdom!" at bounding box center [541, 196] width 253 height 9
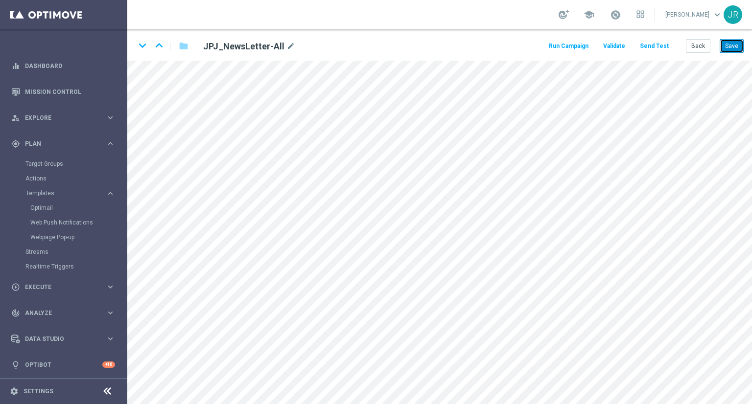
click at [732, 48] on button "Save" at bounding box center [731, 46] width 24 height 14
click at [738, 48] on button "Save" at bounding box center [731, 46] width 24 height 14
click at [740, 46] on button "Save" at bounding box center [731, 46] width 24 height 14
click at [727, 45] on button "Save" at bounding box center [731, 46] width 24 height 14
click at [731, 47] on button "Save" at bounding box center [731, 46] width 24 height 14
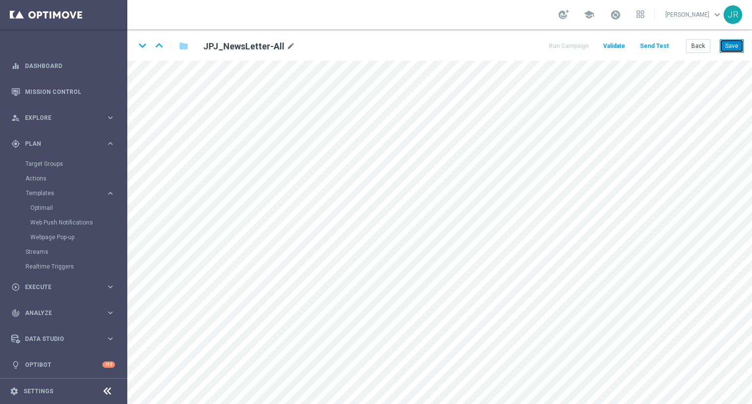
click at [737, 43] on button "Save" at bounding box center [731, 46] width 24 height 14
click at [741, 44] on button "Save" at bounding box center [731, 46] width 24 height 14
click at [733, 47] on button "Save" at bounding box center [731, 46] width 24 height 14
click at [644, 43] on button "Send Test" at bounding box center [654, 46] width 32 height 13
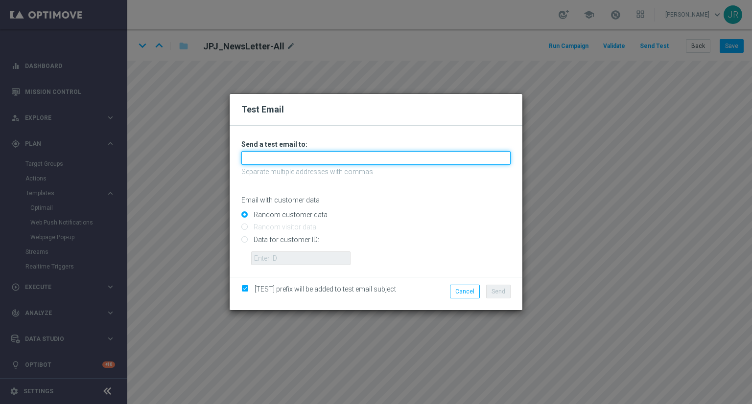
click at [267, 161] on input "text" at bounding box center [375, 158] width 269 height 14
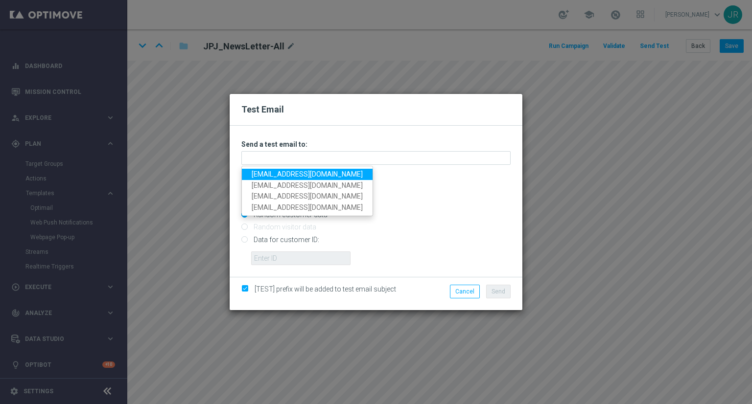
drag, startPoint x: 266, startPoint y: 170, endPoint x: 286, endPoint y: 173, distance: 20.2
click at [266, 171] on link "[EMAIL_ADDRESS][DOMAIN_NAME]" at bounding box center [307, 174] width 131 height 11
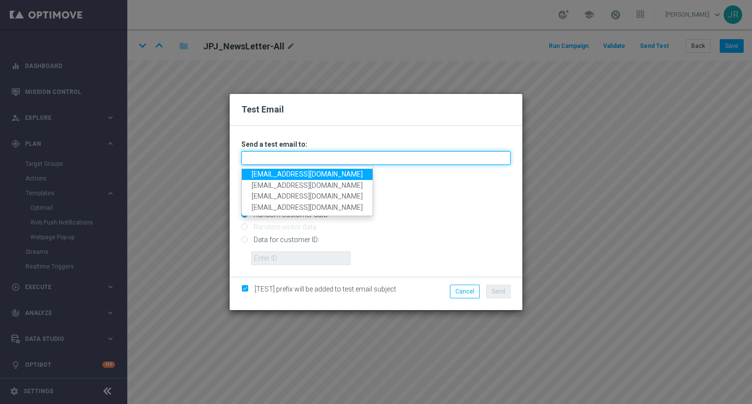
type input "[EMAIL_ADDRESS][DOMAIN_NAME]"
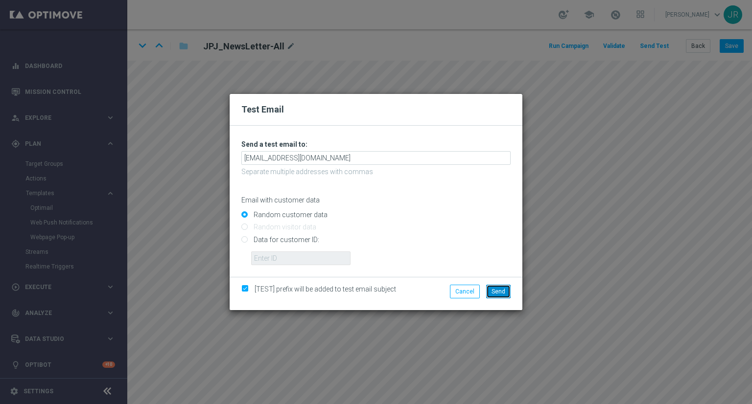
click at [492, 292] on span "Send" at bounding box center [498, 291] width 14 height 7
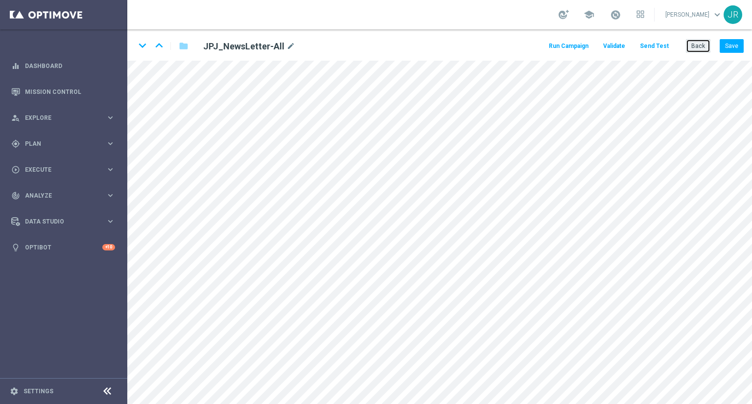
click at [707, 46] on button "Back" at bounding box center [698, 46] width 24 height 14
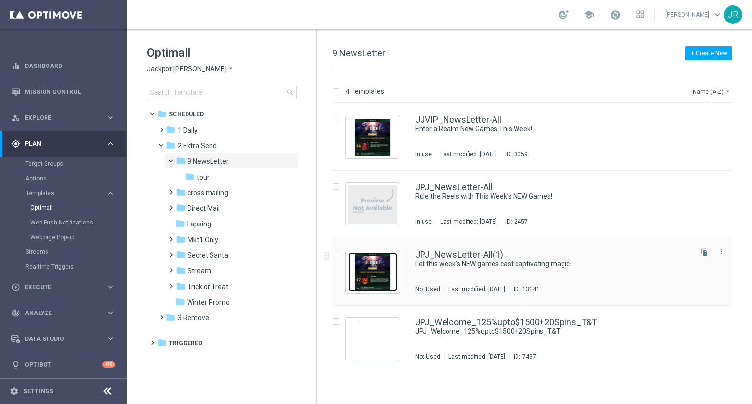
click at [368, 274] on img "Press SPACE to select this row." at bounding box center [372, 272] width 49 height 38
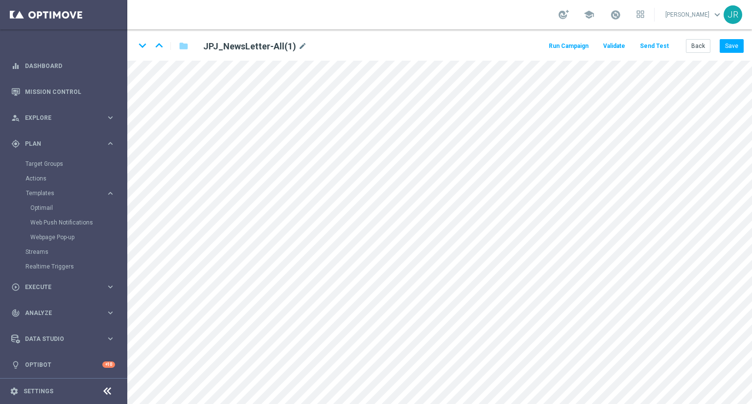
click at [699, 38] on div "keyboard_arrow_down keyboard_arrow_up folder JPJ_NewsLetter-All(1) mode_edit Ru…" at bounding box center [439, 44] width 624 height 31
click at [691, 44] on button "Back" at bounding box center [698, 46] width 24 height 14
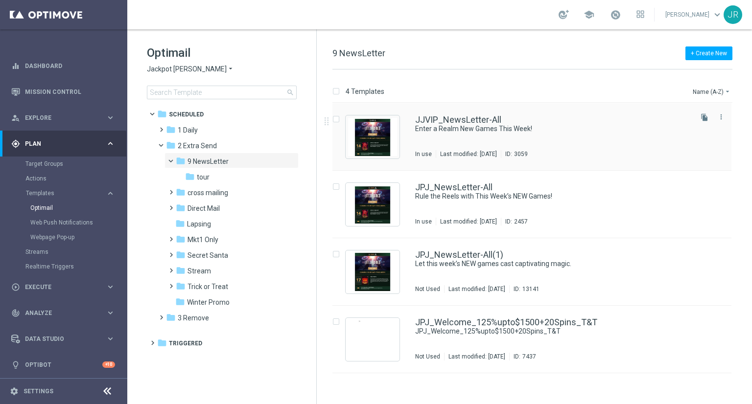
click at [433, 145] on div "JJVIP_NewsLetter-All Enter a Realm New Games This Week! In use Last modified: M…" at bounding box center [552, 136] width 275 height 43
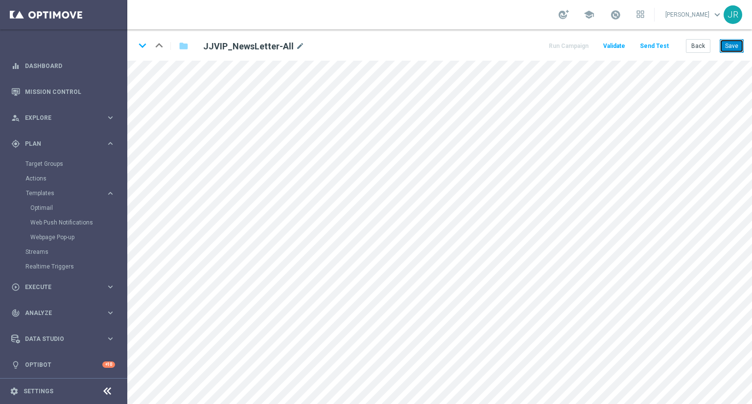
click at [740, 43] on button "Save" at bounding box center [731, 46] width 24 height 14
click at [739, 47] on button "Save" at bounding box center [731, 46] width 24 height 14
click at [177, 60] on form "keyboard_arrow_down keyboard_arrow_up folder JJVIP_NewsLetter-All mode_edit Run…" at bounding box center [439, 216] width 624 height 375
click at [735, 43] on button "Save" at bounding box center [731, 46] width 24 height 14
click at [646, 38] on div "keyboard_arrow_down keyboard_arrow_up folder JJVIP_NewsLetter-All mode_edit Run…" at bounding box center [439, 44] width 624 height 31
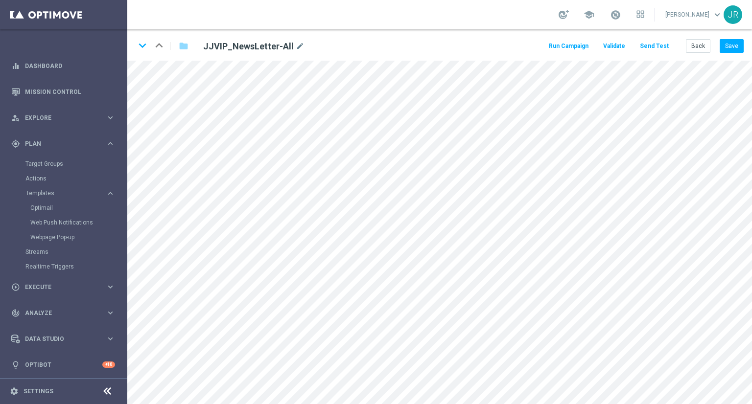
click at [651, 41] on button "Send Test" at bounding box center [654, 46] width 32 height 13
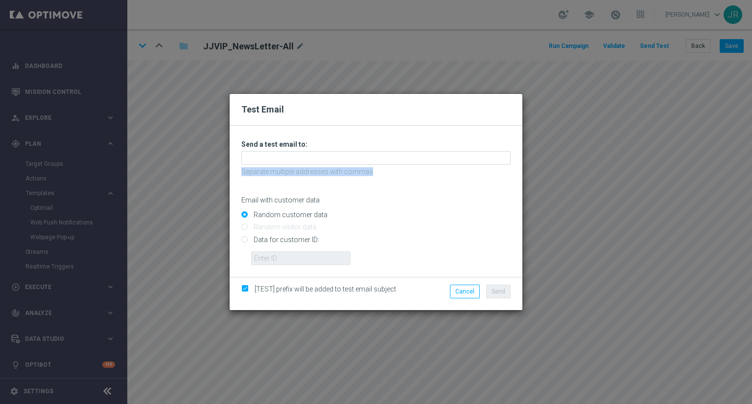
click at [370, 163] on div "Unable to send test email. If this problem persists, contact your CSM for assis…" at bounding box center [375, 202] width 269 height 125
click at [341, 159] on input "text" at bounding box center [375, 158] width 269 height 14
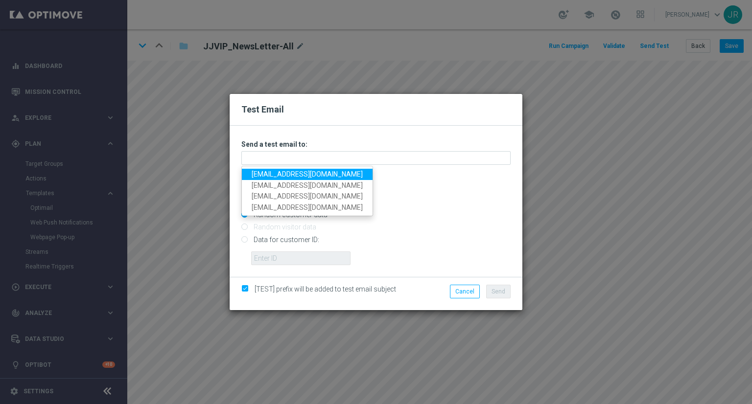
click at [282, 171] on link "[EMAIL_ADDRESS][DOMAIN_NAME]" at bounding box center [307, 174] width 131 height 11
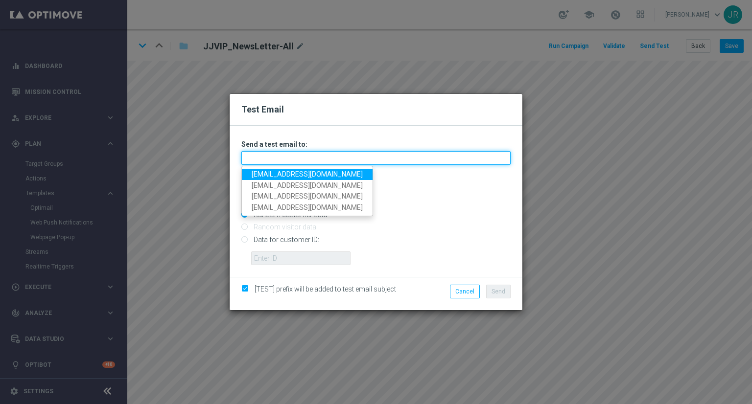
type input "[EMAIL_ADDRESS][DOMAIN_NAME]"
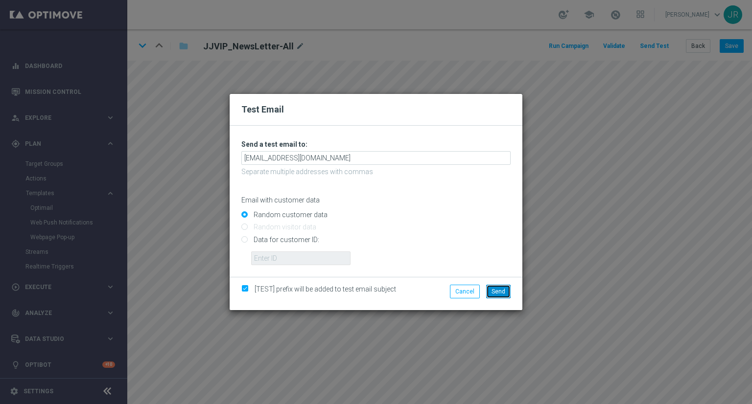
drag, startPoint x: 492, startPoint y: 292, endPoint x: 483, endPoint y: 307, distance: 18.1
click at [492, 292] on span "Send" at bounding box center [498, 291] width 14 height 7
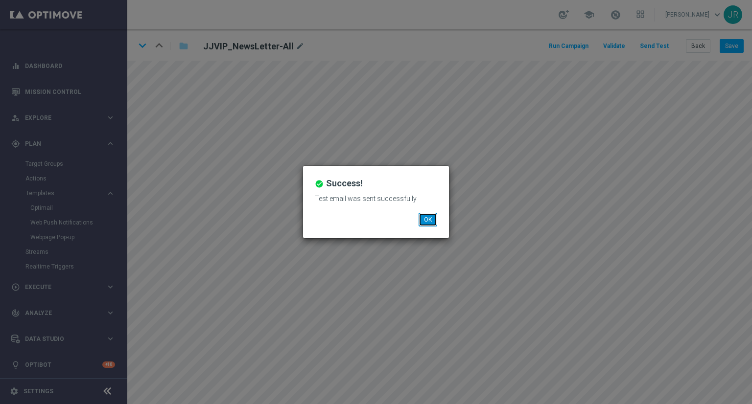
click at [434, 220] on button "OK" at bounding box center [427, 220] width 19 height 14
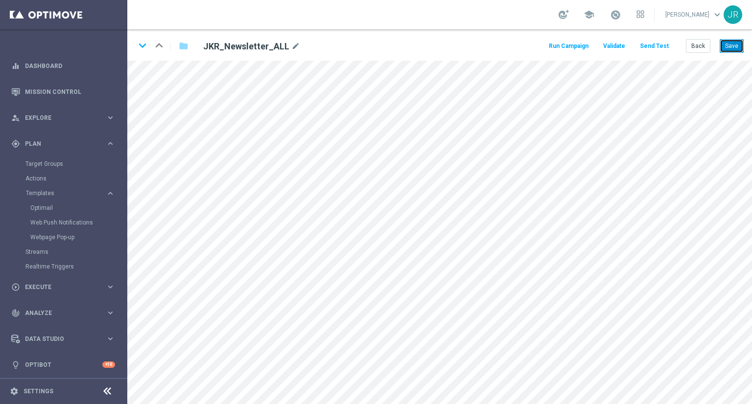
click at [729, 47] on button "Save" at bounding box center [731, 46] width 24 height 14
click at [660, 40] on button "Send Test" at bounding box center [654, 46] width 32 height 13
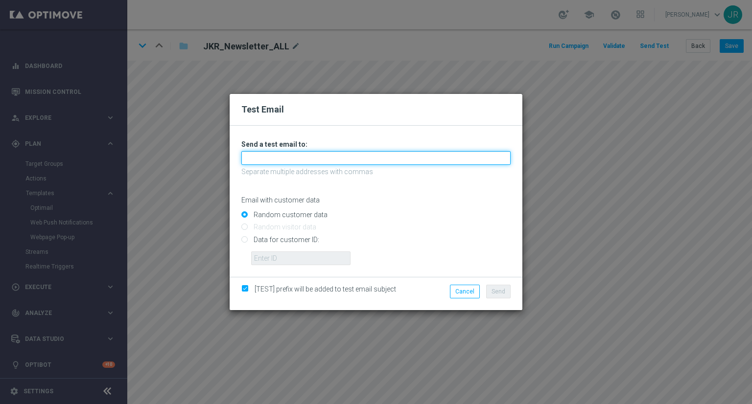
click at [253, 155] on input "text" at bounding box center [375, 158] width 269 height 14
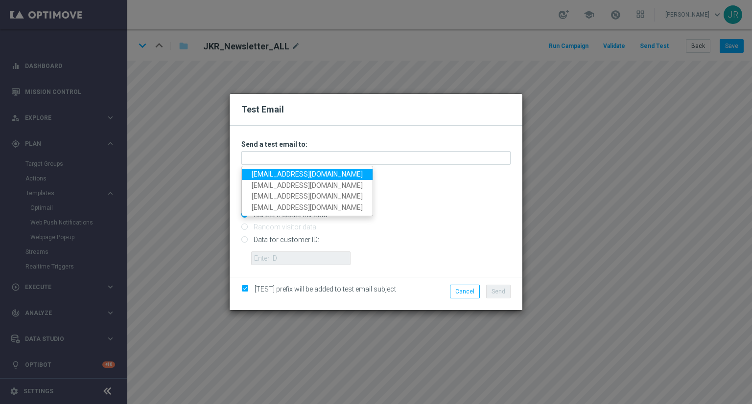
drag, startPoint x: 256, startPoint y: 173, endPoint x: 258, endPoint y: 184, distance: 11.0
click at [256, 173] on link "[EMAIL_ADDRESS][DOMAIN_NAME]" at bounding box center [307, 174] width 131 height 11
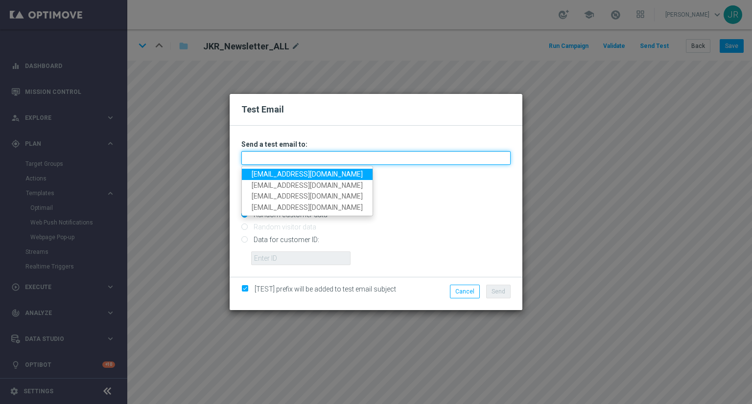
type input "[EMAIL_ADDRESS][DOMAIN_NAME]"
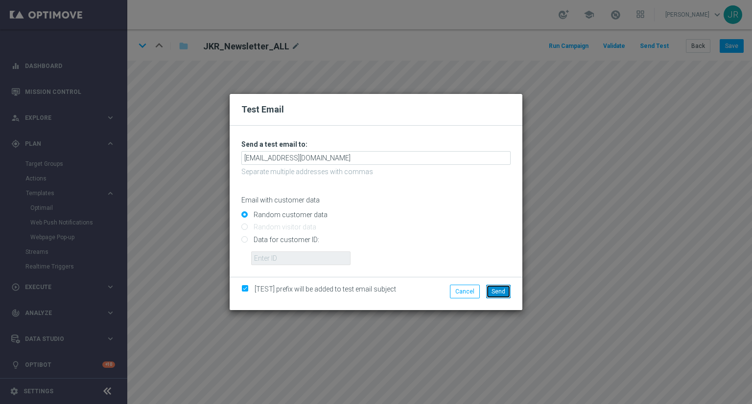
click at [499, 289] on span "Send" at bounding box center [498, 291] width 14 height 7
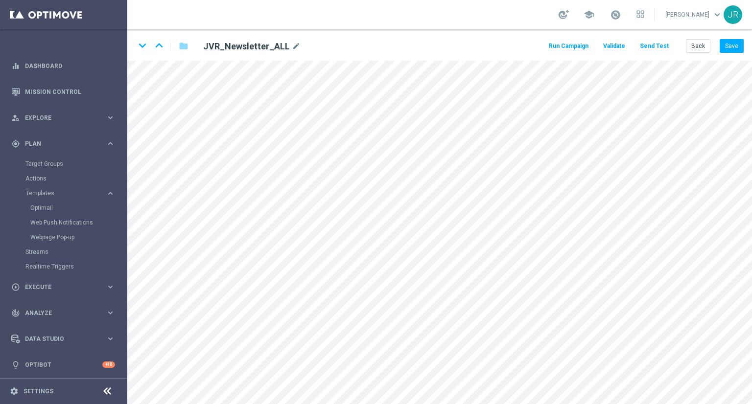
click at [736, 48] on button "Save" at bounding box center [731, 46] width 24 height 14
click at [743, 42] on div "keyboard_arrow_down keyboard_arrow_up folder JVR_Newsletter_ALL mode_edit Run C…" at bounding box center [439, 44] width 624 height 31
click at [728, 49] on button "Save" at bounding box center [731, 46] width 24 height 14
click at [653, 50] on button "Send Test" at bounding box center [654, 46] width 32 height 13
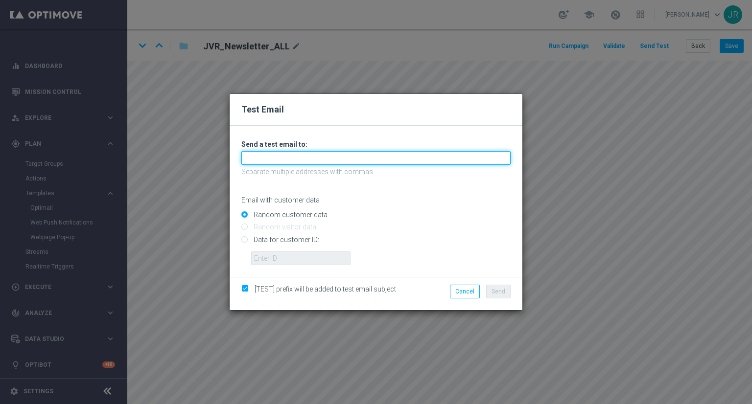
drag, startPoint x: 264, startPoint y: 159, endPoint x: 268, endPoint y: 166, distance: 7.7
click at [264, 159] on input "text" at bounding box center [375, 158] width 269 height 14
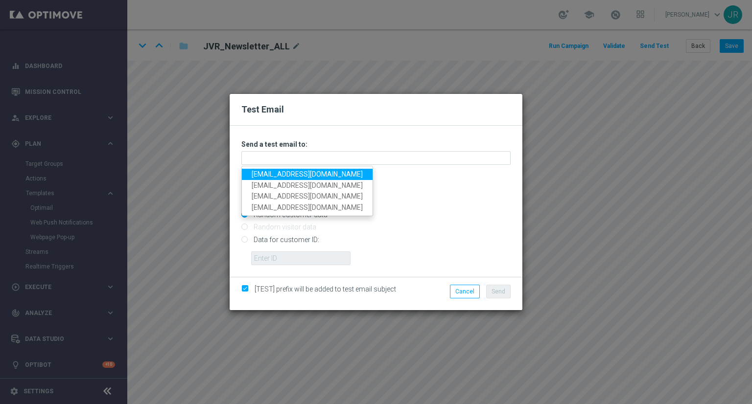
click at [258, 177] on link "[EMAIL_ADDRESS][DOMAIN_NAME]" at bounding box center [307, 174] width 131 height 11
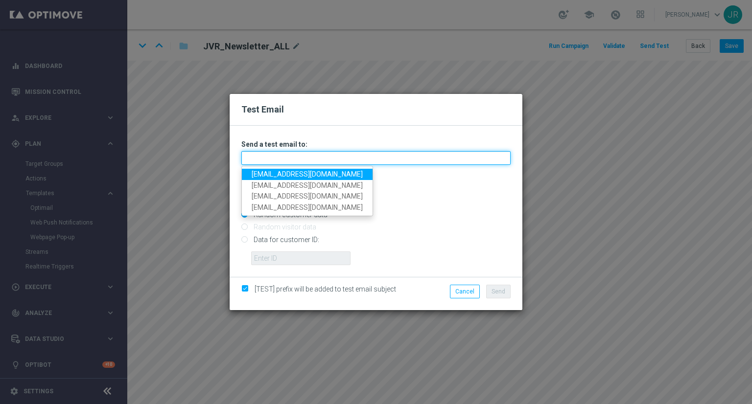
type input "[EMAIL_ADDRESS][DOMAIN_NAME]"
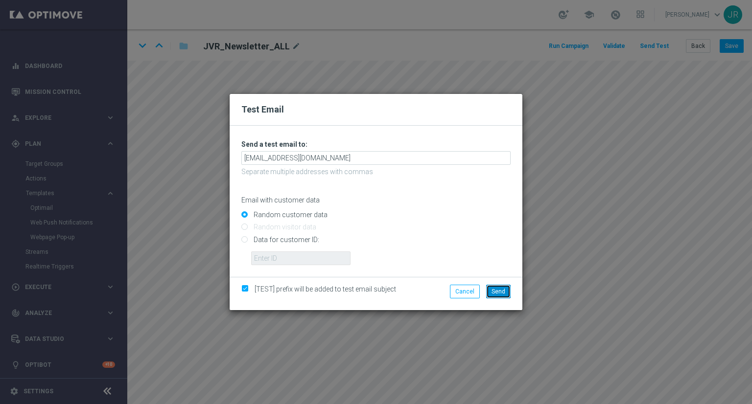
click at [506, 293] on button "Send" at bounding box center [498, 292] width 24 height 14
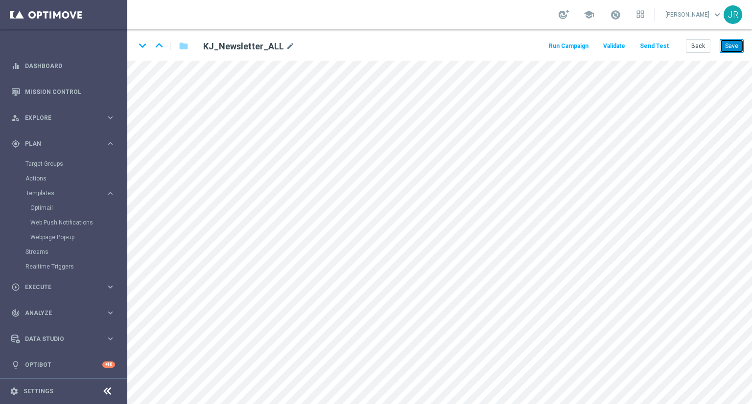
click at [726, 40] on button "Save" at bounding box center [731, 46] width 24 height 14
click at [658, 49] on button "Send Test" at bounding box center [654, 46] width 32 height 13
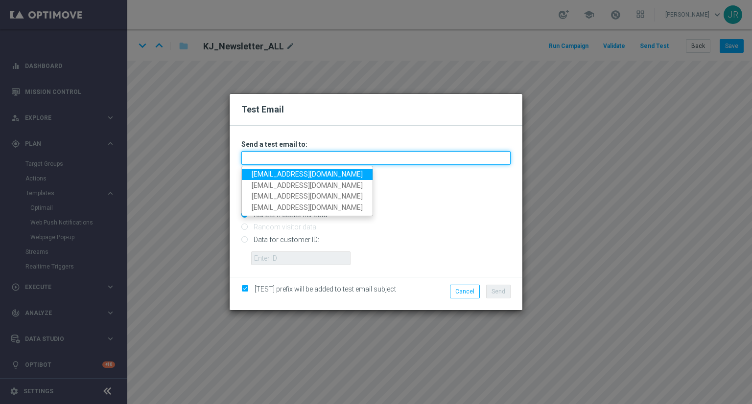
click at [307, 161] on input "text" at bounding box center [375, 158] width 269 height 14
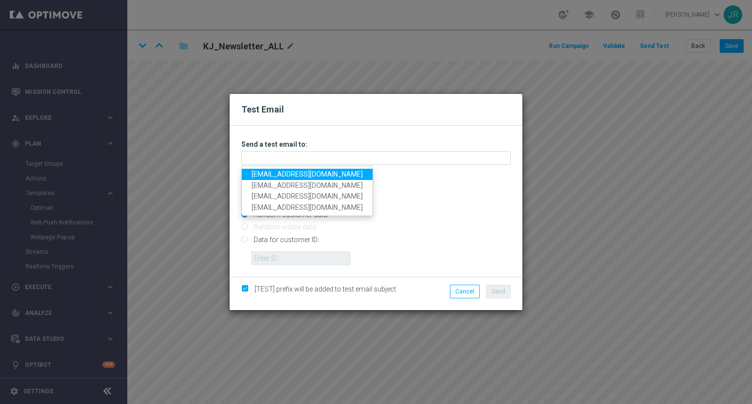
click at [264, 178] on link "[EMAIL_ADDRESS][DOMAIN_NAME]" at bounding box center [307, 174] width 131 height 11
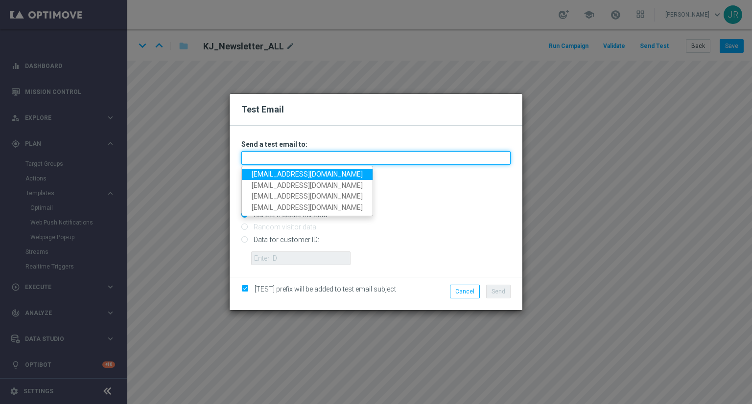
type input "[EMAIL_ADDRESS][DOMAIN_NAME]"
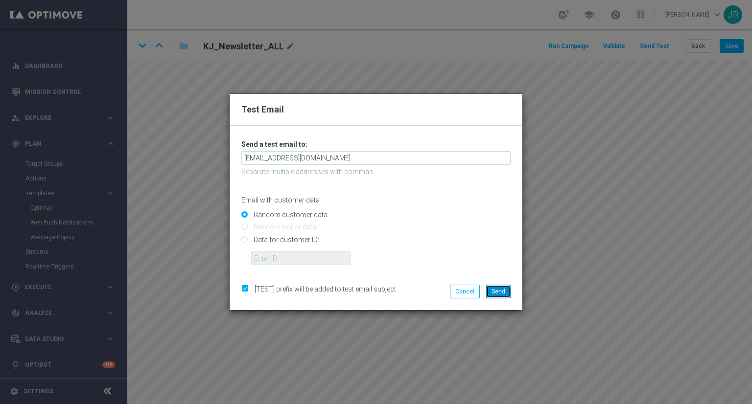
click at [498, 291] on span "Send" at bounding box center [498, 291] width 14 height 7
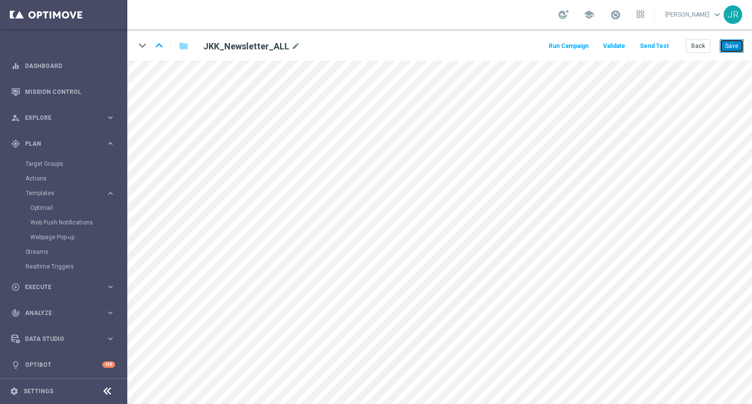
click at [735, 46] on button "Save" at bounding box center [731, 46] width 24 height 14
click at [733, 49] on button "Save" at bounding box center [731, 46] width 24 height 14
click at [648, 44] on button "Send Test" at bounding box center [654, 46] width 32 height 13
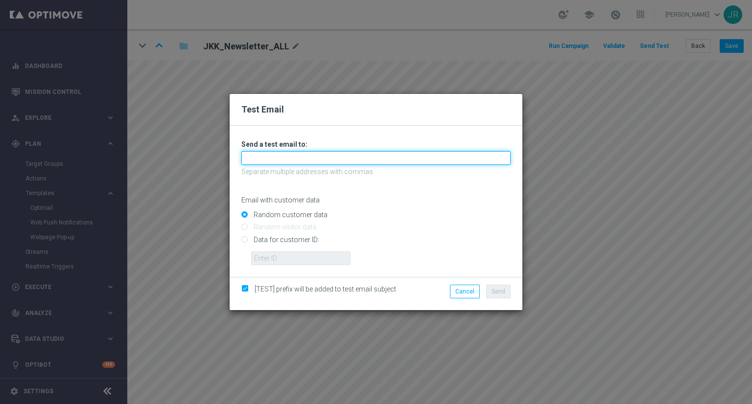
click at [255, 159] on input "text" at bounding box center [375, 158] width 269 height 14
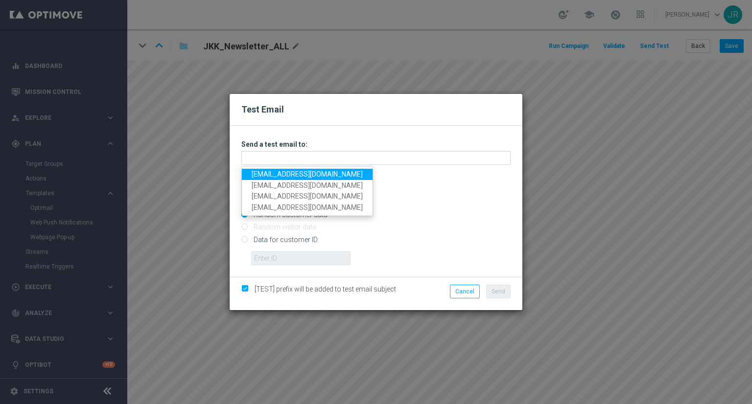
click at [260, 176] on link "testingalltesting@gmail.com" at bounding box center [307, 174] width 131 height 11
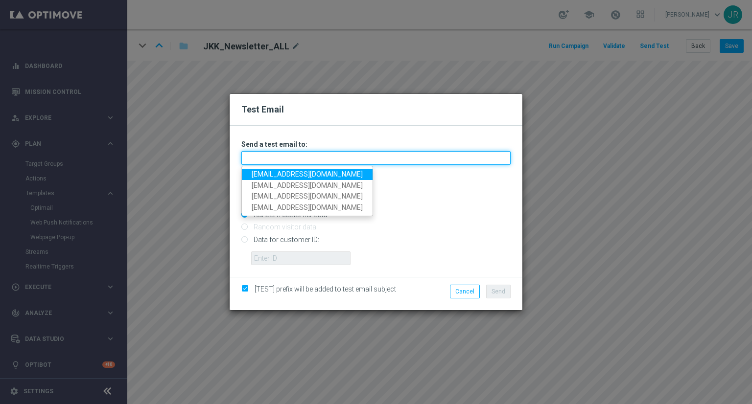
type input "testingalltesting@gmail.com"
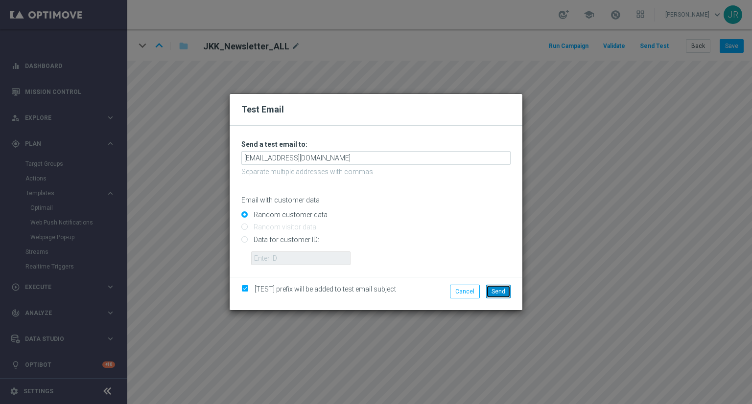
click at [497, 288] on span "Send" at bounding box center [498, 291] width 14 height 7
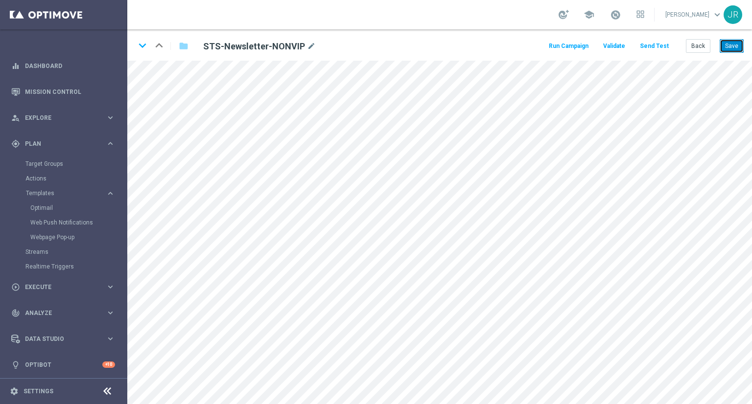
click at [728, 49] on button "Save" at bounding box center [731, 46] width 24 height 14
click at [730, 41] on button "Save" at bounding box center [731, 46] width 24 height 14
click at [661, 48] on button "Send Test" at bounding box center [654, 46] width 32 height 13
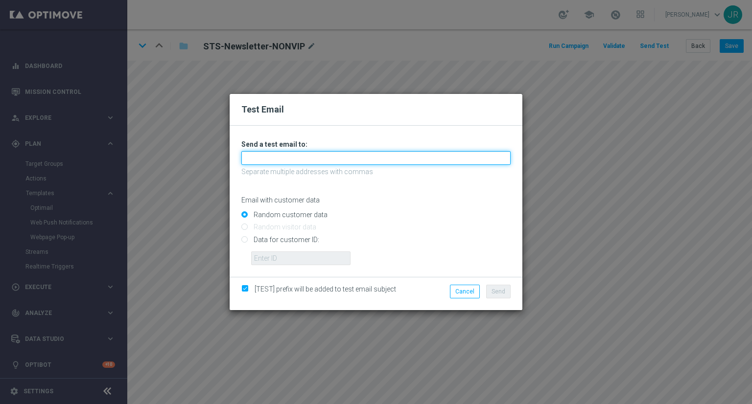
click at [296, 156] on input "text" at bounding box center [375, 158] width 269 height 14
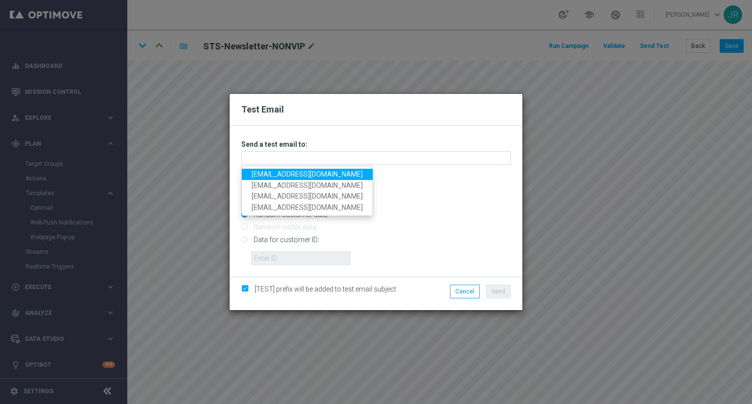
click at [272, 171] on link "testingalltesting@gmail.com" at bounding box center [307, 174] width 131 height 11
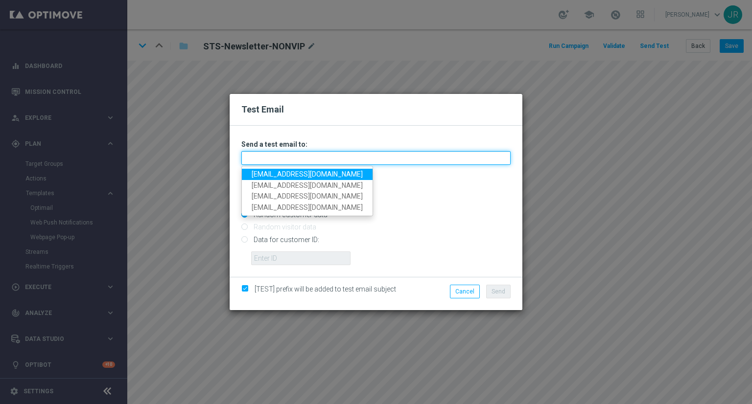
type input "testingalltesting@gmail.com"
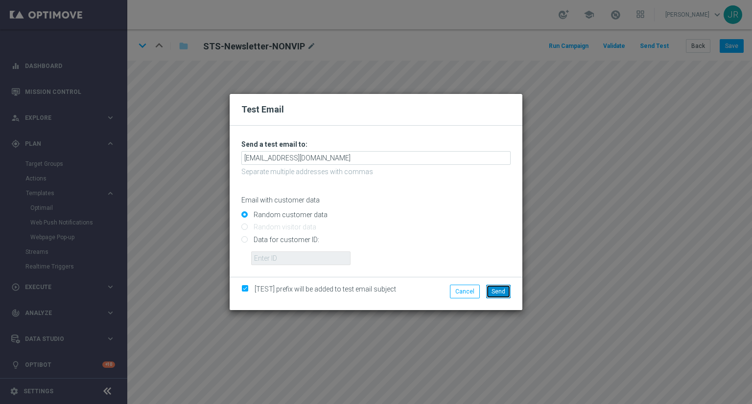
click at [497, 293] on span "Send" at bounding box center [498, 291] width 14 height 7
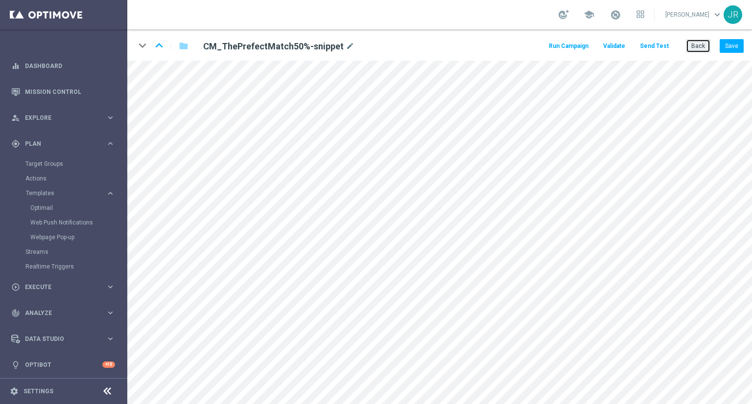
click at [699, 46] on button "Back" at bounding box center [698, 46] width 24 height 14
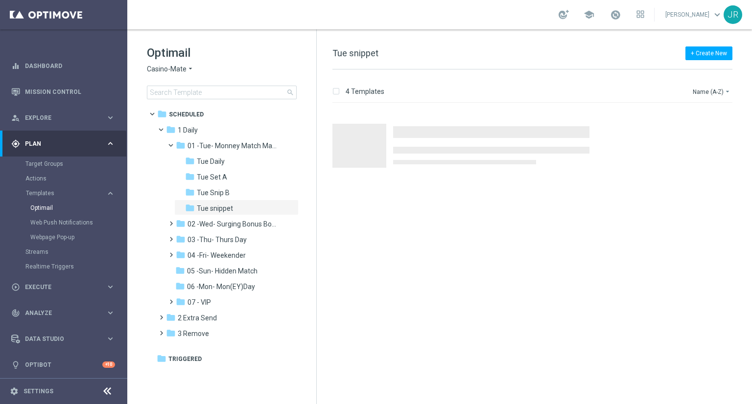
click at [163, 70] on span "Casino-Mate" at bounding box center [167, 69] width 40 height 9
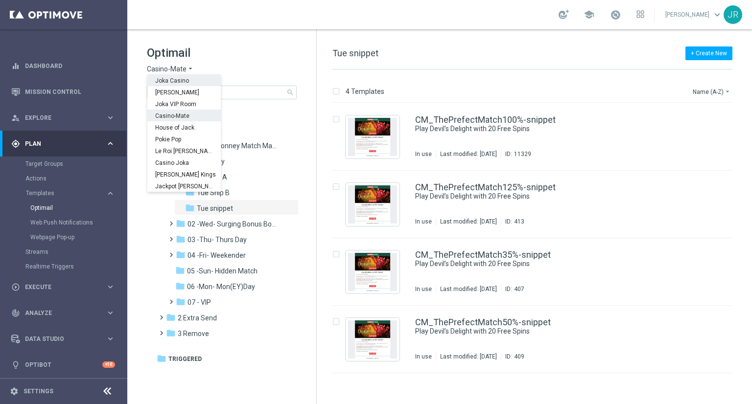
drag, startPoint x: 168, startPoint y: 76, endPoint x: 159, endPoint y: 78, distance: 10.1
click at [168, 75] on div "Joka Casino" at bounding box center [183, 80] width 73 height 12
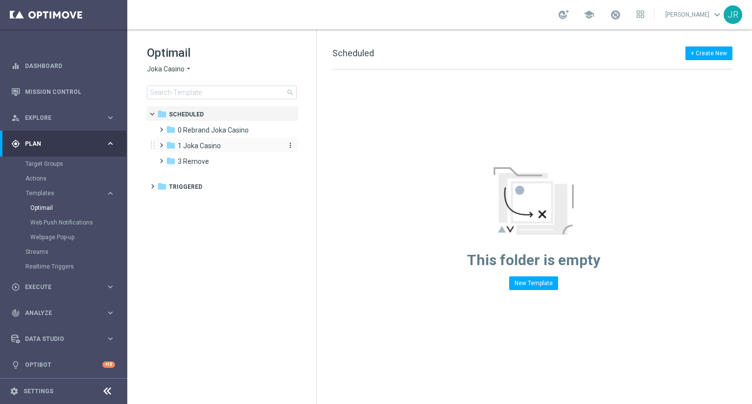
click at [198, 151] on div "folder 1 Joka Casino" at bounding box center [222, 145] width 113 height 11
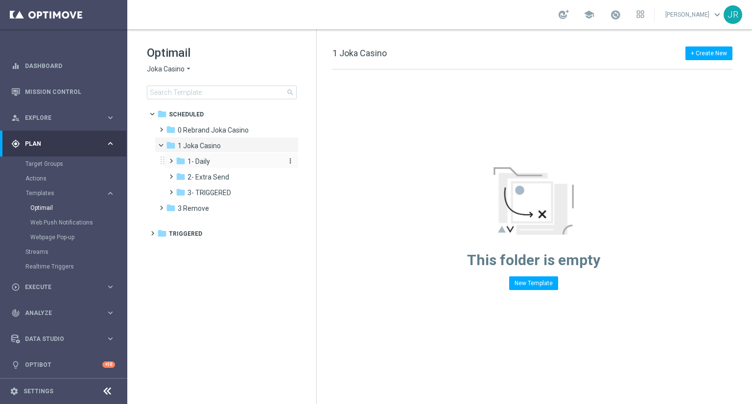
click at [199, 160] on span "1- Daily" at bounding box center [198, 161] width 23 height 9
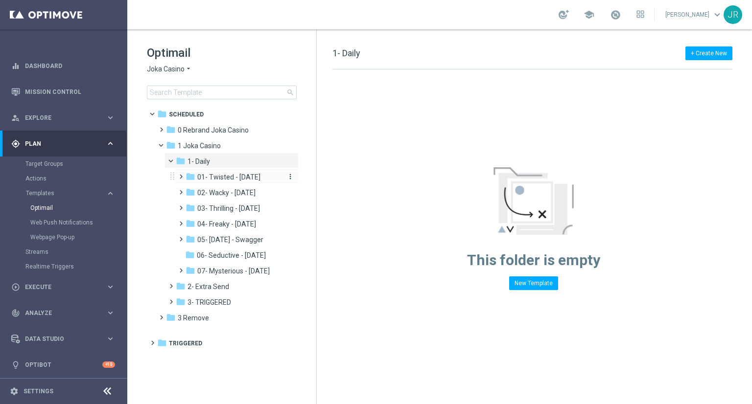
click at [216, 175] on span "01- Twisted - Tuesday" at bounding box center [228, 177] width 63 height 9
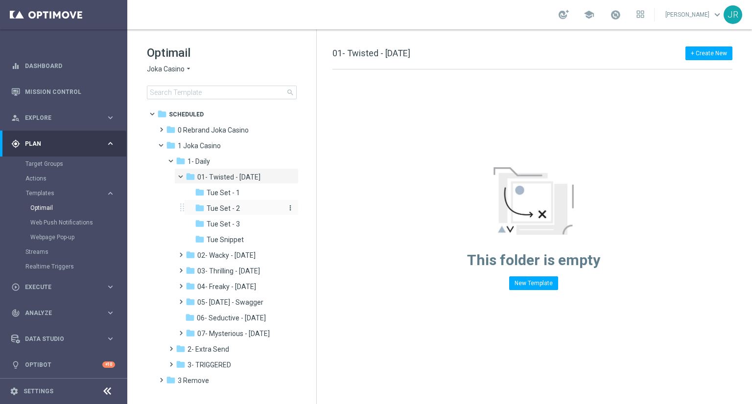
click at [234, 203] on div "folder Tue Set - 2" at bounding box center [239, 208] width 88 height 11
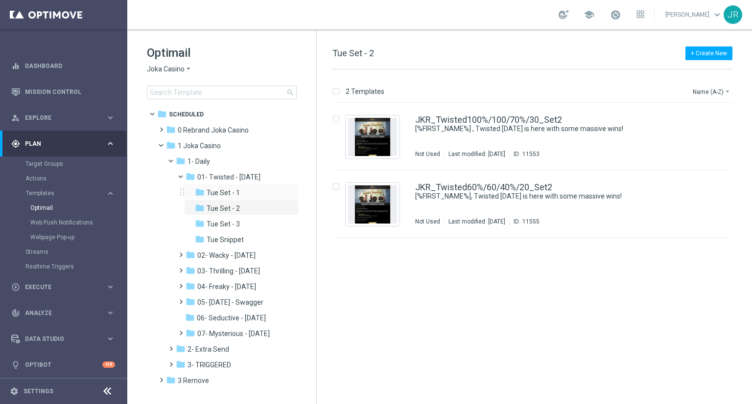
click at [238, 185] on div "folder Tue Set - 1 more_vert" at bounding box center [241, 192] width 115 height 16
click at [220, 197] on span "Tue Set - 1" at bounding box center [223, 192] width 33 height 9
click at [370, 138] on img "Press SPACE to select this row." at bounding box center [372, 137] width 49 height 38
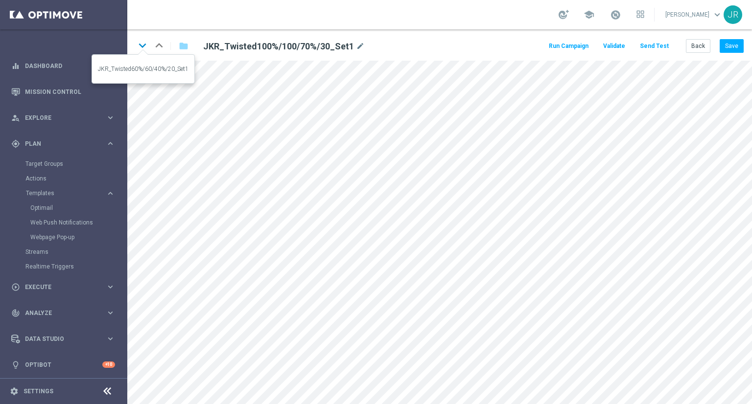
click at [138, 45] on icon "keyboard_arrow_down" at bounding box center [142, 45] width 15 height 15
click at [690, 45] on button "Back" at bounding box center [698, 46] width 24 height 14
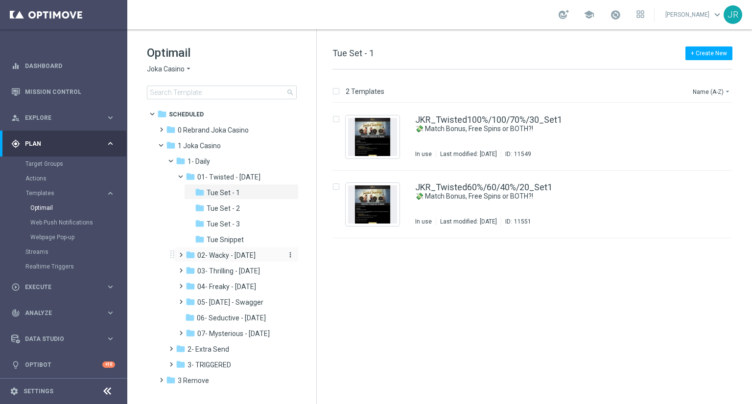
click at [239, 258] on span "02- Wacky - Wednesday" at bounding box center [226, 255] width 58 height 9
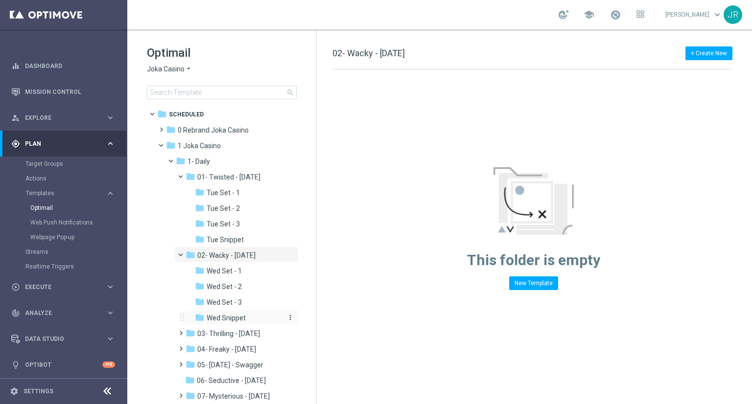
click at [230, 321] on span "Wed Snippet" at bounding box center [226, 318] width 39 height 9
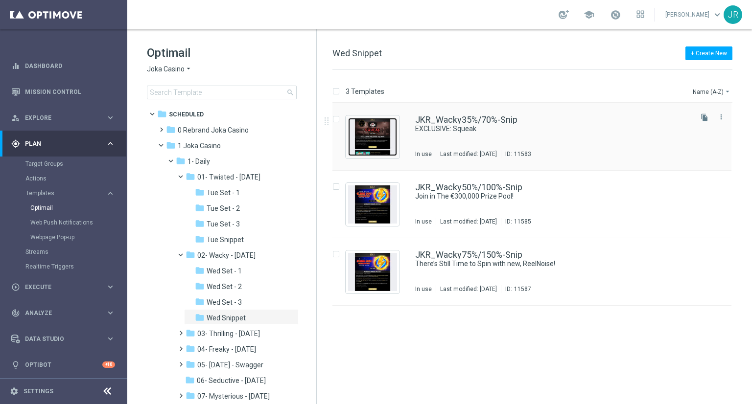
click at [374, 130] on img "Press SPACE to select this row." at bounding box center [372, 137] width 49 height 38
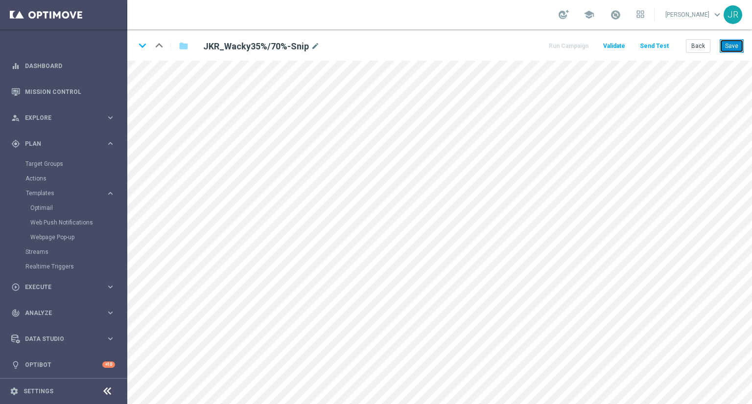
click at [736, 41] on button "Save" at bounding box center [731, 46] width 24 height 14
click at [732, 48] on button "Save" at bounding box center [731, 46] width 24 height 14
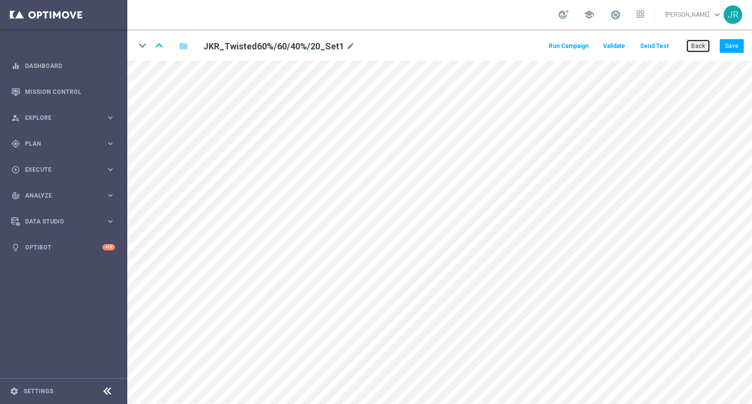
click at [691, 51] on button "Back" at bounding box center [698, 46] width 24 height 14
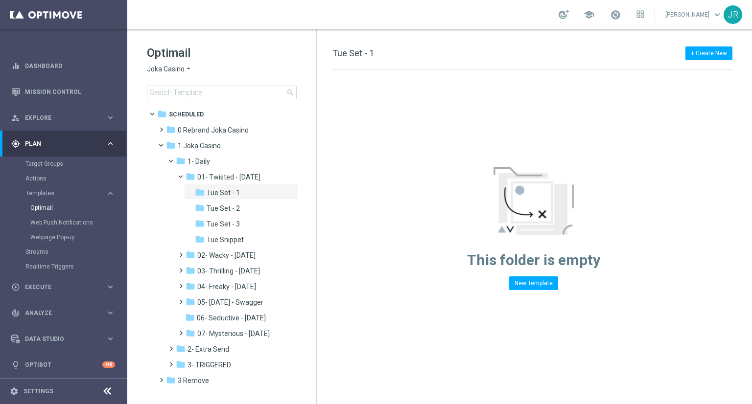
click at [157, 67] on span "Joka Casino" at bounding box center [166, 69] width 38 height 9
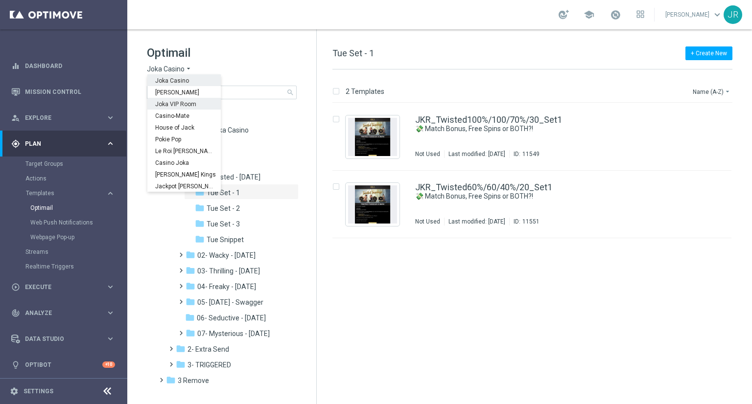
click at [0, 0] on span "Joka VIP Room" at bounding box center [0, 0] width 0 height 0
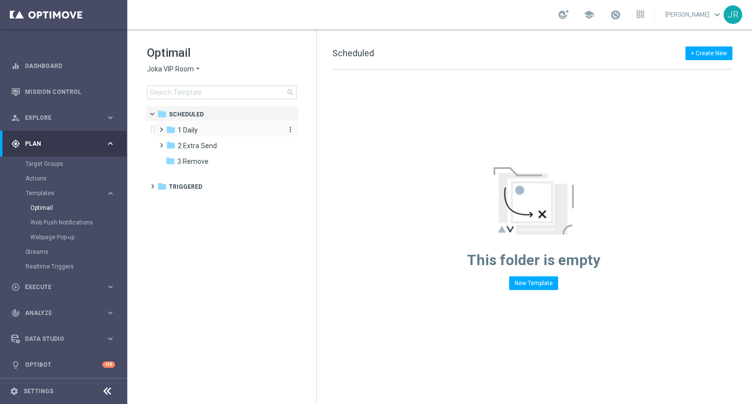
click at [205, 132] on div "folder 1 Daily" at bounding box center [222, 130] width 113 height 11
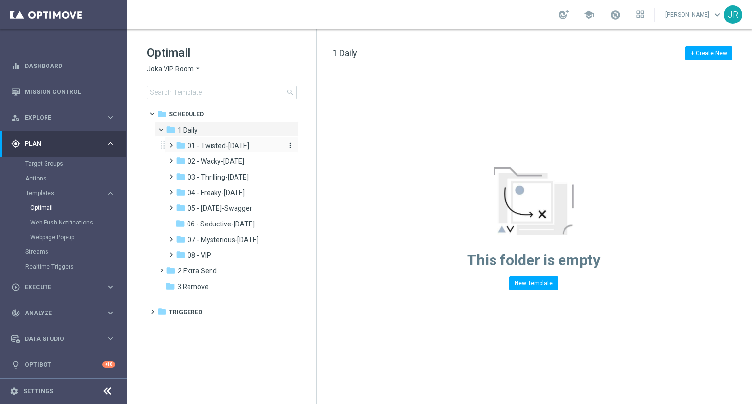
click at [215, 141] on span "01 - Twisted-Tuesday" at bounding box center [218, 145] width 62 height 9
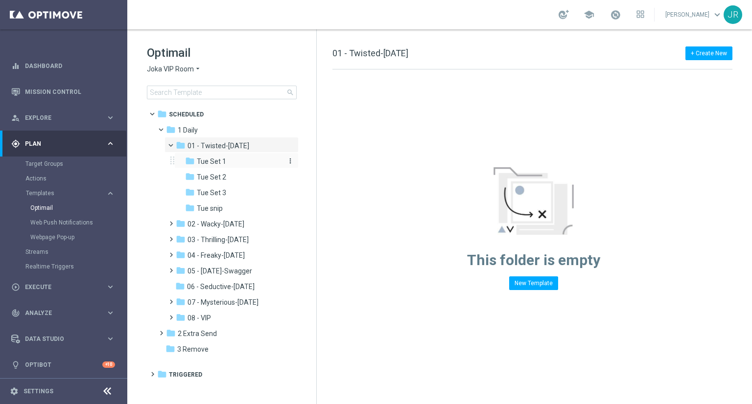
click at [220, 165] on span "Tue Set 1" at bounding box center [211, 161] width 29 height 9
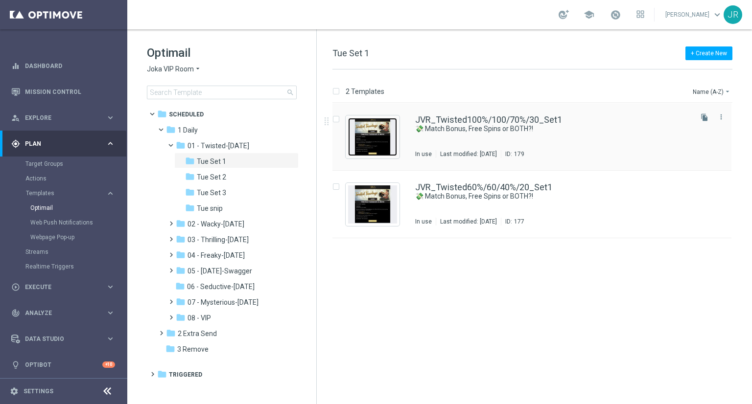
click at [362, 141] on img "Press SPACE to select this row." at bounding box center [372, 137] width 49 height 38
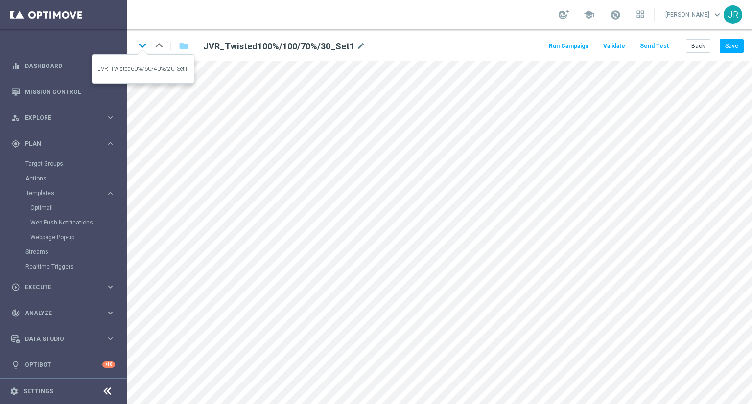
click at [143, 47] on icon "keyboard_arrow_down" at bounding box center [142, 45] width 15 height 15
click at [693, 45] on button "Back" at bounding box center [698, 46] width 24 height 14
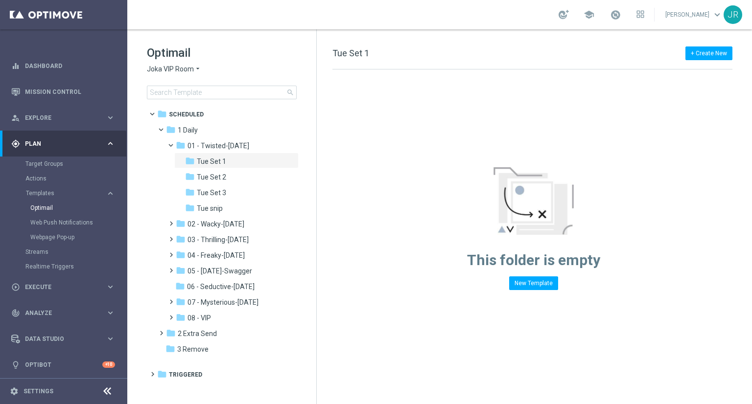
click at [182, 69] on span "Joka VIP Room" at bounding box center [170, 69] width 47 height 9
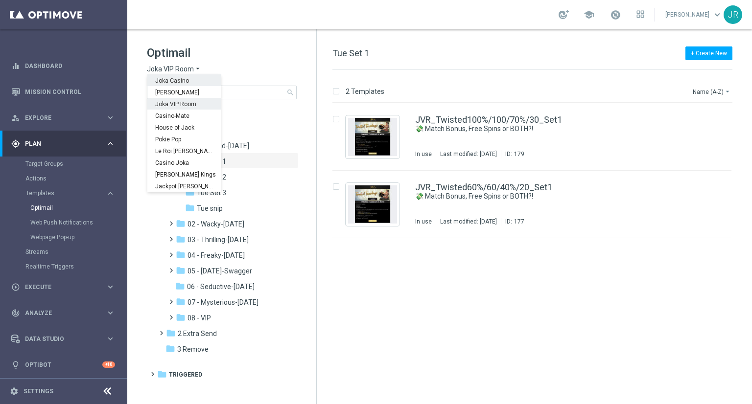
click at [0, 0] on span "Joka Casino" at bounding box center [0, 0] width 0 height 0
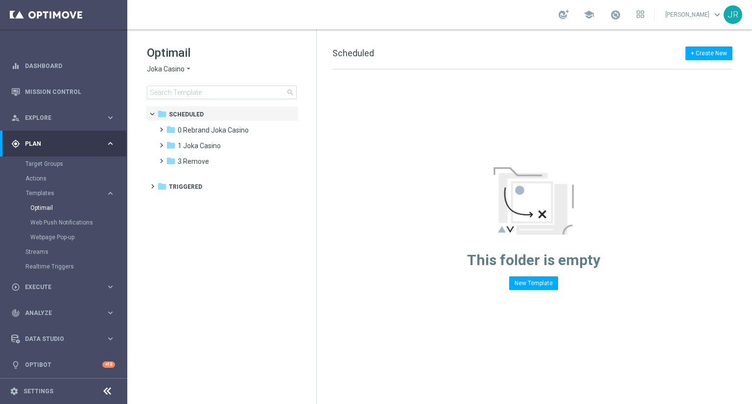
click at [157, 65] on span "Joka Casino" at bounding box center [166, 69] width 38 height 9
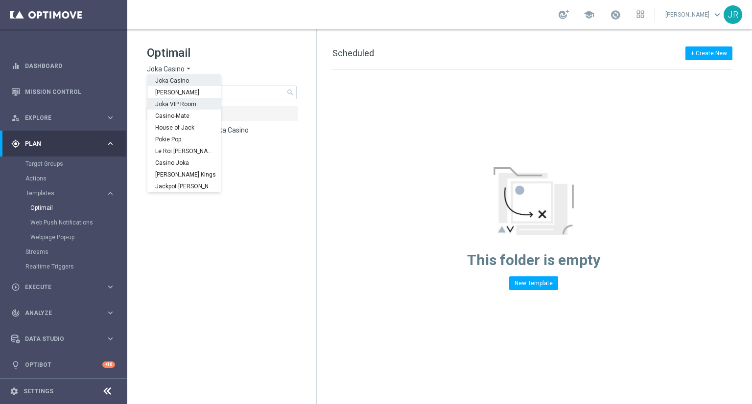
click at [0, 0] on span "Joka VIP Room" at bounding box center [0, 0] width 0 height 0
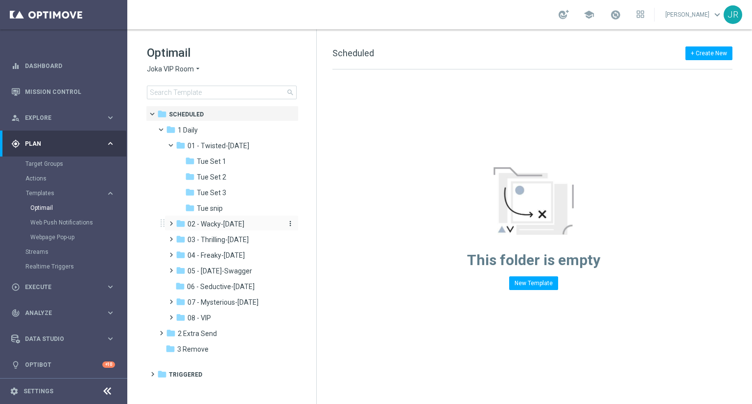
click at [213, 222] on span "02 - Wacky-Wednesday" at bounding box center [215, 224] width 57 height 9
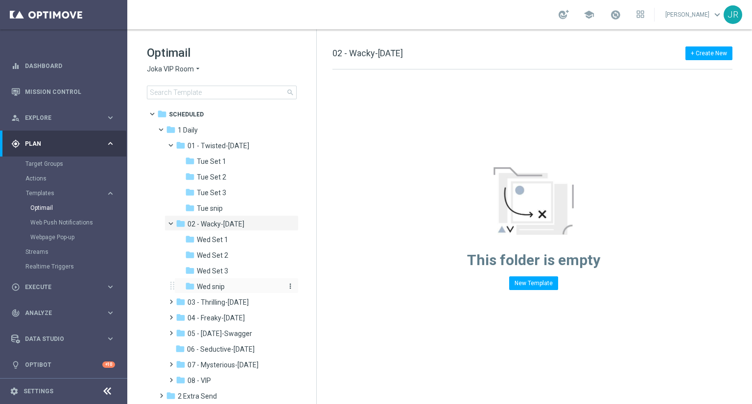
click at [226, 287] on div "folder Wed snip" at bounding box center [233, 286] width 96 height 11
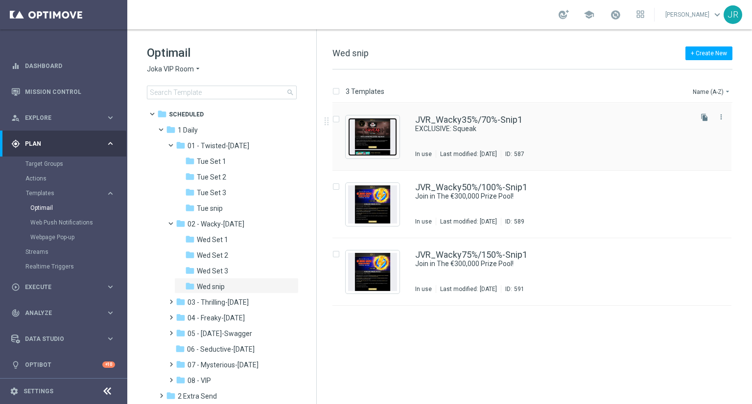
click at [365, 142] on img "Press SPACE to select this row." at bounding box center [372, 137] width 49 height 38
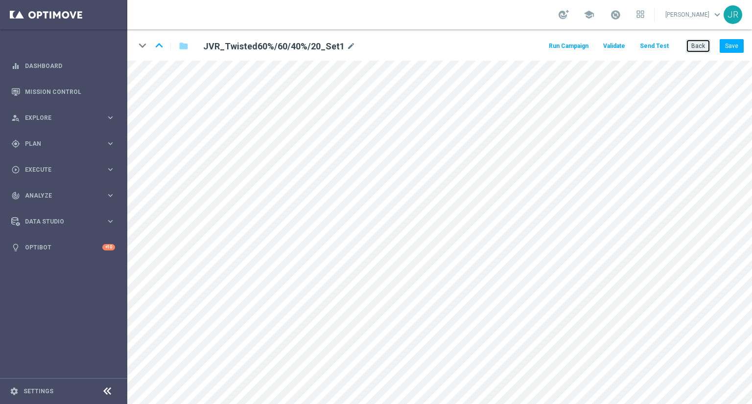
click at [693, 46] on button "Back" at bounding box center [698, 46] width 24 height 14
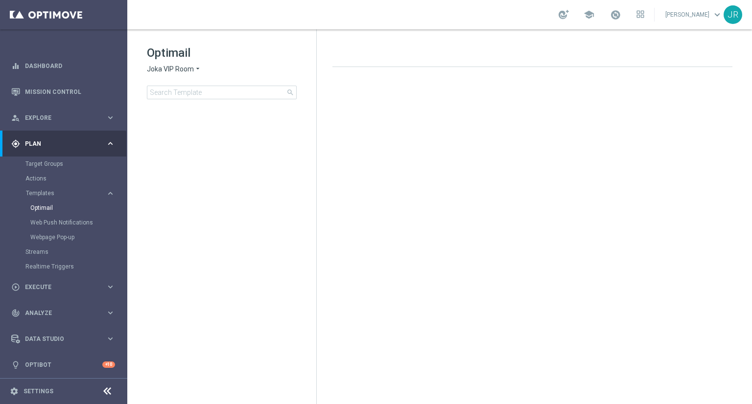
click at [157, 66] on span "Joka VIP Room" at bounding box center [170, 69] width 47 height 9
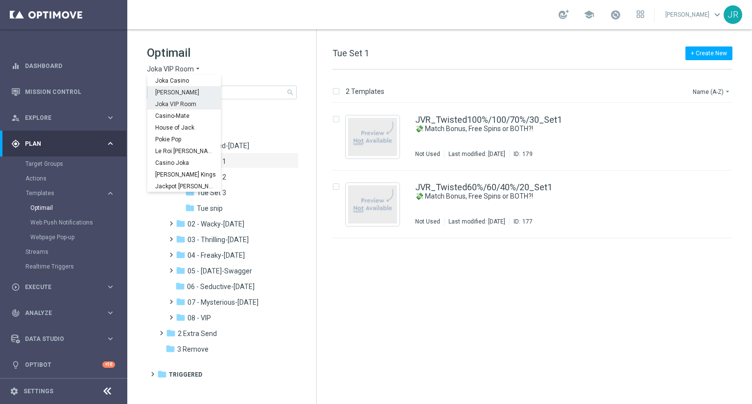
click at [0, 0] on span "[PERSON_NAME]" at bounding box center [0, 0] width 0 height 0
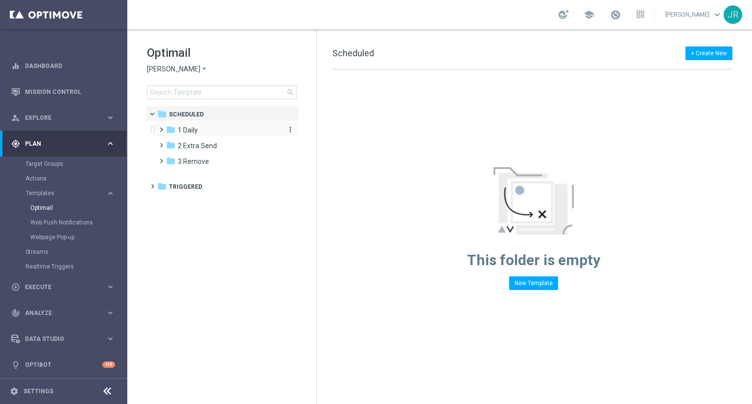
click at [192, 125] on div "folder 1 Daily" at bounding box center [222, 130] width 113 height 11
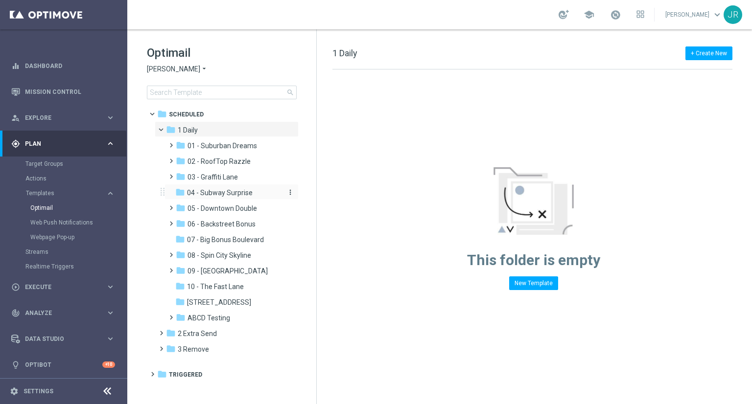
click at [224, 194] on span "04 - Subway Surprise" at bounding box center [220, 192] width 66 height 9
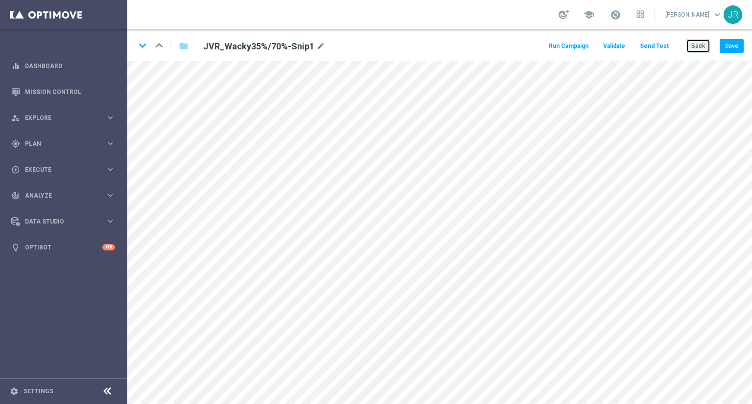
drag, startPoint x: 695, startPoint y: 50, endPoint x: 667, endPoint y: 55, distance: 28.4
click at [693, 49] on button "Back" at bounding box center [698, 46] width 24 height 14
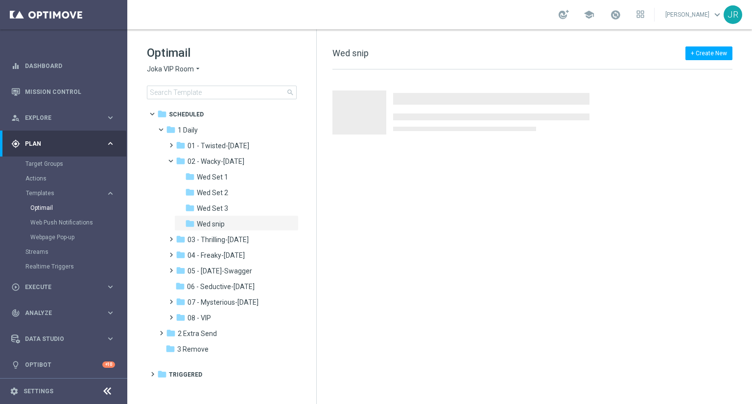
click at [189, 65] on span "Joka VIP Room" at bounding box center [170, 69] width 47 height 9
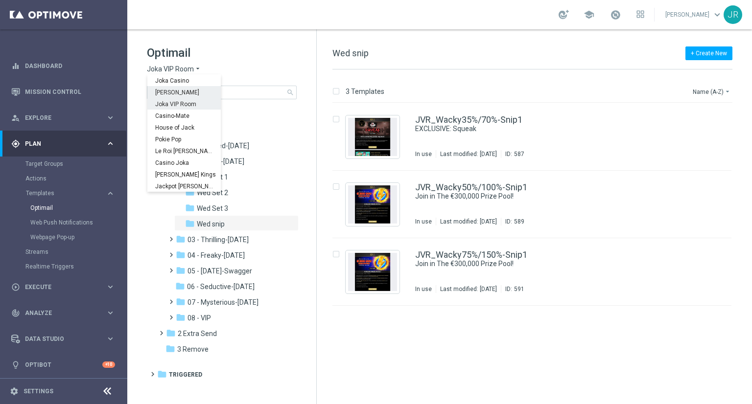
click at [0, 0] on span "[PERSON_NAME]" at bounding box center [0, 0] width 0 height 0
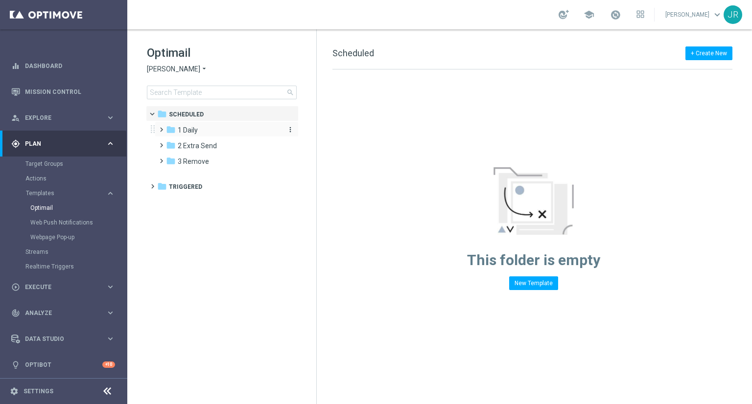
click at [196, 129] on span "1 Daily" at bounding box center [188, 130] width 20 height 9
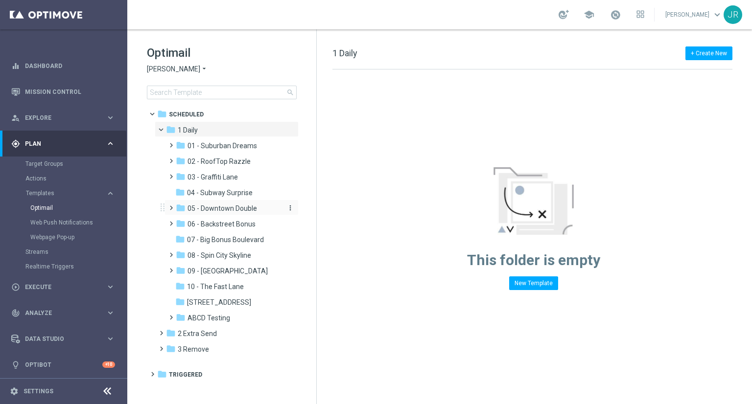
click at [222, 207] on span "05 - Downtown Double" at bounding box center [221, 208] width 69 height 9
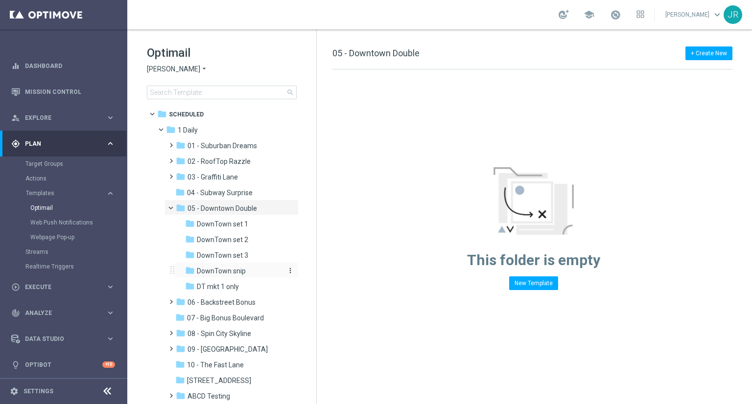
click at [244, 275] on span "DownTown snip" at bounding box center [221, 271] width 49 height 9
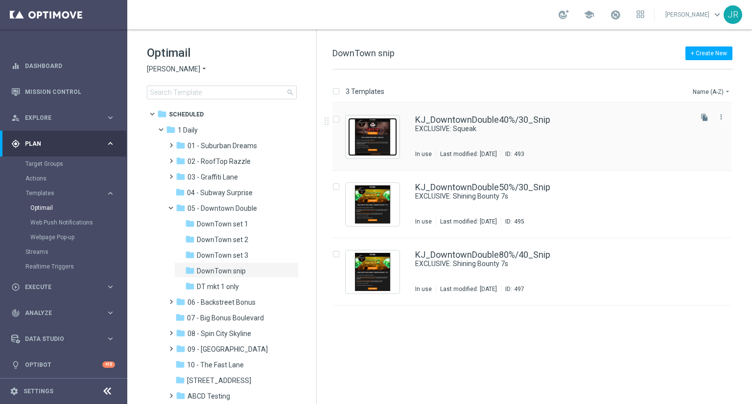
click at [366, 120] on img "Press SPACE to select this row." at bounding box center [372, 137] width 49 height 38
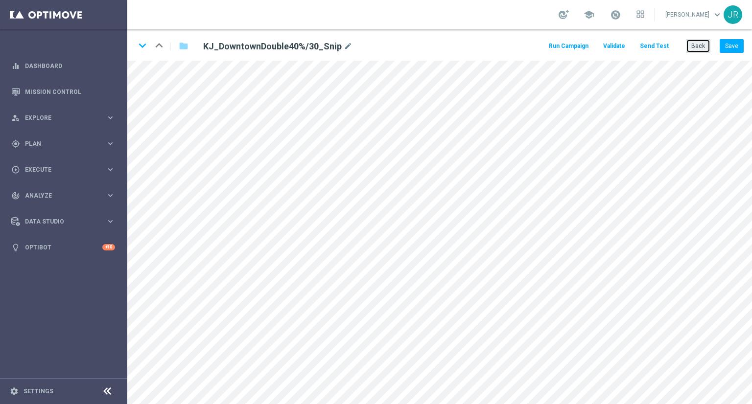
click at [699, 52] on button "Back" at bounding box center [698, 46] width 24 height 14
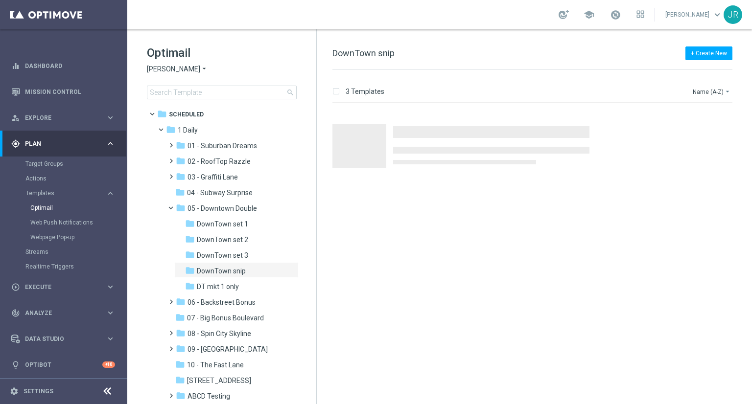
click at [168, 68] on span "[PERSON_NAME]" at bounding box center [173, 69] width 53 height 9
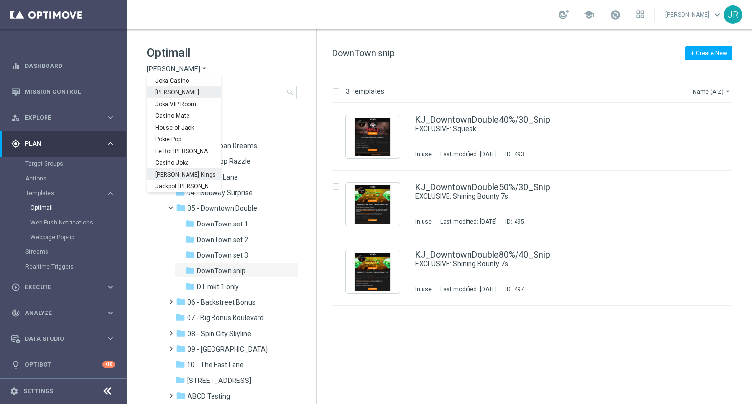
click at [0, 0] on span "[PERSON_NAME] Kings" at bounding box center [0, 0] width 0 height 0
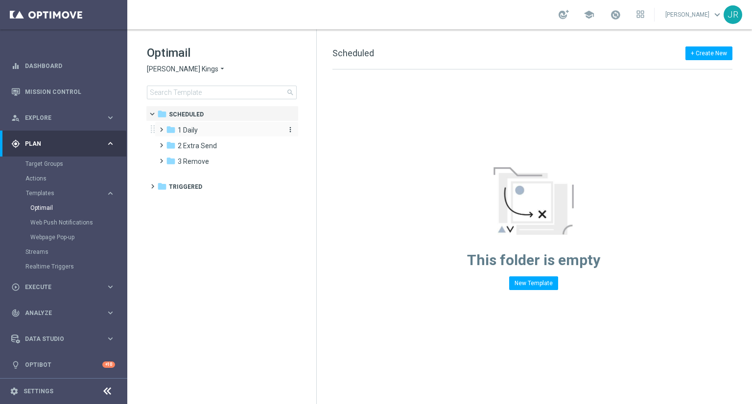
click at [199, 131] on div "folder 1 Daily" at bounding box center [222, 130] width 113 height 11
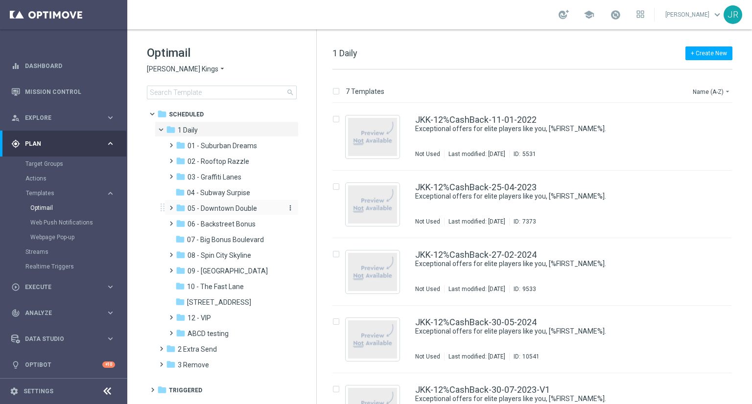
click at [215, 203] on div "folder 05 - [GEOGRAPHIC_DATA]" at bounding box center [228, 208] width 104 height 11
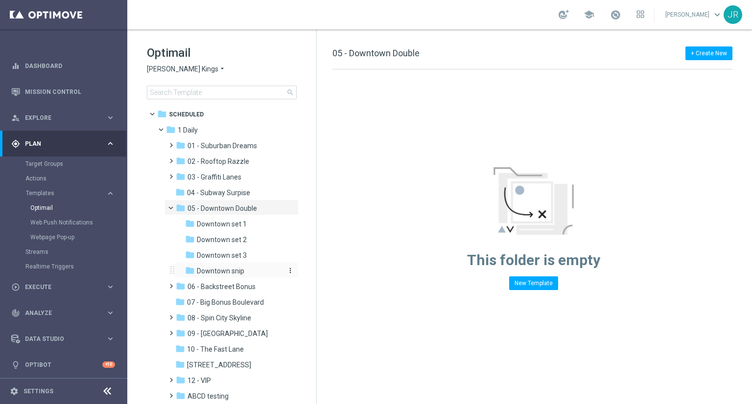
click at [229, 269] on span "Downtown snip" at bounding box center [220, 271] width 47 height 9
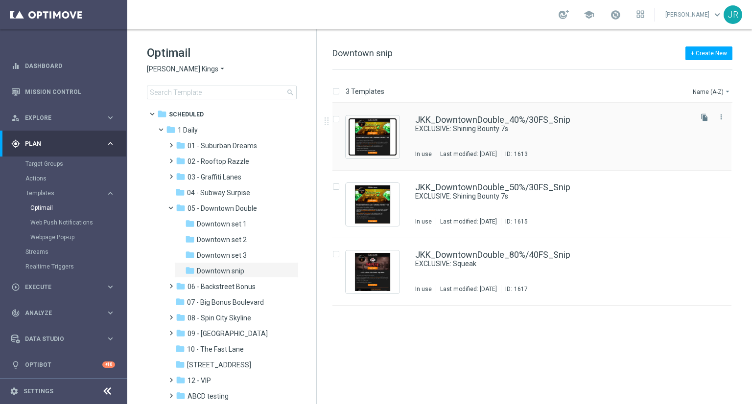
click at [387, 132] on img "Press SPACE to select this row." at bounding box center [372, 137] width 49 height 38
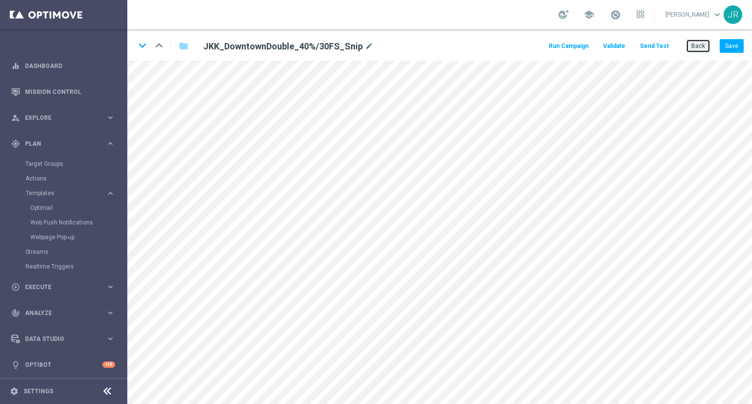
click at [697, 47] on button "Back" at bounding box center [698, 46] width 24 height 14
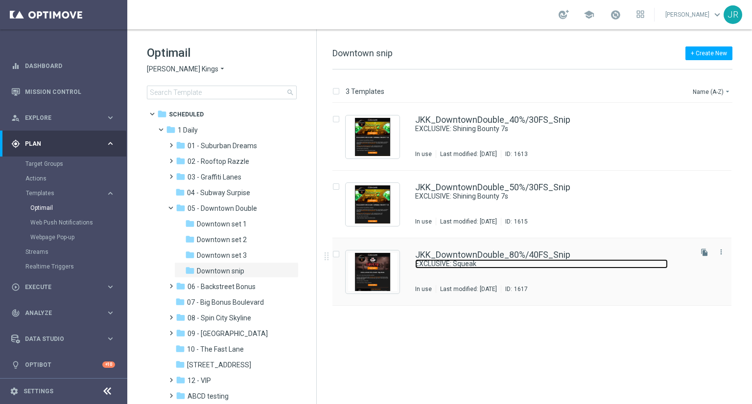
click at [464, 261] on link "EXCLUSIVE: Squeak" at bounding box center [541, 263] width 253 height 9
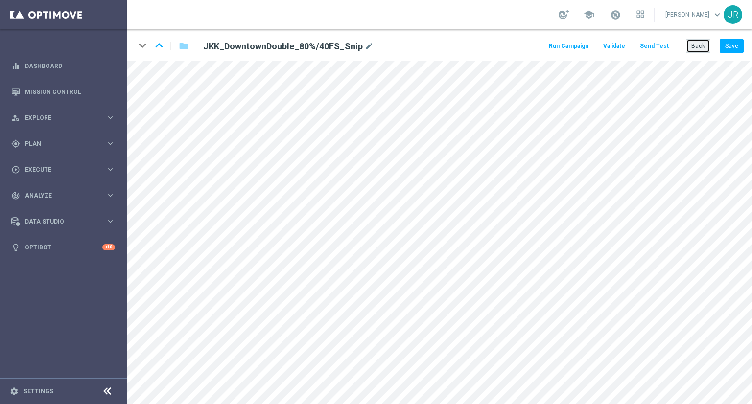
drag, startPoint x: 696, startPoint y: 49, endPoint x: 642, endPoint y: 57, distance: 54.9
click at [693, 49] on button "Back" at bounding box center [698, 46] width 24 height 14
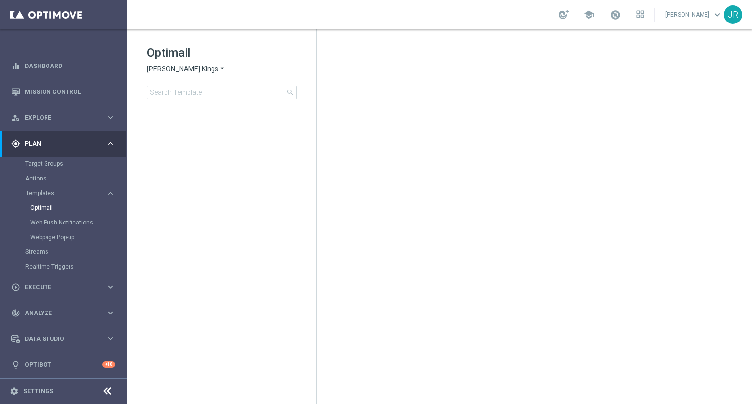
click at [171, 69] on span "[PERSON_NAME] Kings" at bounding box center [182, 69] width 71 height 9
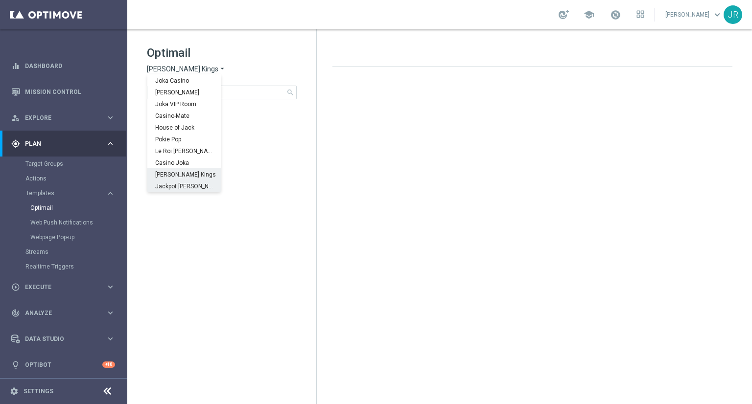
click at [0, 0] on span "Jackpot [PERSON_NAME]" at bounding box center [0, 0] width 0 height 0
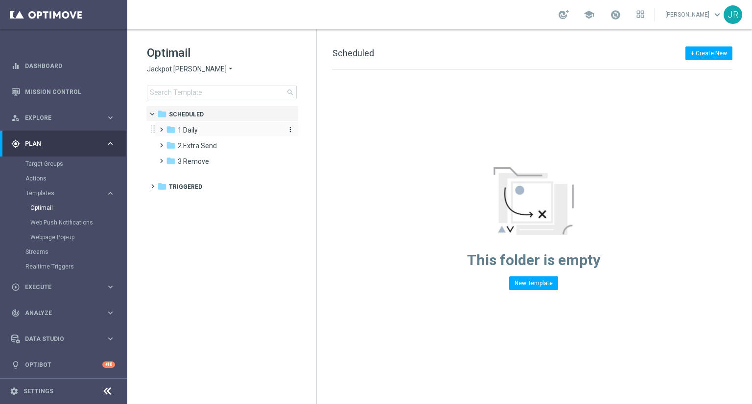
click at [194, 133] on span "1 Daily" at bounding box center [188, 130] width 20 height 9
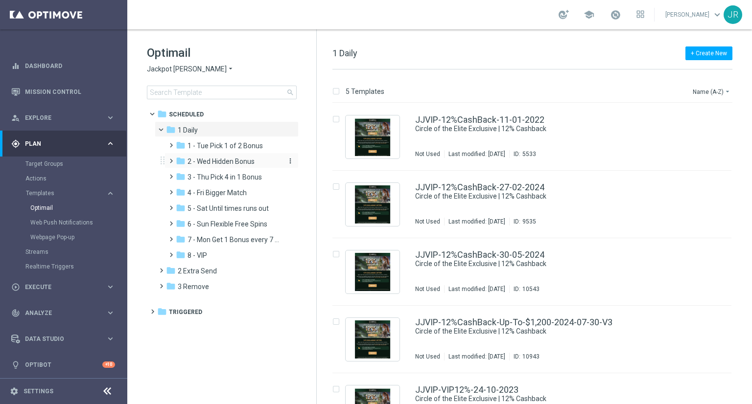
click at [223, 165] on span "2 - Wed Hidden Bonus" at bounding box center [220, 161] width 67 height 9
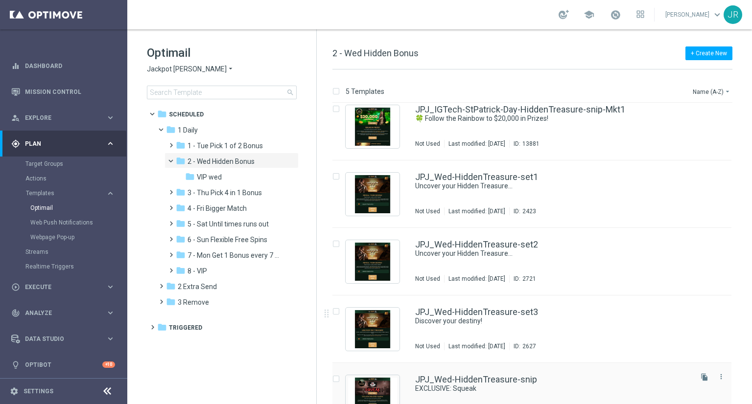
scroll to position [37, 0]
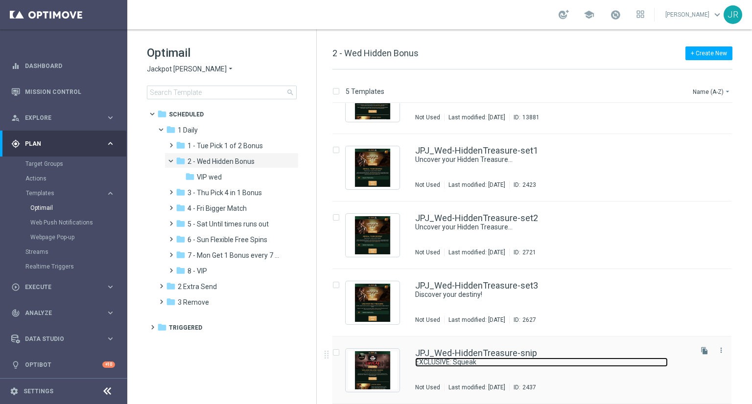
click at [483, 358] on link "EXCLUSIVE: Squeak" at bounding box center [541, 362] width 253 height 9
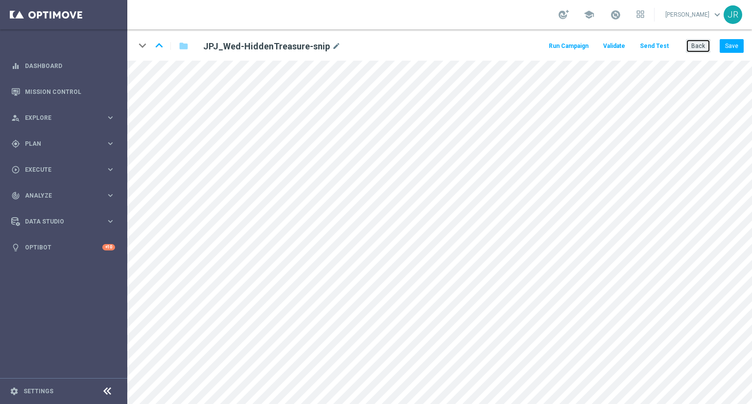
click at [703, 42] on button "Back" at bounding box center [698, 46] width 24 height 14
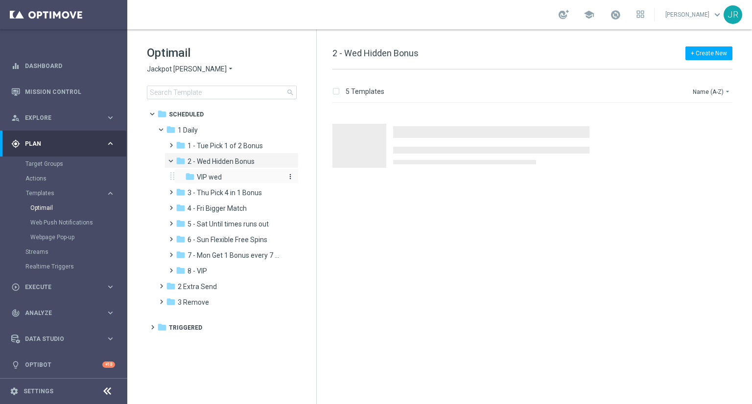
click at [219, 174] on span "VIP wed" at bounding box center [209, 177] width 25 height 9
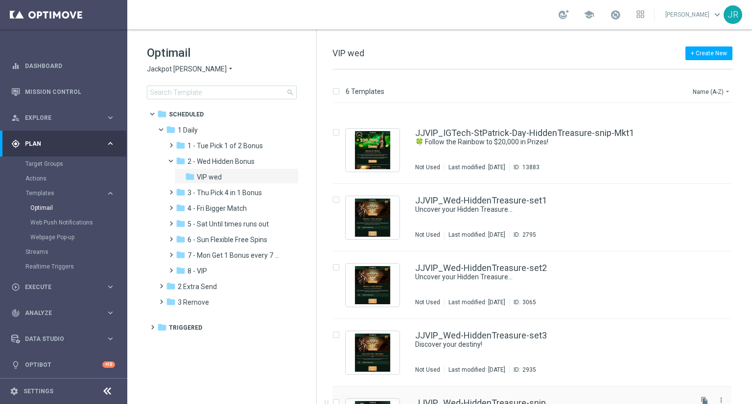
scroll to position [104, 0]
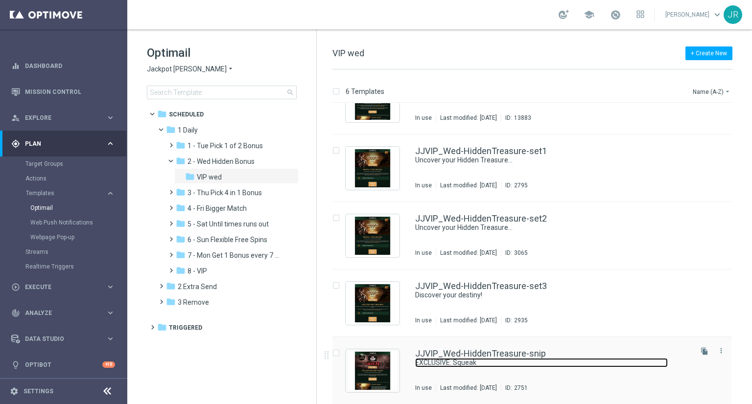
click at [460, 365] on link "EXCLUSIVE: Squeak" at bounding box center [541, 362] width 253 height 9
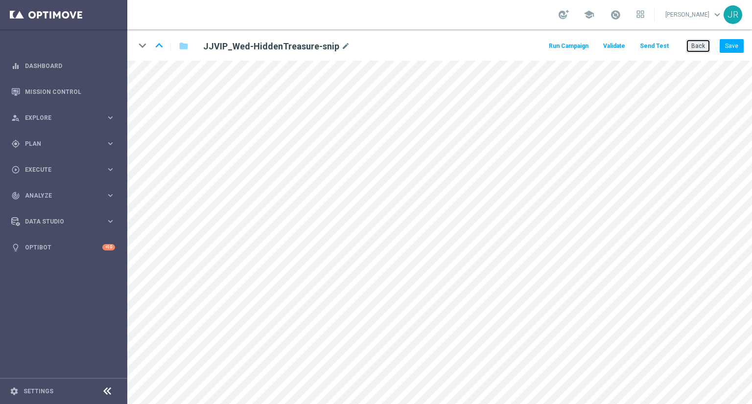
click at [697, 49] on button "Back" at bounding box center [698, 46] width 24 height 14
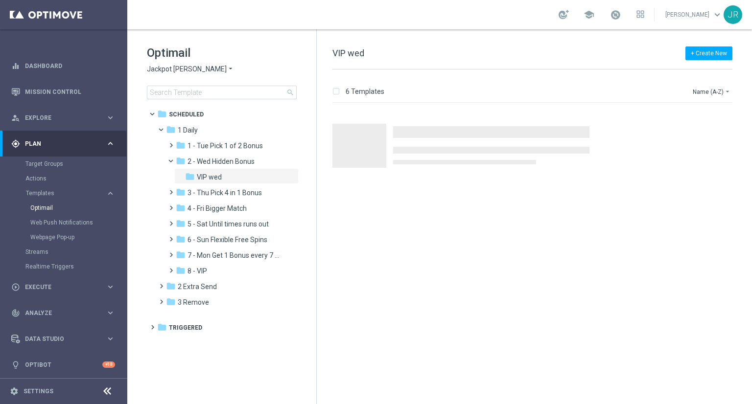
click at [177, 68] on span "Jackpot Jill" at bounding box center [187, 69] width 80 height 9
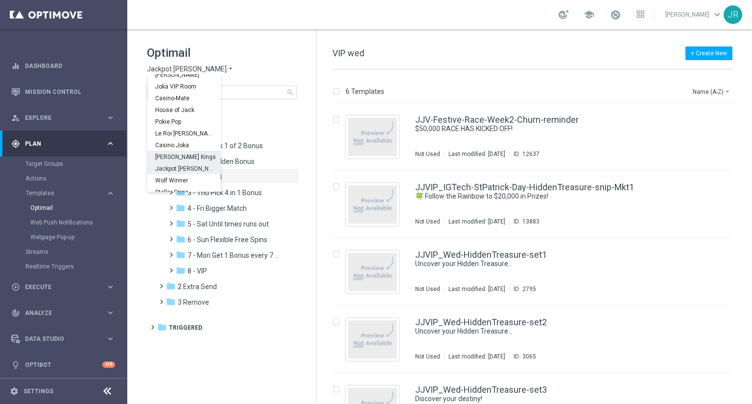
scroll to position [35, 0]
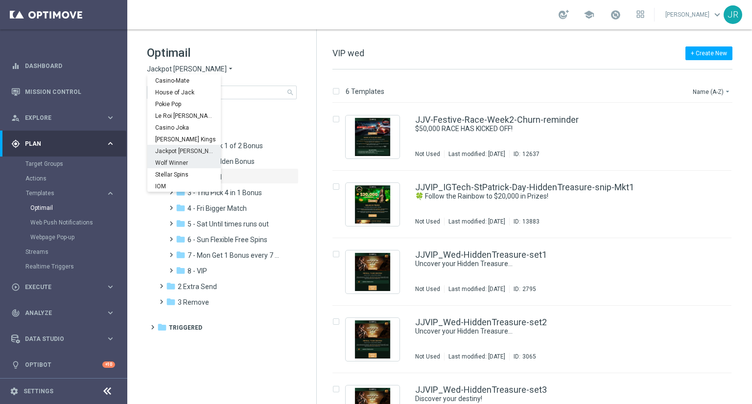
click at [0, 0] on span "Wolf Winner" at bounding box center [0, 0] width 0 height 0
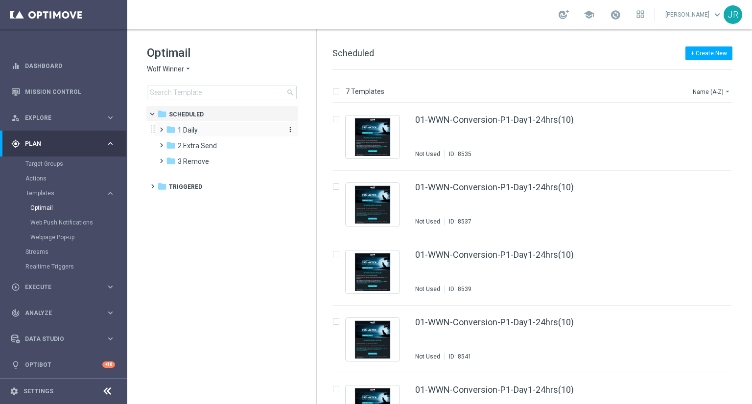
click at [190, 127] on span "1 Daily" at bounding box center [188, 130] width 20 height 9
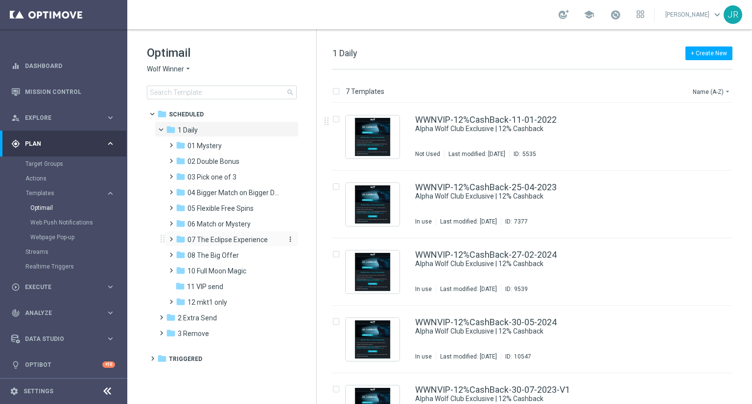
click at [221, 239] on span "07 The Eclipse Experience" at bounding box center [227, 239] width 80 height 9
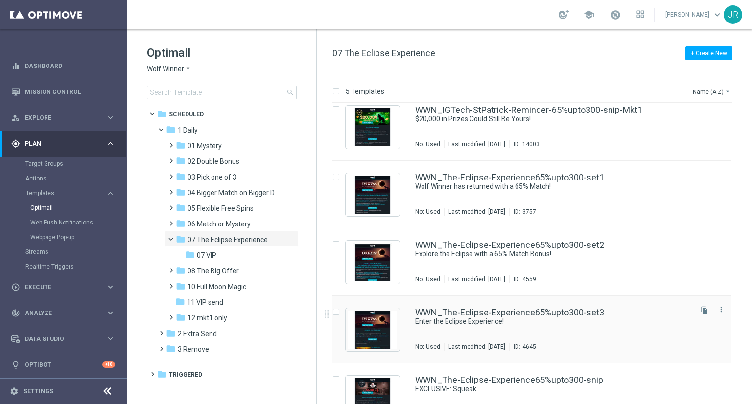
scroll to position [37, 0]
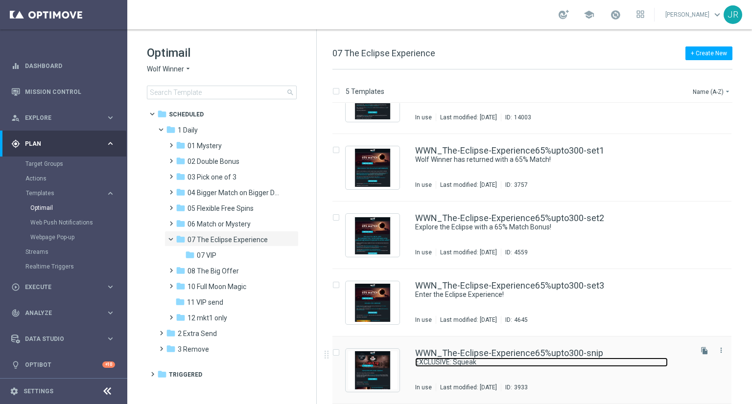
click at [429, 366] on link "EXCLUSIVE: Squeak" at bounding box center [541, 362] width 253 height 9
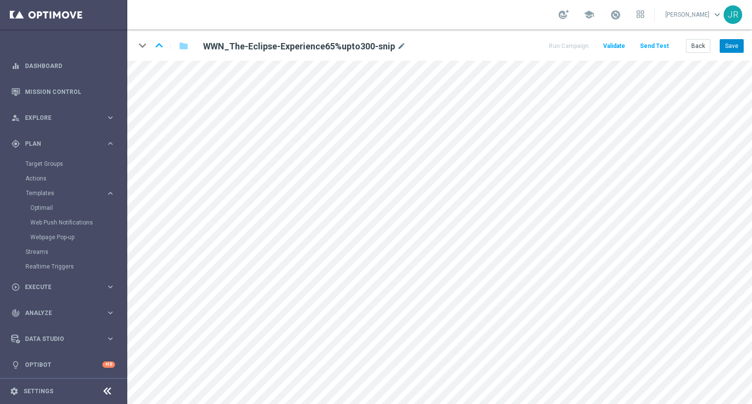
drag, startPoint x: 734, startPoint y: 38, endPoint x: 739, endPoint y: 51, distance: 14.5
click at [734, 37] on div "keyboard_arrow_down keyboard_arrow_up folder WWN_The-Eclipse-Experience65%upto3…" at bounding box center [439, 44] width 624 height 31
click at [732, 49] on button "Save" at bounding box center [731, 46] width 24 height 14
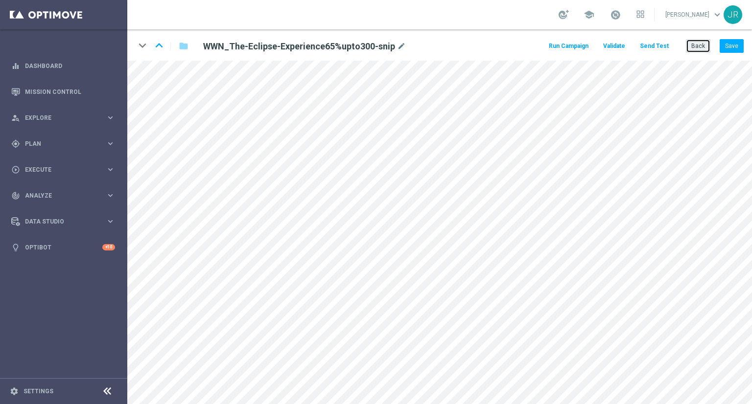
click at [709, 49] on button "Back" at bounding box center [698, 46] width 24 height 14
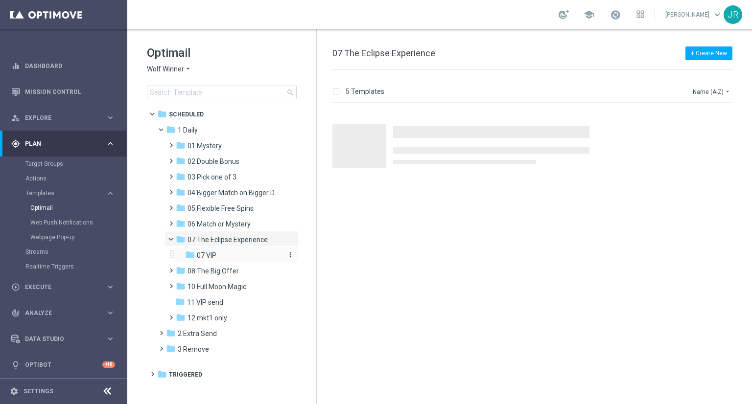
click at [235, 259] on div "folder 07 VIP" at bounding box center [233, 255] width 96 height 11
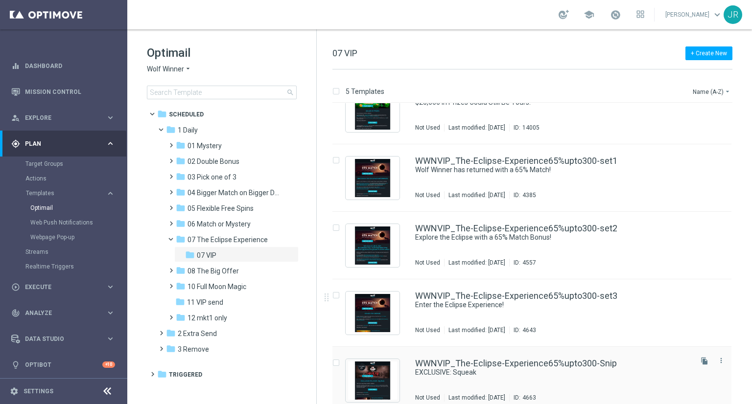
scroll to position [37, 0]
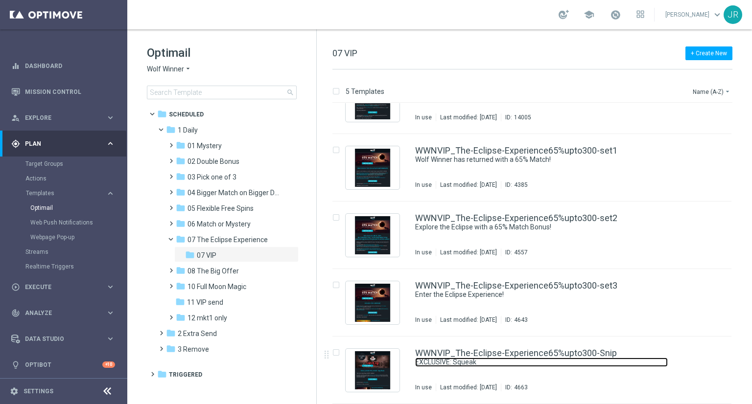
click at [455, 366] on link "EXCLUSIVE: Squeak" at bounding box center [541, 362] width 253 height 9
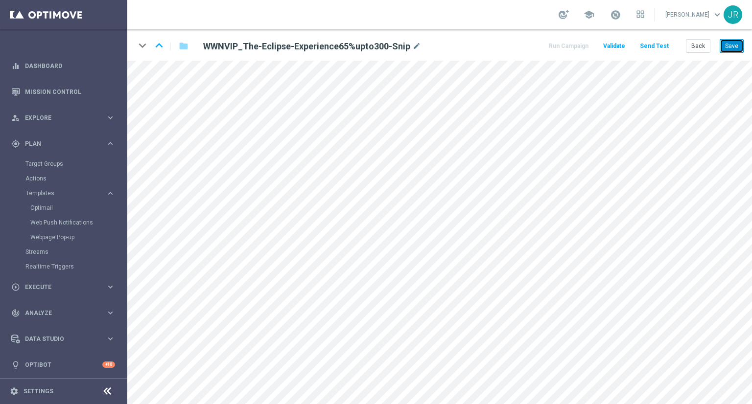
click at [732, 43] on button "Save" at bounding box center [731, 46] width 24 height 14
click at [729, 46] on button "Save" at bounding box center [731, 46] width 24 height 14
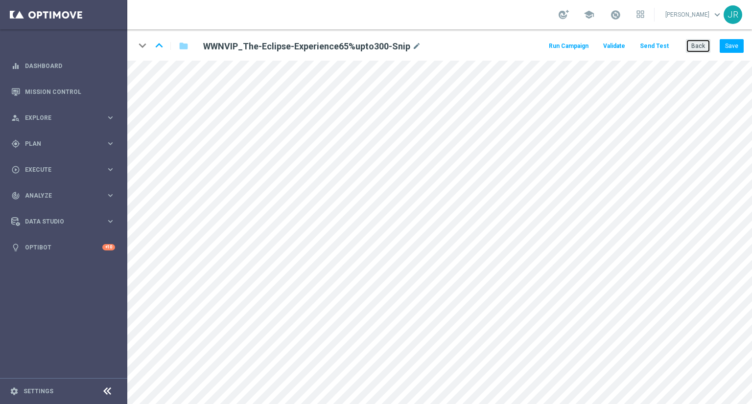
click at [702, 50] on button "Back" at bounding box center [698, 46] width 24 height 14
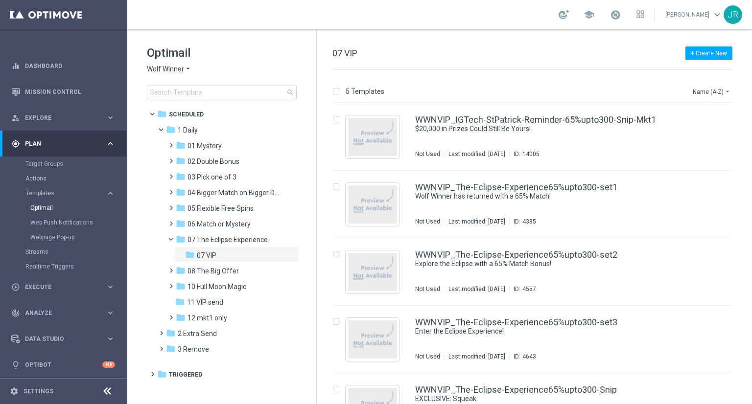
click at [159, 72] on span "Wolf Winner" at bounding box center [165, 69] width 37 height 9
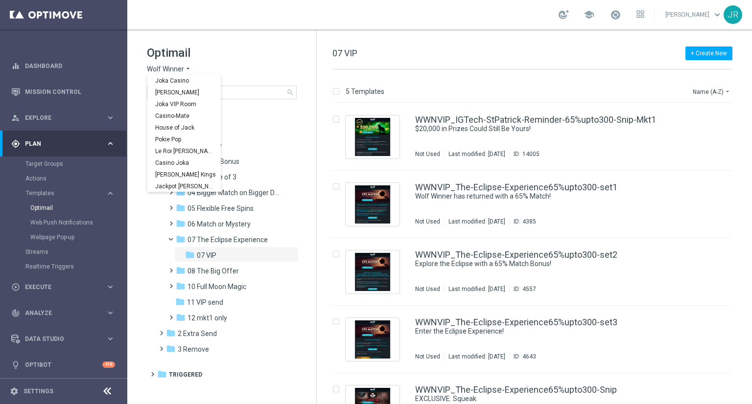
scroll to position [35, 0]
click at [0, 0] on span "Stellar Spins" at bounding box center [0, 0] width 0 height 0
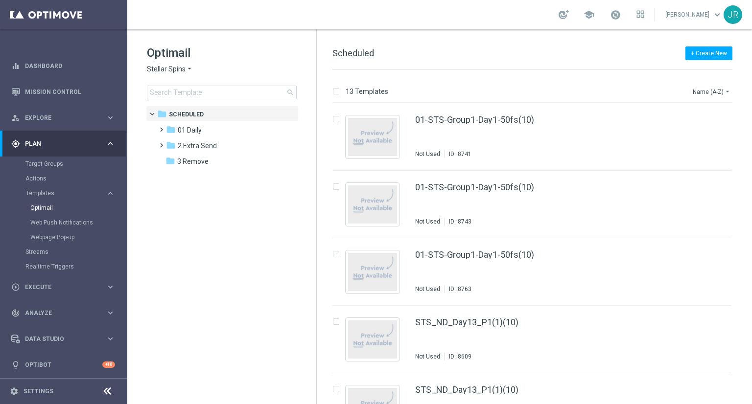
click at [182, 128] on span "01 Daily" at bounding box center [190, 130] width 24 height 9
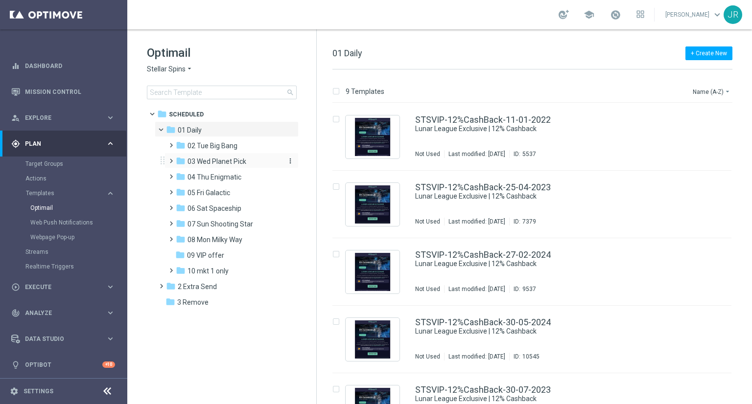
click at [219, 162] on span "03 Wed Planet Pick" at bounding box center [216, 161] width 59 height 9
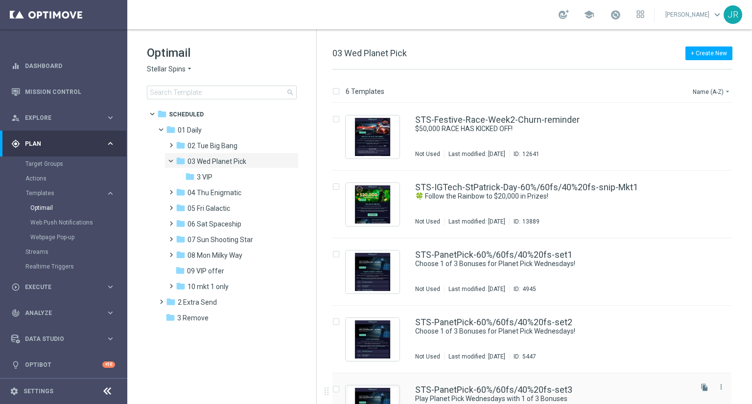
scroll to position [104, 0]
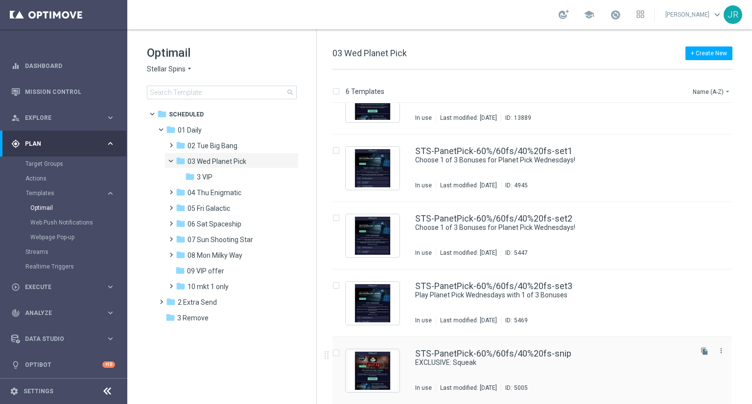
click at [429, 376] on div "STS-PanetPick-60%/60fs/40%20fs-snip EXCLUSIVE: Squeak In use Last modified: Fri…" at bounding box center [552, 370] width 275 height 43
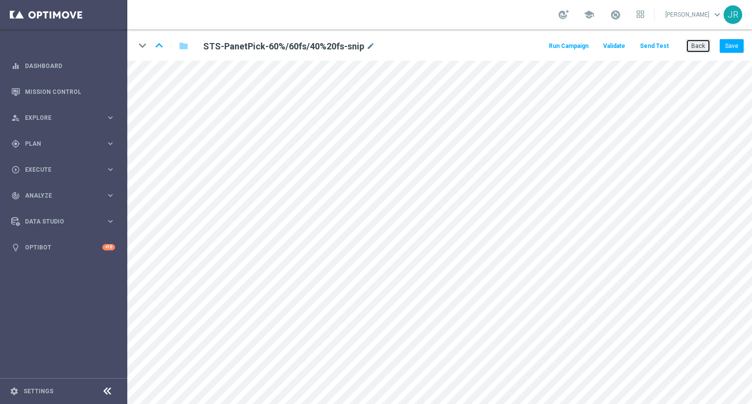
click at [704, 47] on button "Back" at bounding box center [698, 46] width 24 height 14
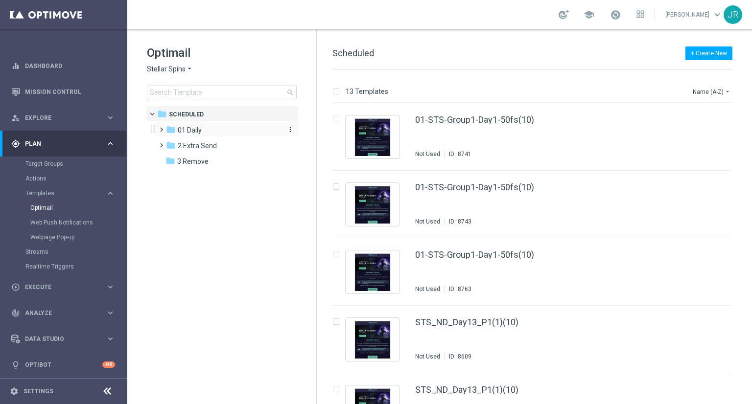
click at [238, 134] on div "folder 01 Daily" at bounding box center [222, 130] width 113 height 11
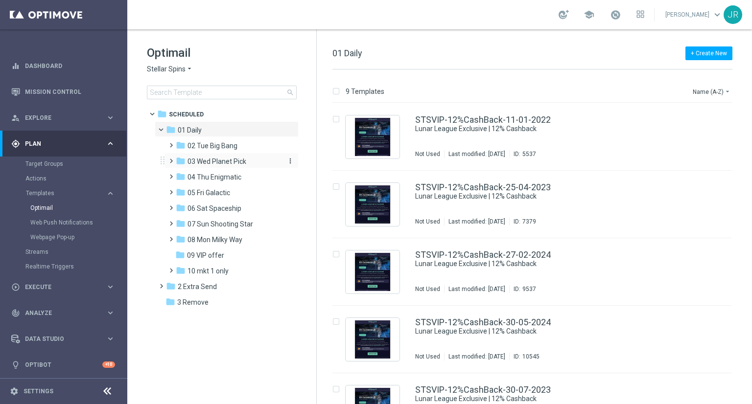
click at [207, 164] on span "03 Wed Planet Pick" at bounding box center [216, 161] width 59 height 9
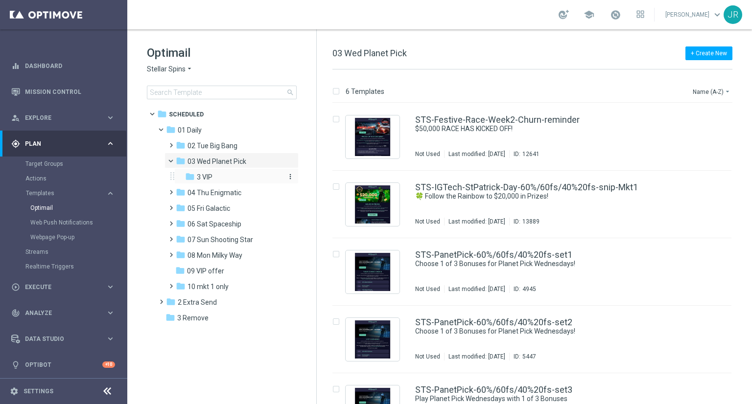
click at [236, 179] on div "folder 3 VIP" at bounding box center [233, 177] width 96 height 11
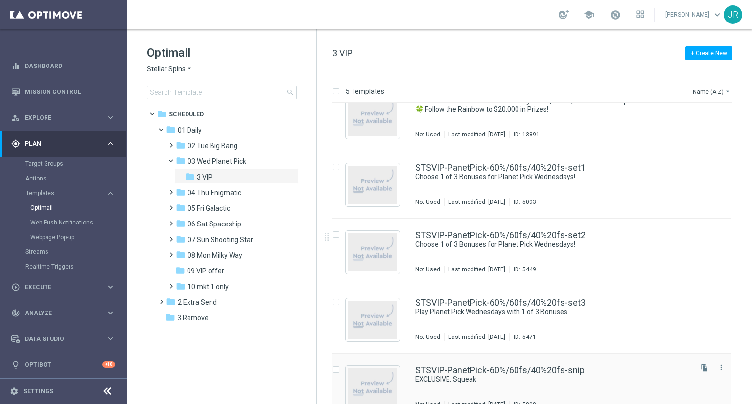
scroll to position [37, 0]
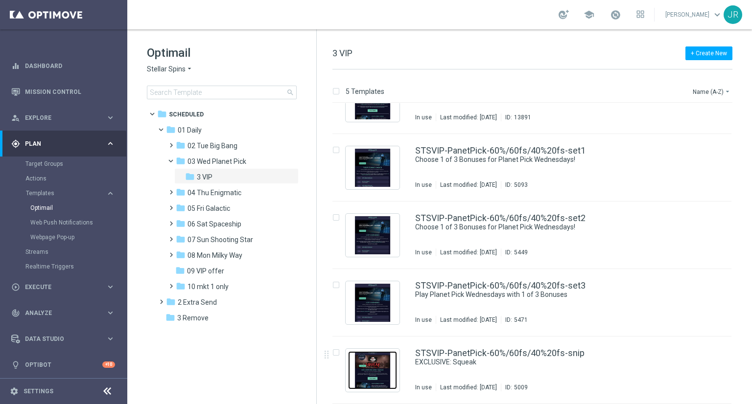
drag, startPoint x: 385, startPoint y: 357, endPoint x: 380, endPoint y: 353, distance: 6.0
click at [385, 357] on img "Press SPACE to select this row." at bounding box center [372, 370] width 49 height 38
